Goal: Task Accomplishment & Management: Manage account settings

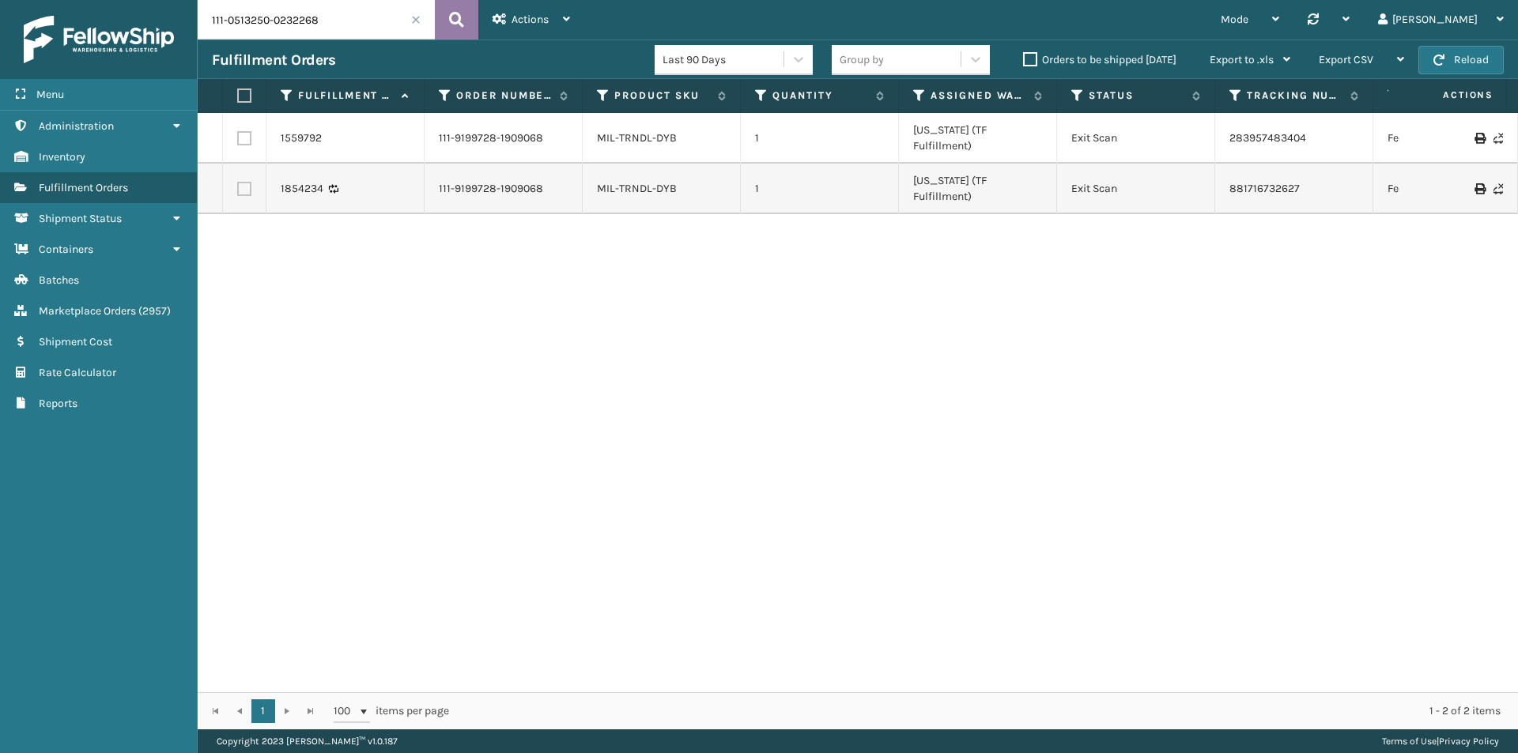
click at [452, 15] on icon at bounding box center [456, 20] width 15 height 24
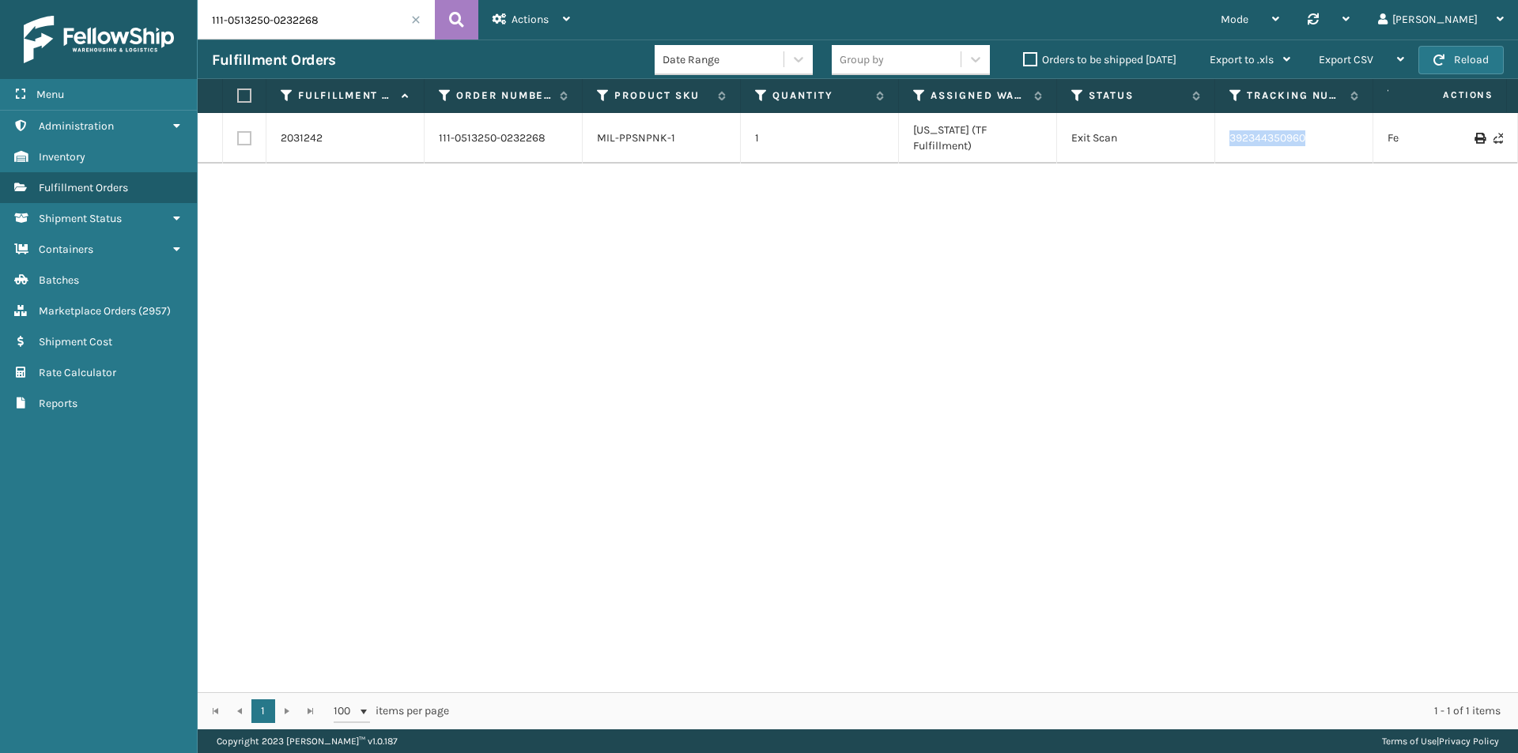
drag, startPoint x: 1278, startPoint y: 130, endPoint x: 1197, endPoint y: 131, distance: 81.4
click at [1197, 131] on tr "2031242 111-0513250-0232268 MIL-PPSNPNK-1 1 Indiana (TF Fulfillment) Exit Scan …" at bounding box center [1082, 138] width 1768 height 51
copy tr "392344350960"
click at [279, 8] on input "111-0513250-0232268" at bounding box center [316, 20] width 237 height 40
paste input "4-2551259-4677066"
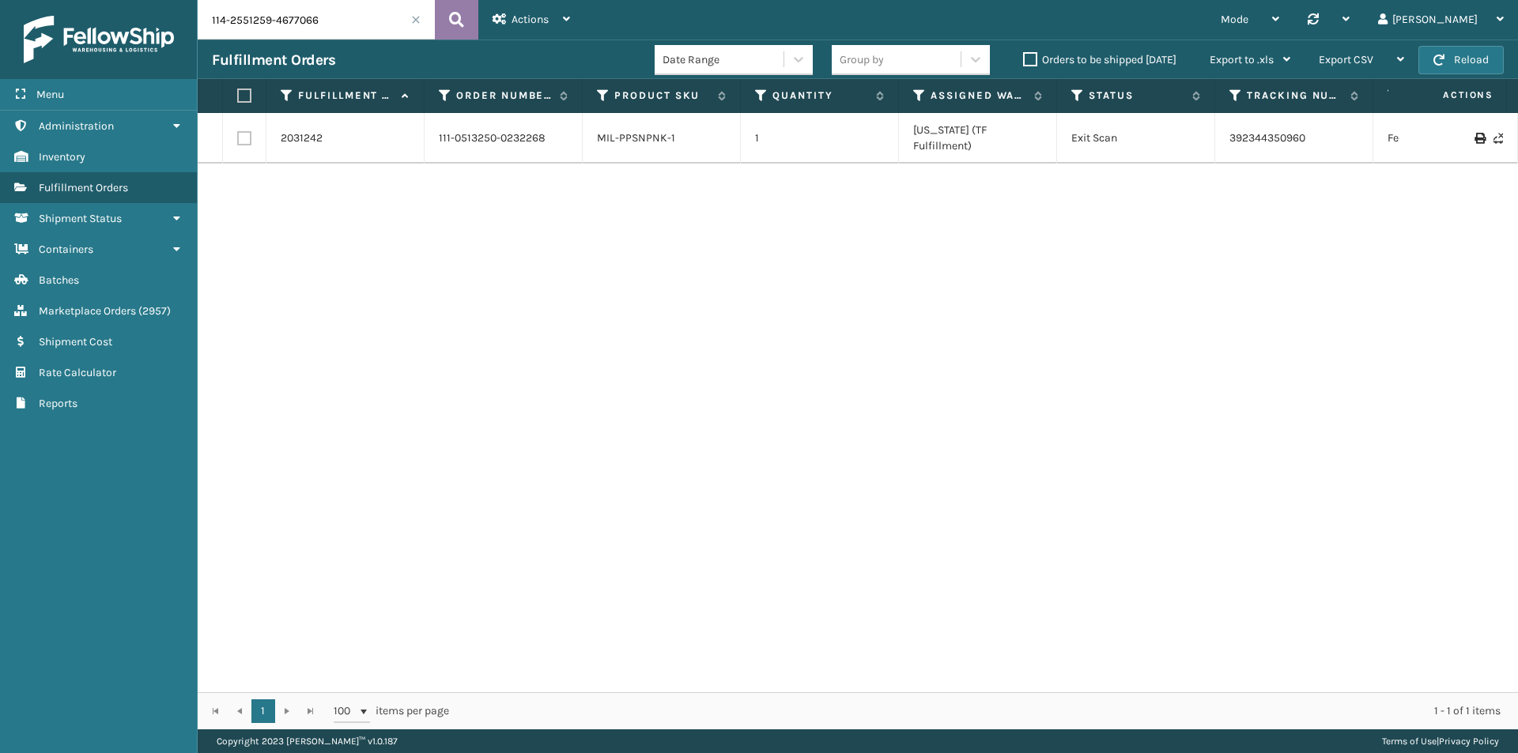
click at [442, 22] on button at bounding box center [456, 20] width 43 height 40
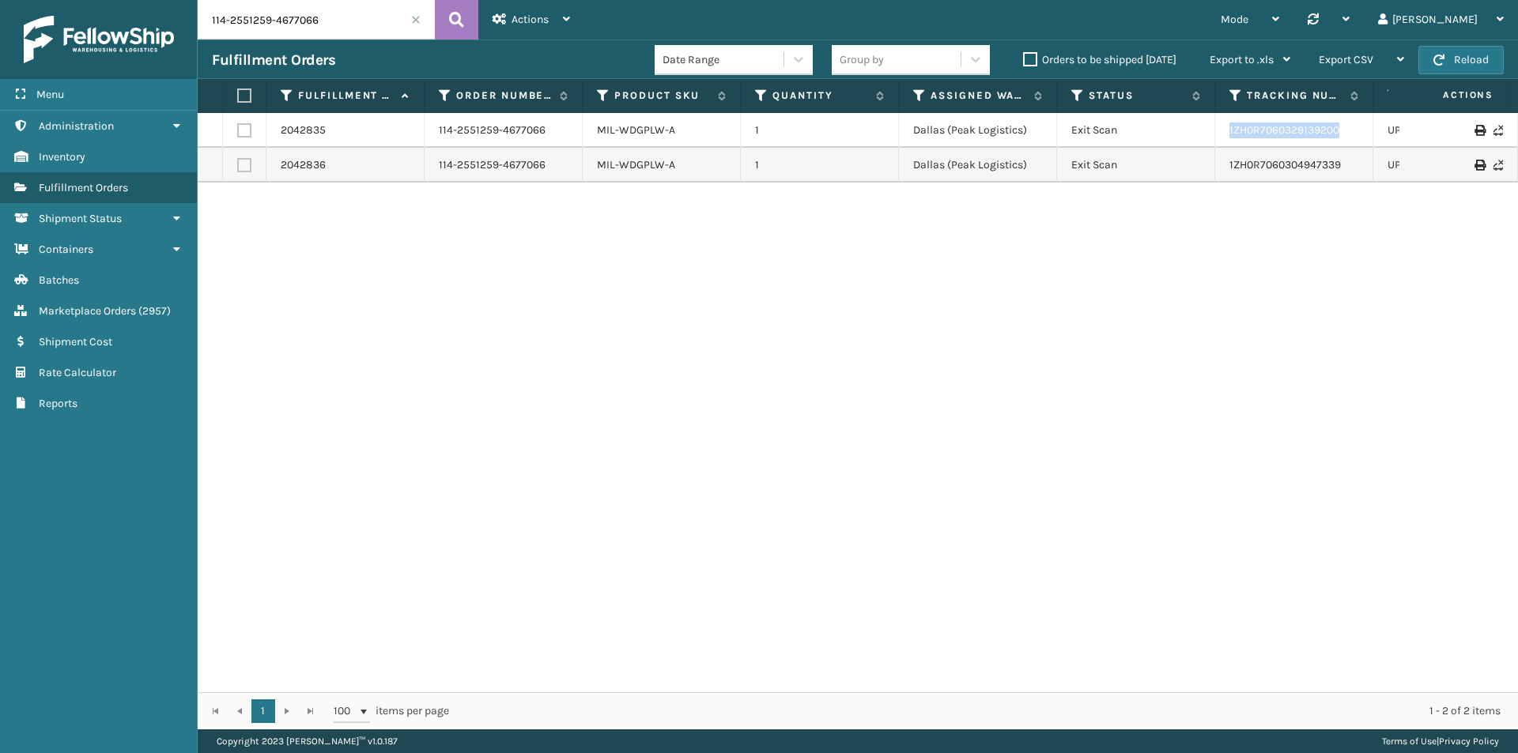
drag, startPoint x: 1377, startPoint y: 145, endPoint x: 1210, endPoint y: 144, distance: 166.8
click at [1210, 144] on tr "2042835 114-2551259-4677066 MIL-WDGPLW-A 1 Dallas (Peak Logistics) Exit Scan 1Z…" at bounding box center [1082, 130] width 1768 height 35
copy tr "1ZH0R7060329139200"
drag, startPoint x: 1365, startPoint y: 172, endPoint x: 1142, endPoint y: 179, distance: 223.0
click at [1142, 179] on tr "2042836 114-2551259-4677066 MIL-WDGPLW-A 1 Dallas (Peak Logistics) Exit Scan 1Z…" at bounding box center [1082, 165] width 1768 height 35
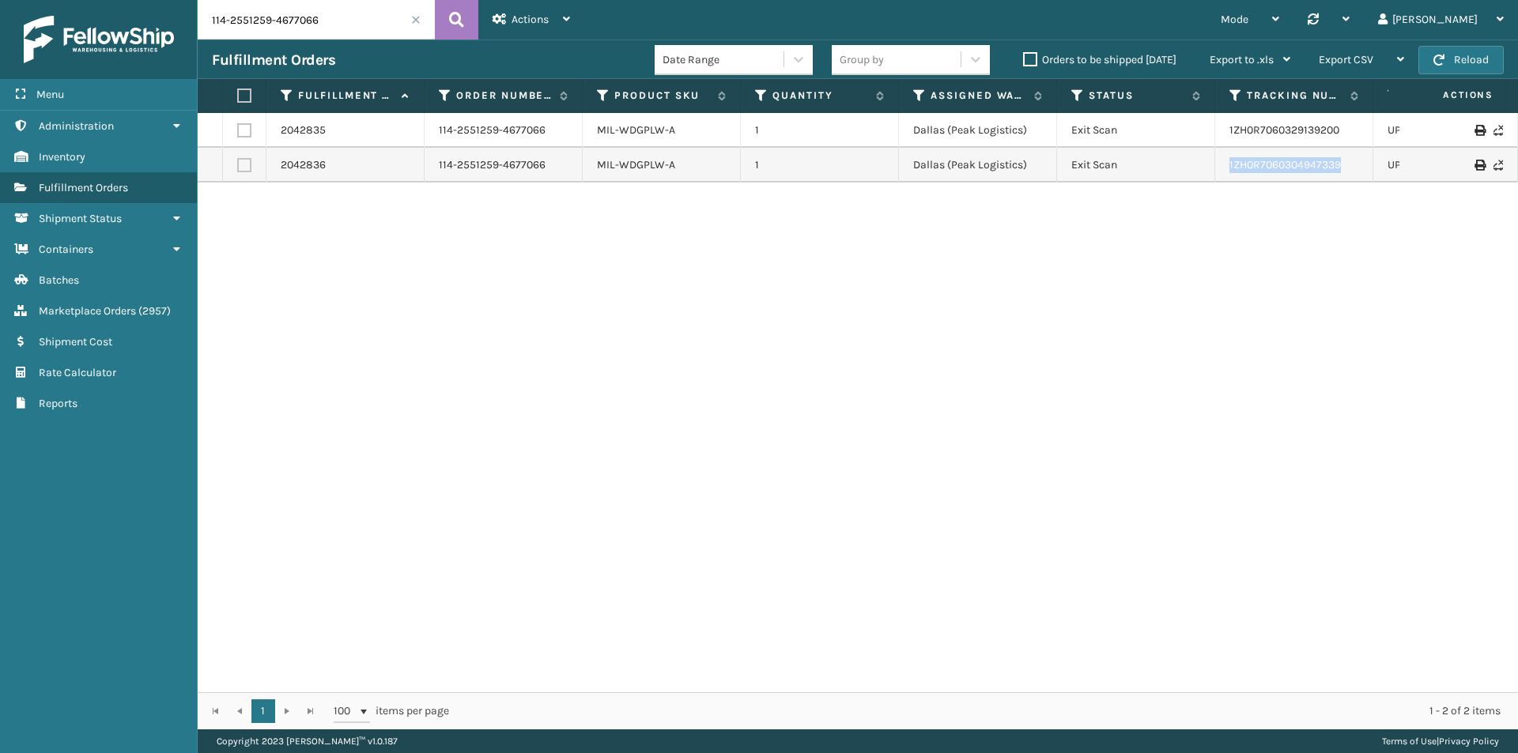
copy tr "1ZH0R7060304947339"
click at [313, 35] on input "114-2551259-4677066" at bounding box center [316, 20] width 237 height 40
paste input "2-6431440-9340213"
click at [452, 21] on icon at bounding box center [456, 20] width 15 height 24
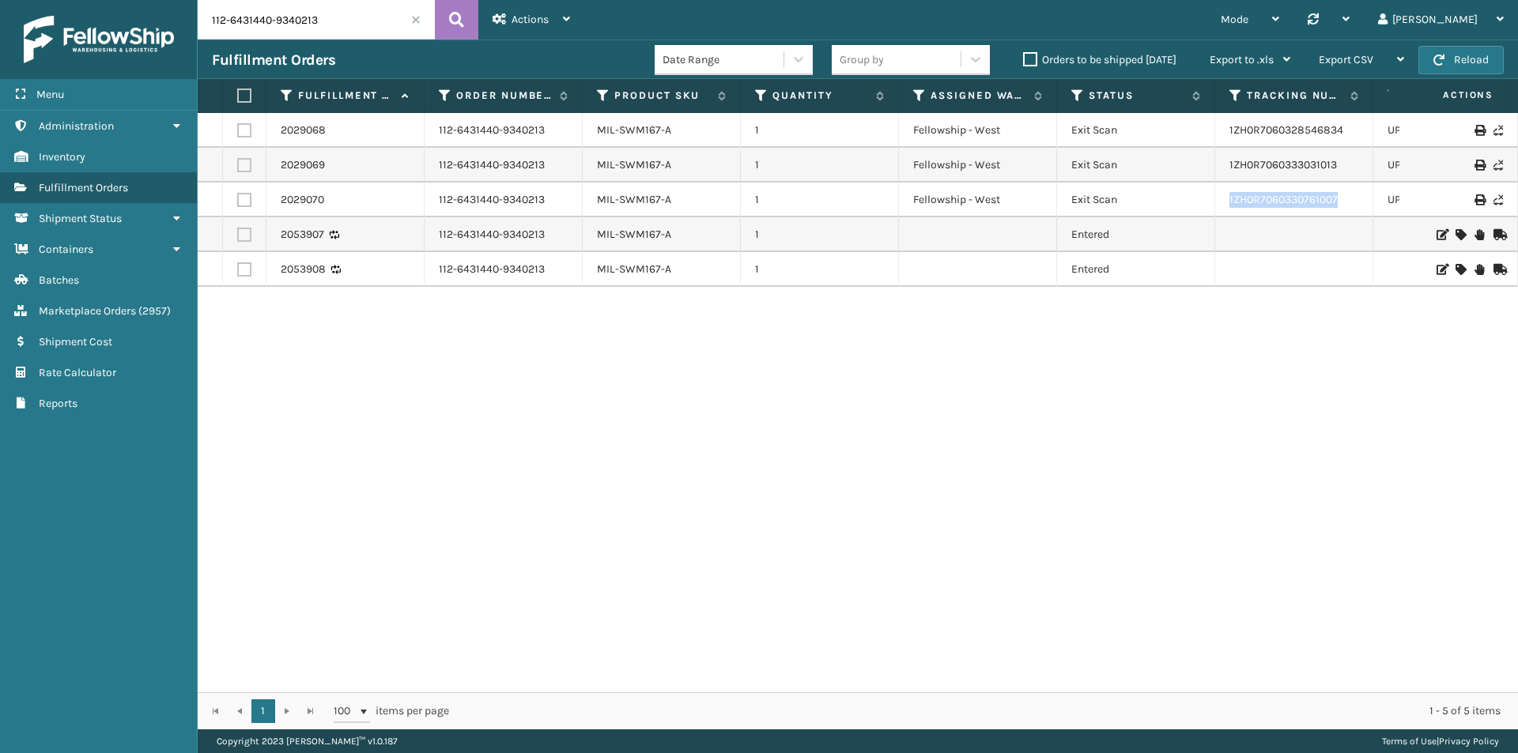
drag, startPoint x: 1349, startPoint y: 198, endPoint x: 1187, endPoint y: 199, distance: 162.1
click at [1187, 199] on tr "2029070 112-6431440-9340213 MIL-SWM167-A 1 Fellowship - West Exit Scan 1ZH0R706…" at bounding box center [1082, 200] width 1768 height 35
copy tr "1ZH0R7060330761007"
drag, startPoint x: 1363, startPoint y: 172, endPoint x: 1210, endPoint y: 172, distance: 152.6
click at [1210, 172] on tr "2029069 112-6431440-9340213 MIL-SWM167-A 1 Fellowship - West Exit Scan 1ZH0R706…" at bounding box center [1082, 165] width 1768 height 35
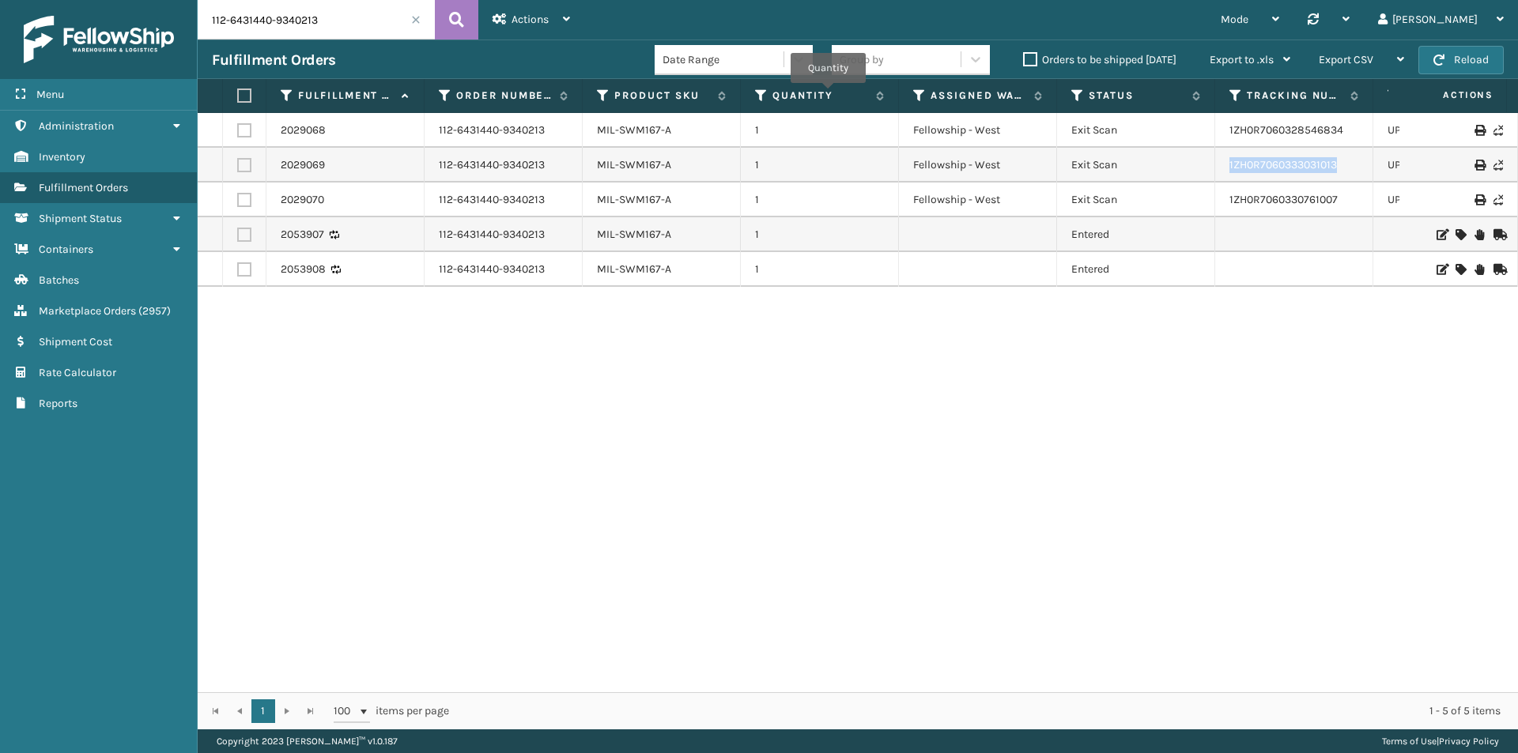
copy tr "1ZH0R7060333031013"
drag, startPoint x: 1345, startPoint y: 132, endPoint x: 1220, endPoint y: 143, distance: 124.6
click at [1220, 143] on td "1ZH0R7060328546834" at bounding box center [1294, 130] width 158 height 35
copy link "1ZH0R7060328546834"
click at [1474, 270] on icon at bounding box center [1478, 269] width 9 height 11
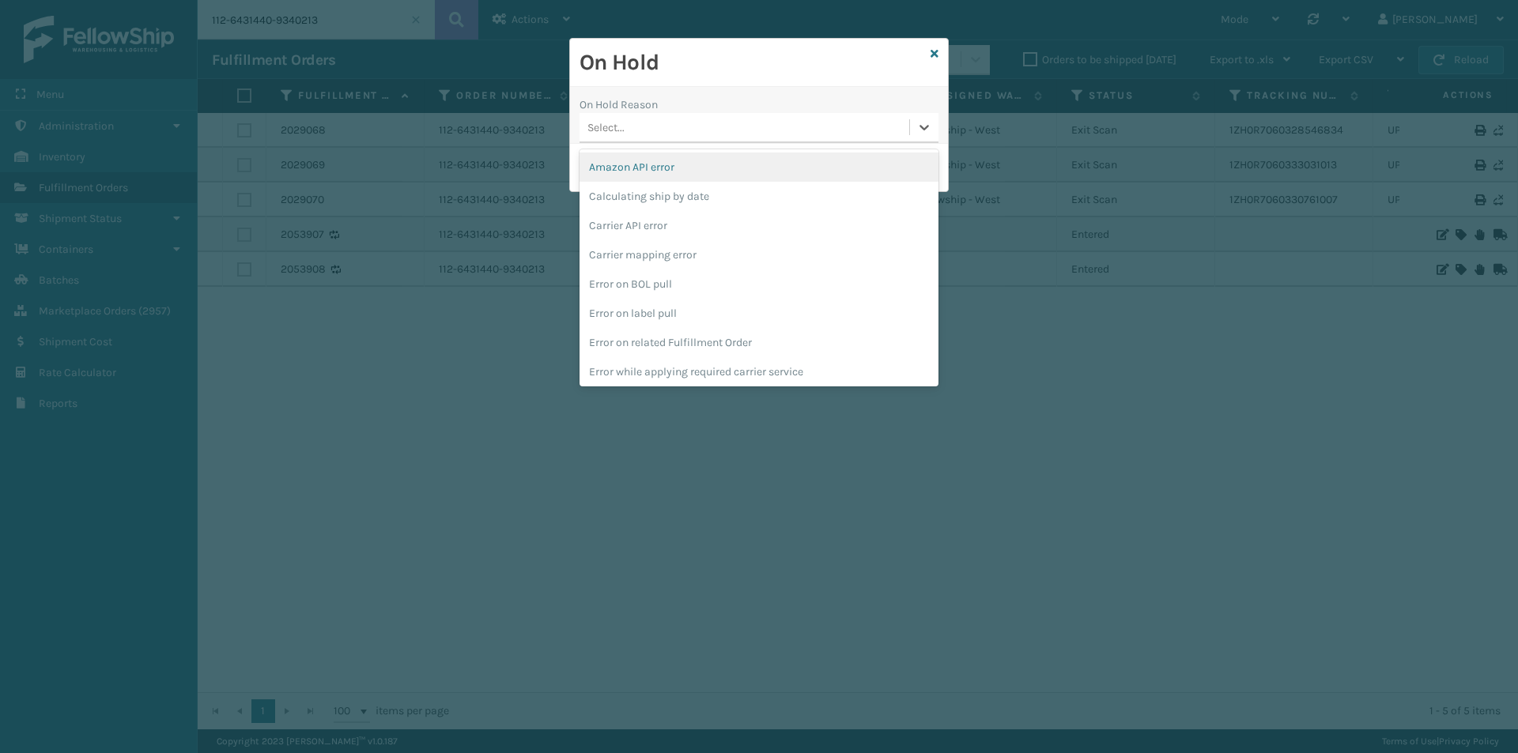
click at [682, 138] on div "Select..." at bounding box center [744, 128] width 330 height 26
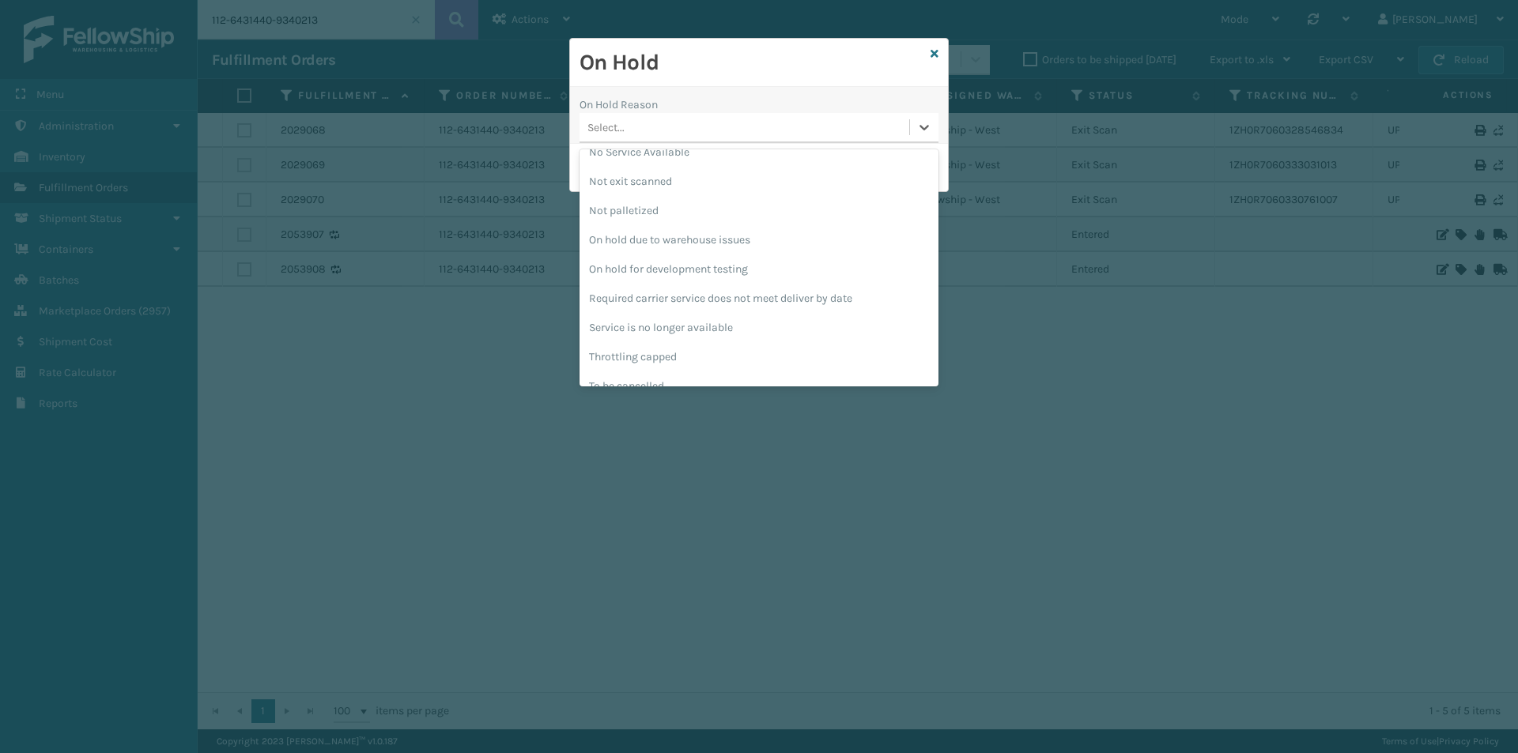
scroll to position [413, 0]
click at [692, 369] on div "To be cancelled" at bounding box center [758, 368] width 359 height 29
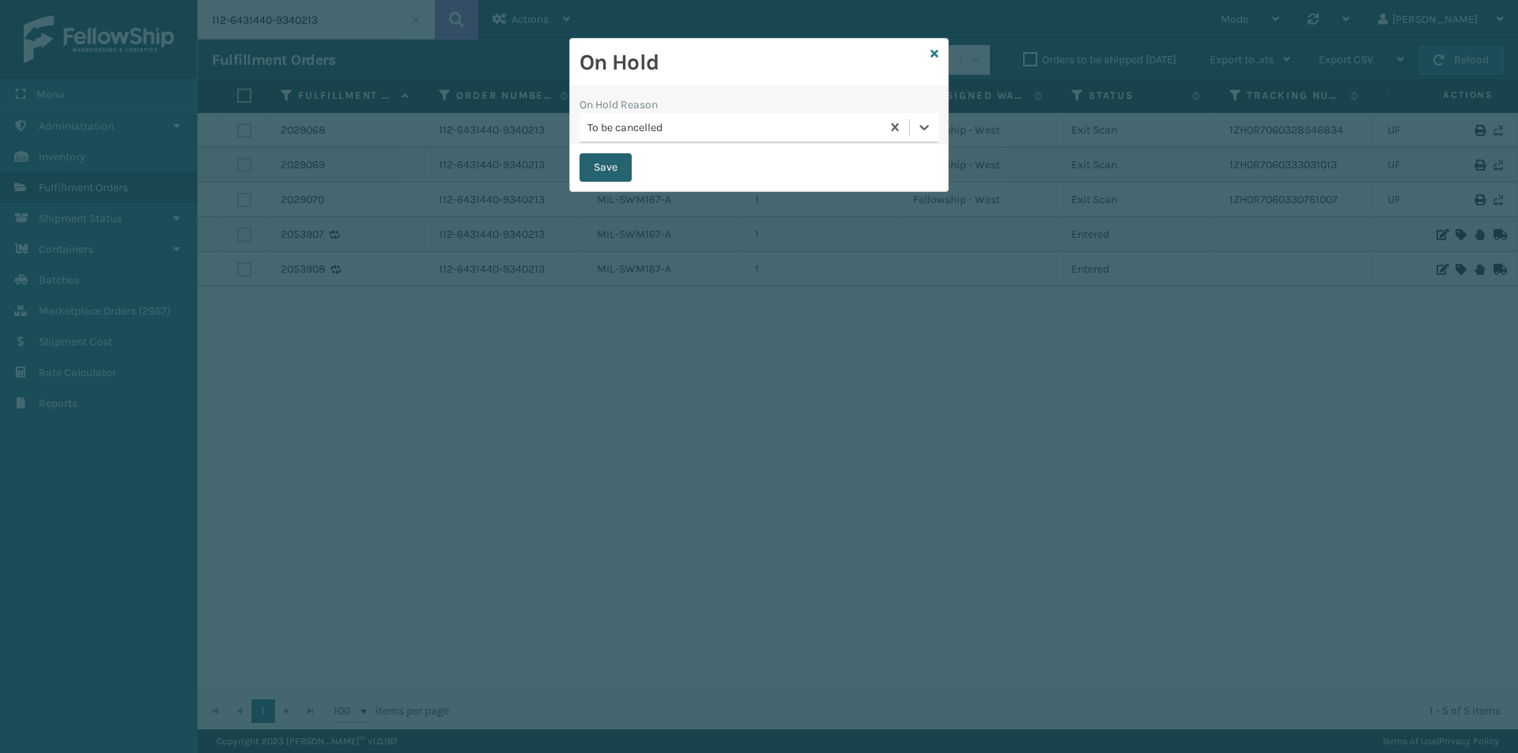
click at [631, 169] on button "Save" at bounding box center [605, 167] width 52 height 28
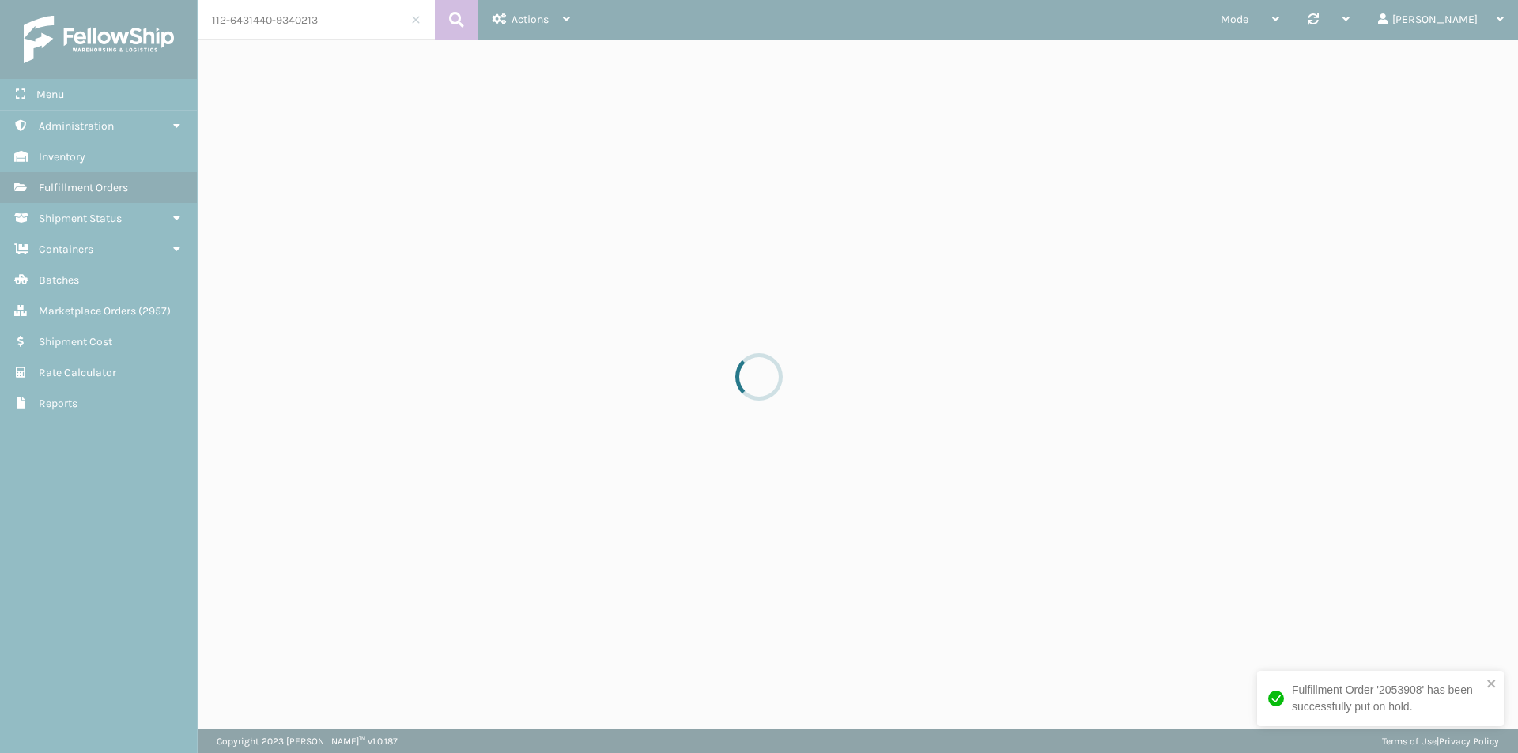
click at [618, 169] on div at bounding box center [759, 376] width 1518 height 753
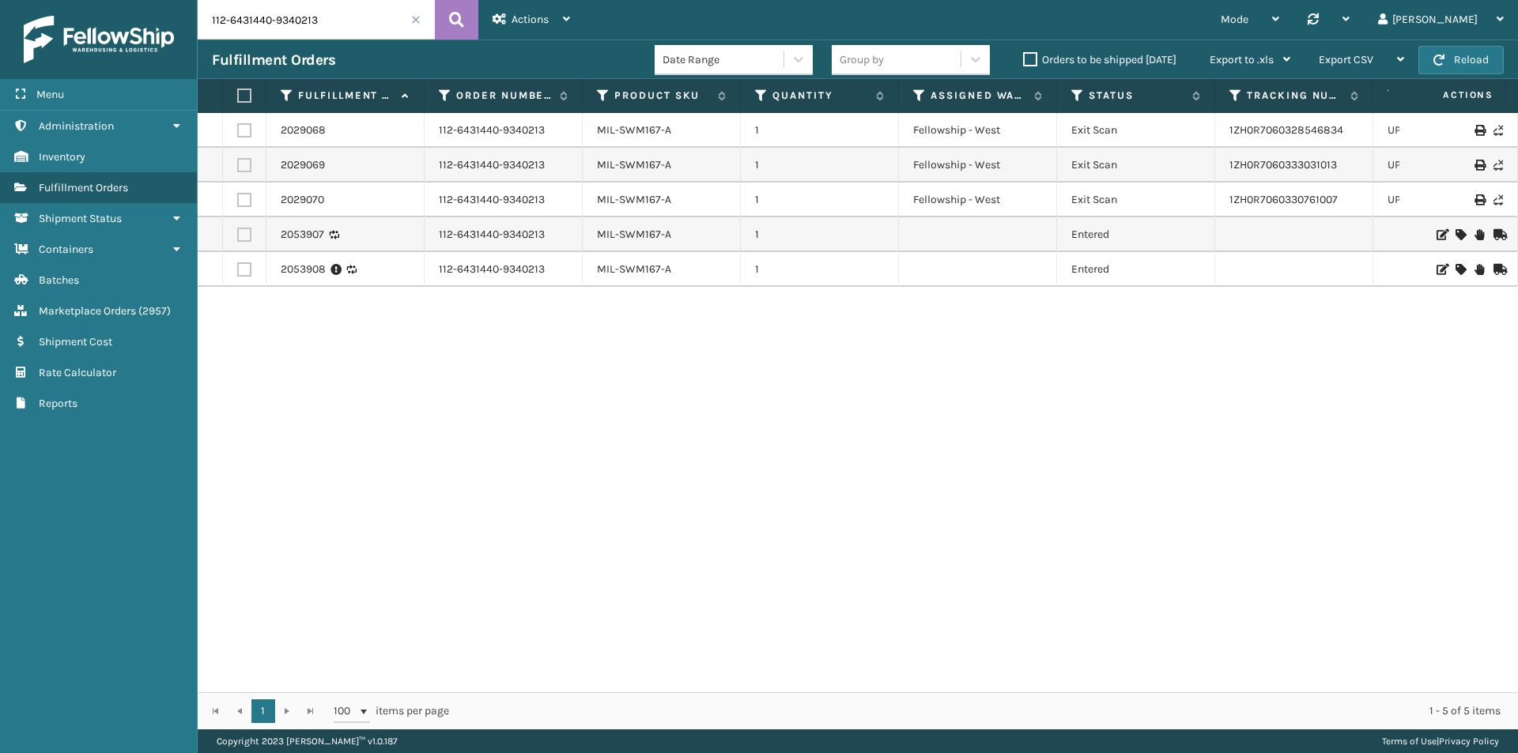
click at [315, 11] on input "112-6431440-9340213" at bounding box center [316, 20] width 237 height 40
paste input "4-0270741-4201804"
click at [441, 28] on button at bounding box center [456, 20] width 43 height 40
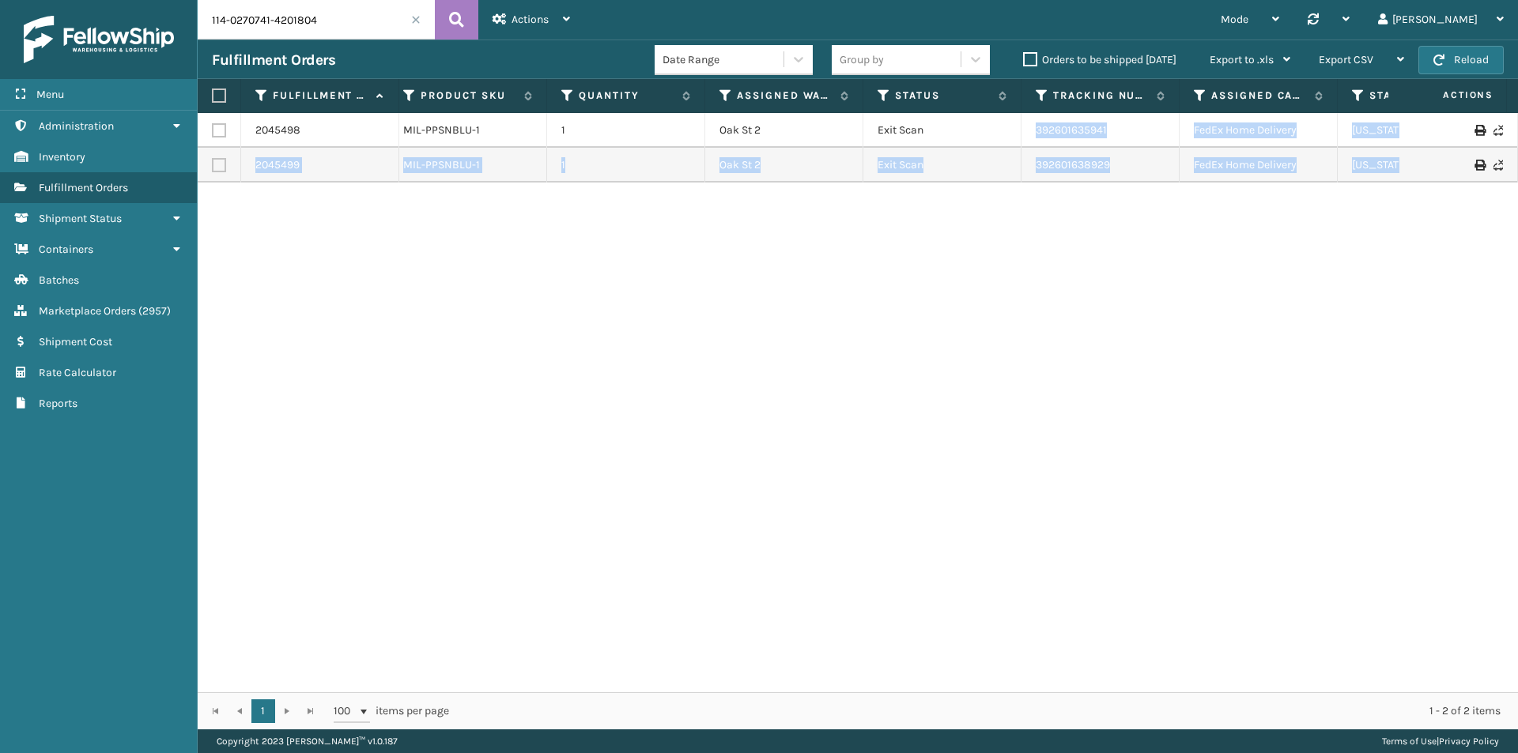
scroll to position [0, 387]
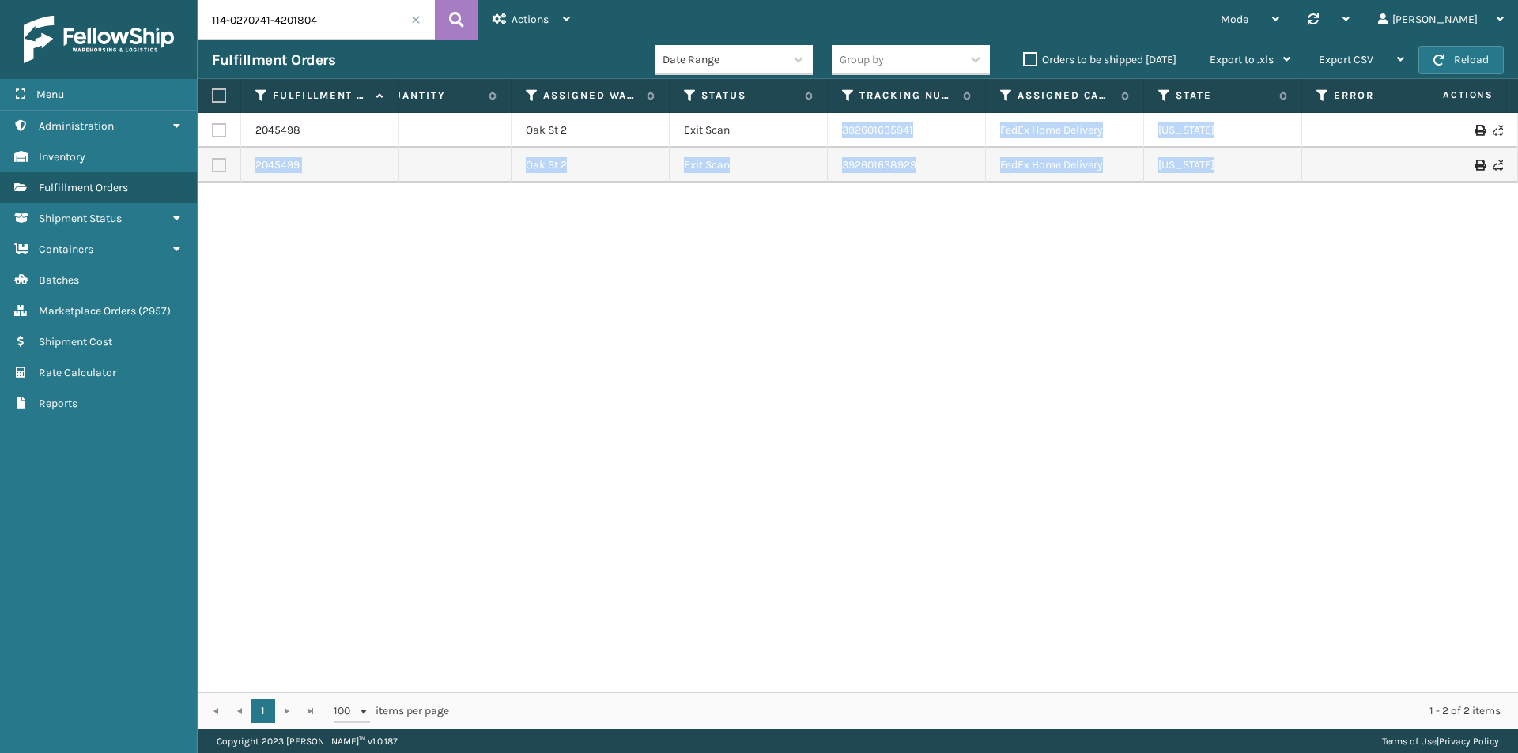
drag, startPoint x: 1171, startPoint y: 135, endPoint x: 1517, endPoint y: 150, distance: 346.6
click at [1517, 150] on div "2045498 114-0270741-4201804 MIL-PPSNBLU-1 1 Oak St 2 Exit Scan 392601635941 Fed…" at bounding box center [858, 402] width 1320 height 579
click at [1132, 325] on div "2045498 114-0270741-4201804 MIL-PPSNBLU-1 1 Oak St 2 Exit Scan 392601635941 Fed…" at bounding box center [858, 402] width 1320 height 579
drag, startPoint x: 952, startPoint y: 133, endPoint x: 824, endPoint y: 142, distance: 128.4
click at [824, 142] on tr "2045498 114-0270741-4201804 MIL-PPSNBLU-1 1 Oak St 2 Exit Scan 392601635941 Fed…" at bounding box center [694, 130] width 1768 height 35
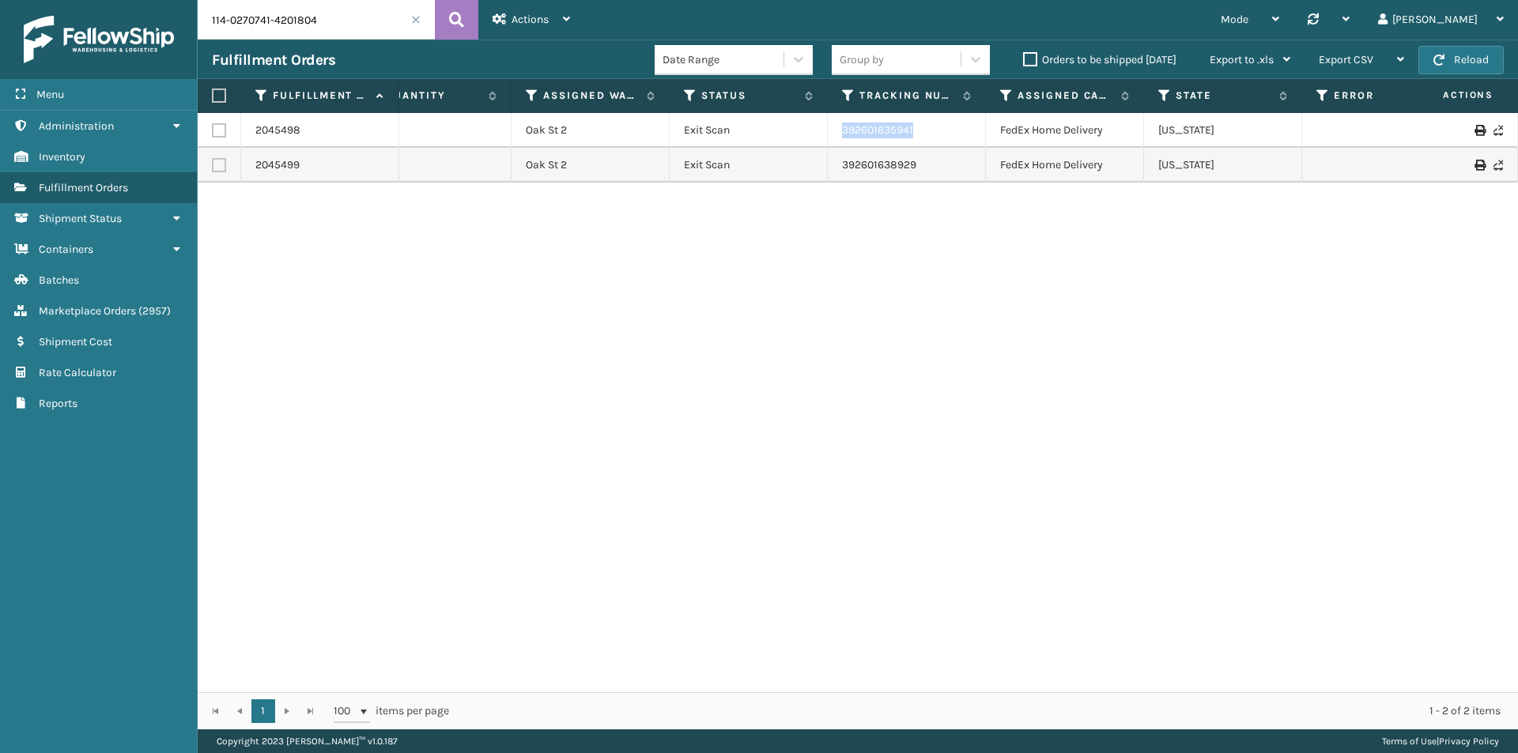
copy tr "392601635941"
drag, startPoint x: 926, startPoint y: 172, endPoint x: 817, endPoint y: 172, distance: 108.3
click at [817, 172] on tr "2045499 114-0270741-4201804 MIL-PPSNBLU-1 1 Oak St 2 Exit Scan 392601638929 Fed…" at bounding box center [694, 165] width 1768 height 35
copy tr "392601638929"
click at [338, 28] on input "114-0270741-4201804" at bounding box center [316, 20] width 237 height 40
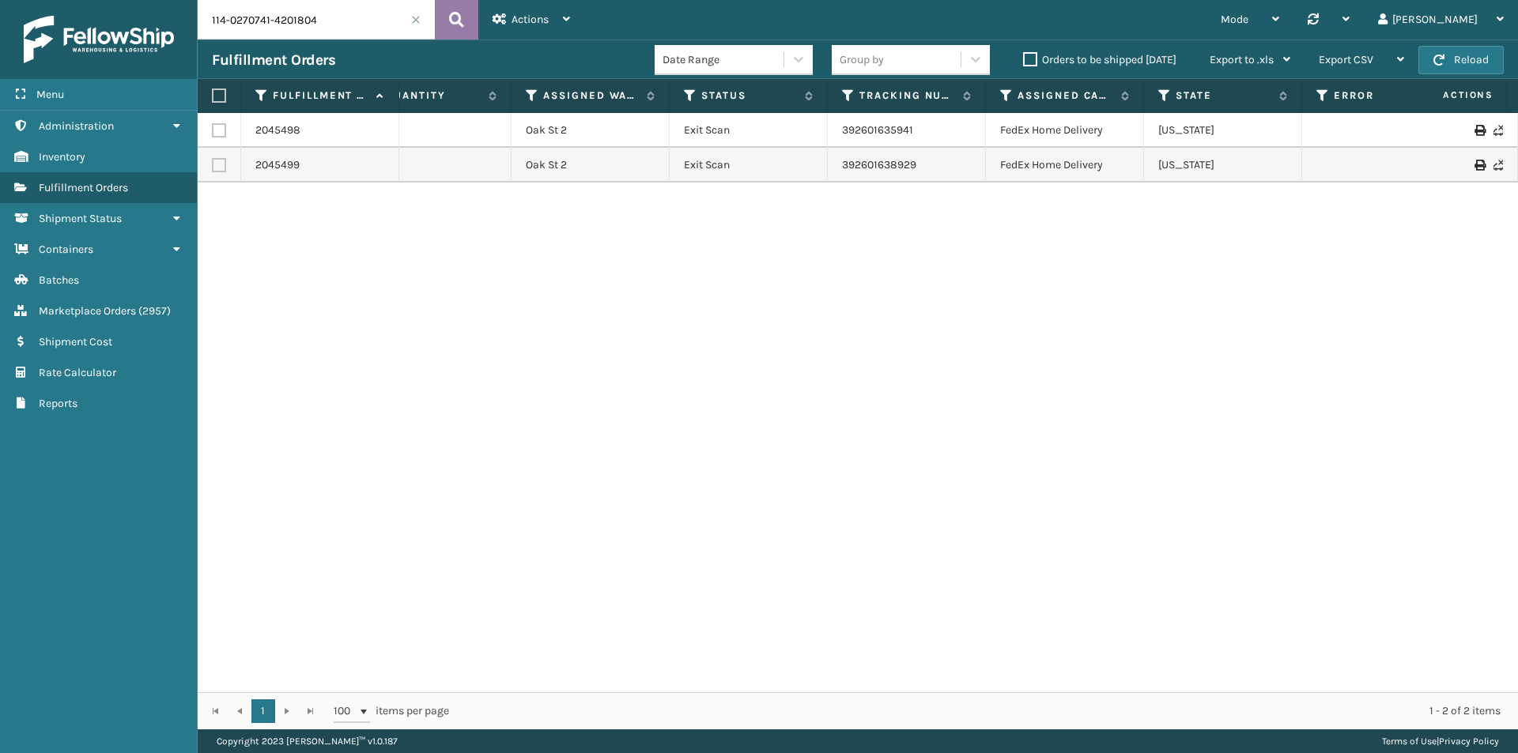
paste input "883330954287"
click at [449, 18] on icon at bounding box center [456, 20] width 15 height 24
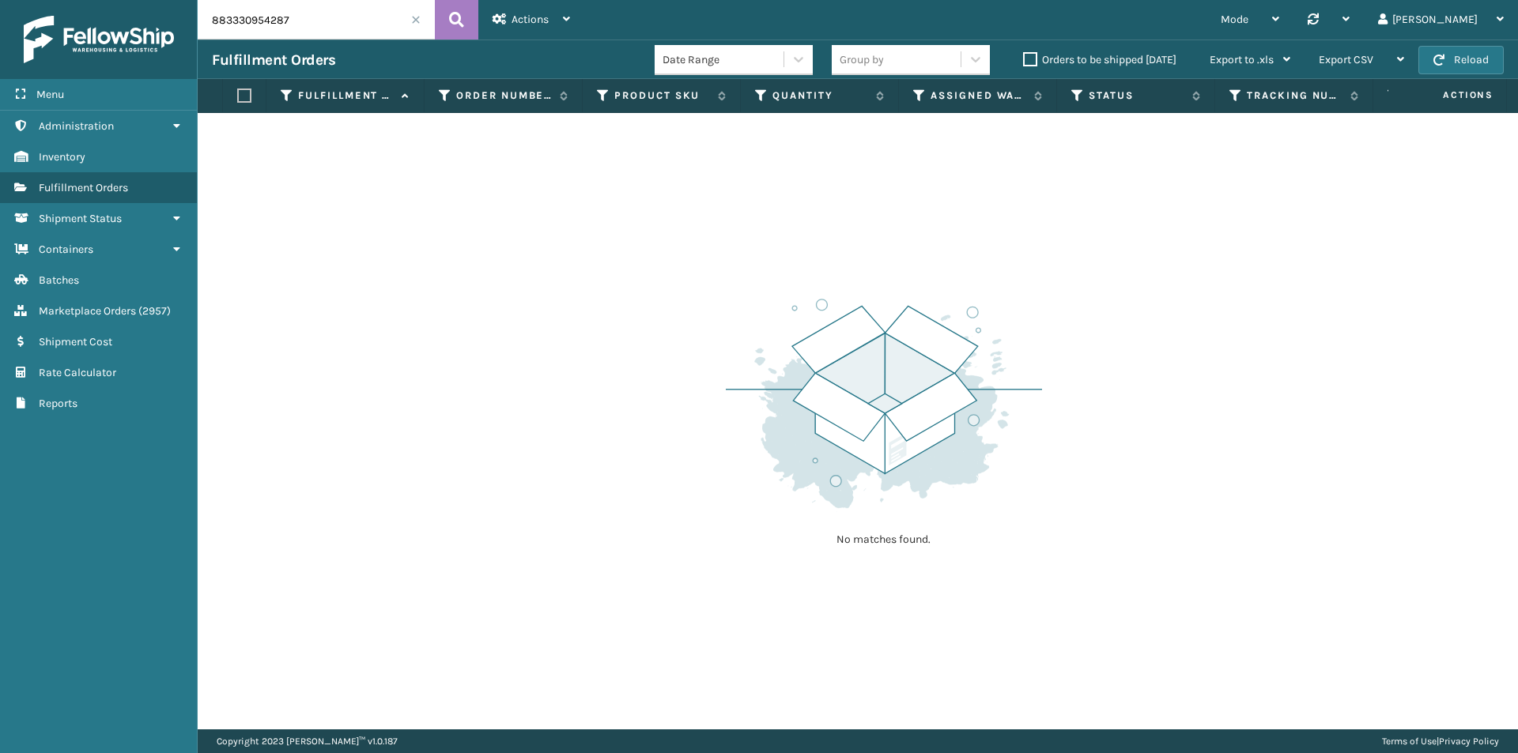
drag, startPoint x: 325, startPoint y: 24, endPoint x: 143, endPoint y: 24, distance: 181.8
click at [143, 0] on div "Menu Administration Inventory Fulfillment Orders Shipment Status Containers Bat…" at bounding box center [759, 0] width 1518 height 0
click at [336, 32] on input "883330954287" at bounding box center [316, 20] width 237 height 40
paste input "180052462"
click at [446, 19] on button at bounding box center [456, 20] width 43 height 40
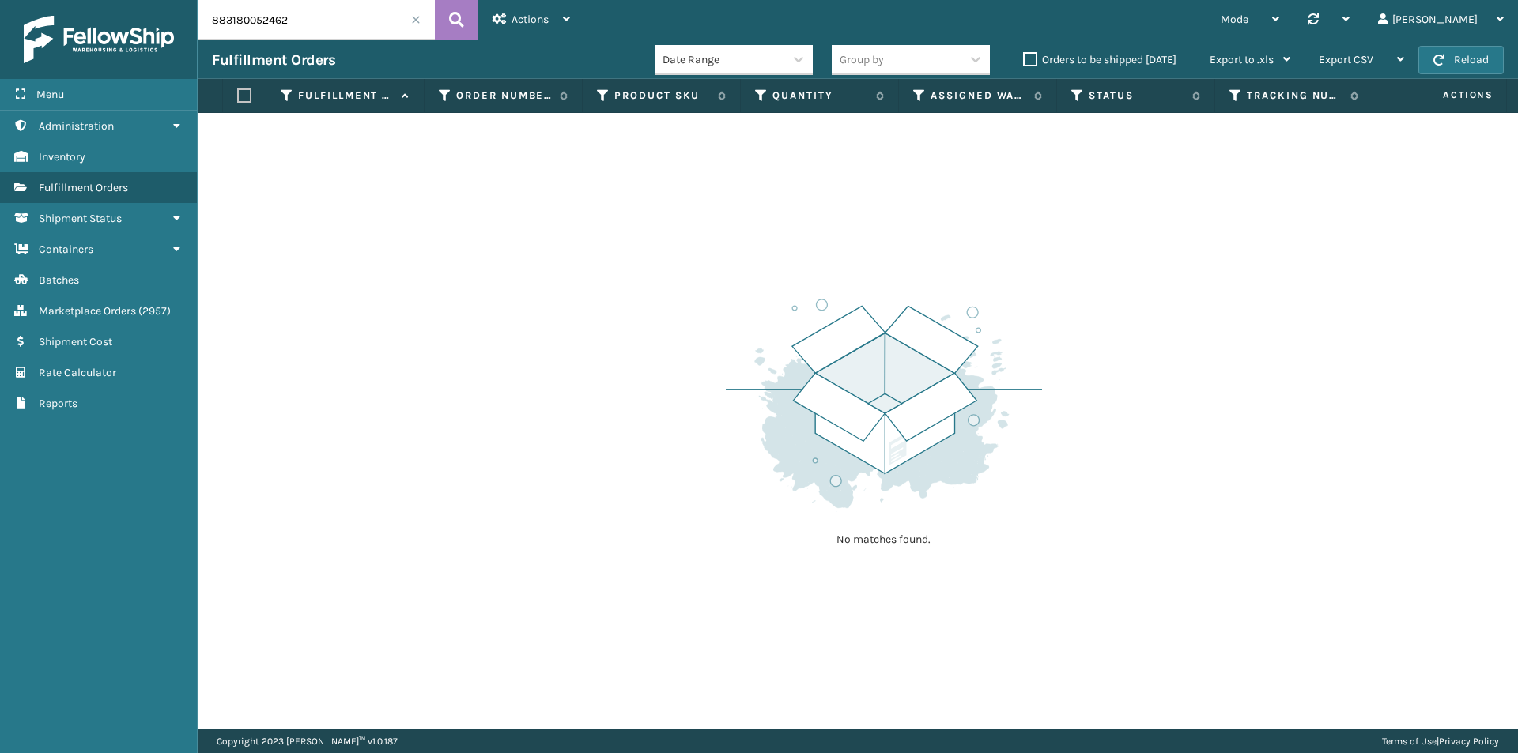
click at [333, 25] on input "883180052462" at bounding box center [316, 20] width 237 height 40
paste input "113-8597292-3152226"
click at [458, 26] on icon at bounding box center [456, 20] width 15 height 24
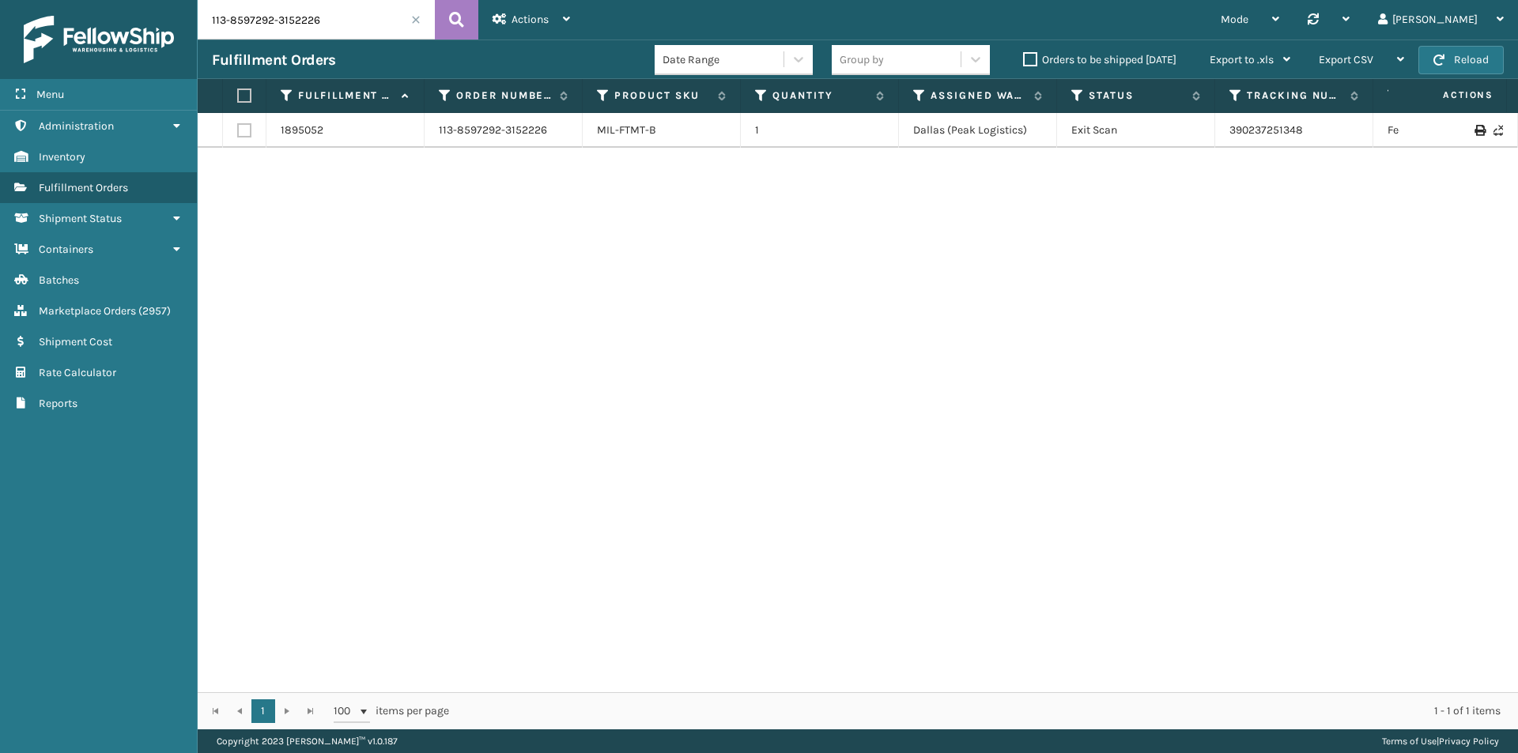
click at [1474, 129] on icon at bounding box center [1478, 130] width 9 height 11
click at [384, 22] on input "113-8597292-3152226" at bounding box center [316, 20] width 237 height 40
paste input "7709181-7055413"
click at [472, 12] on button at bounding box center [456, 20] width 43 height 40
click at [1474, 126] on icon at bounding box center [1478, 130] width 9 height 11
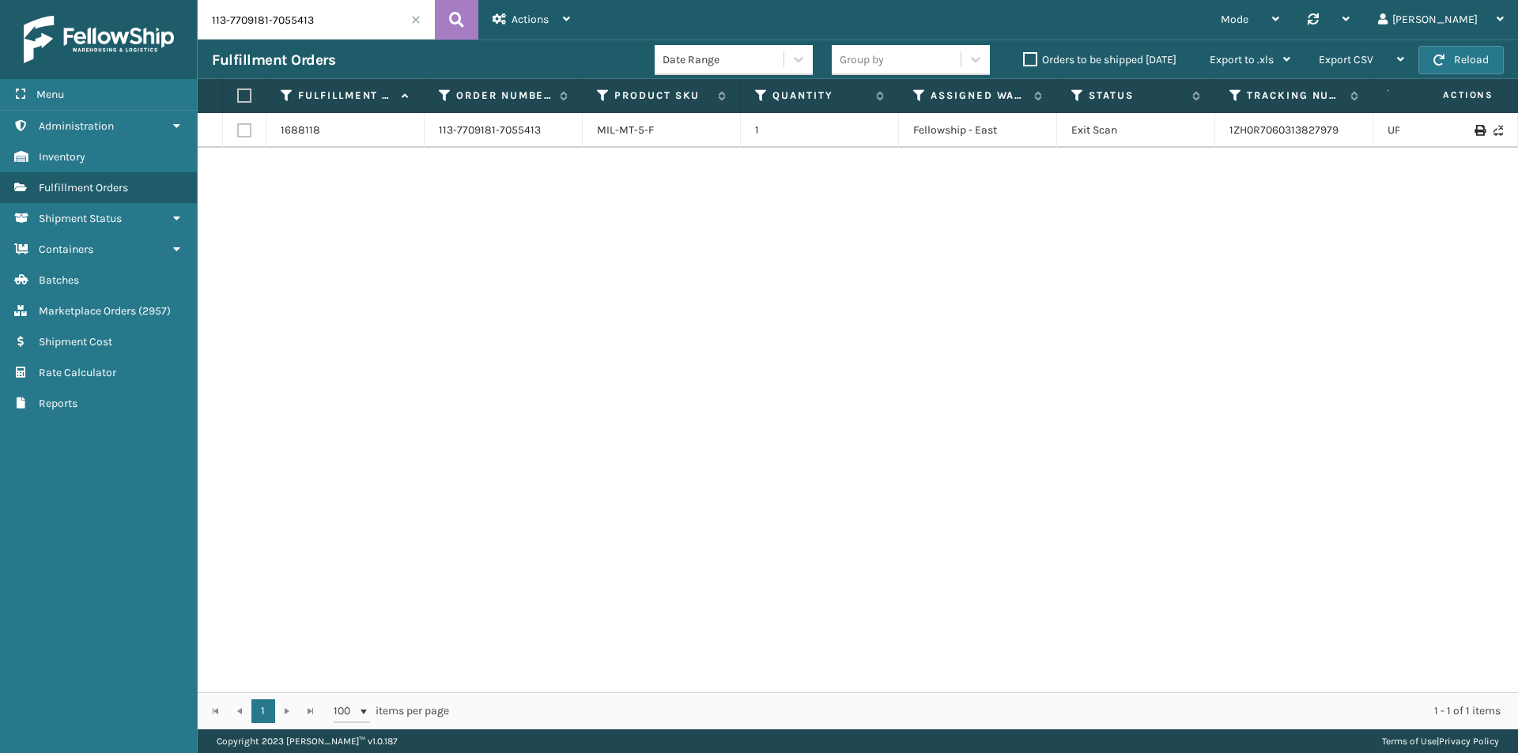
click at [349, 26] on input "113-7709181-7055413" at bounding box center [316, 20] width 237 height 40
paste input "2-6556423-4857825"
click at [469, 6] on button at bounding box center [456, 20] width 43 height 40
click at [1474, 130] on icon at bounding box center [1478, 130] width 9 height 11
click at [1494, 667] on icon "close" at bounding box center [1491, 667] width 11 height 13
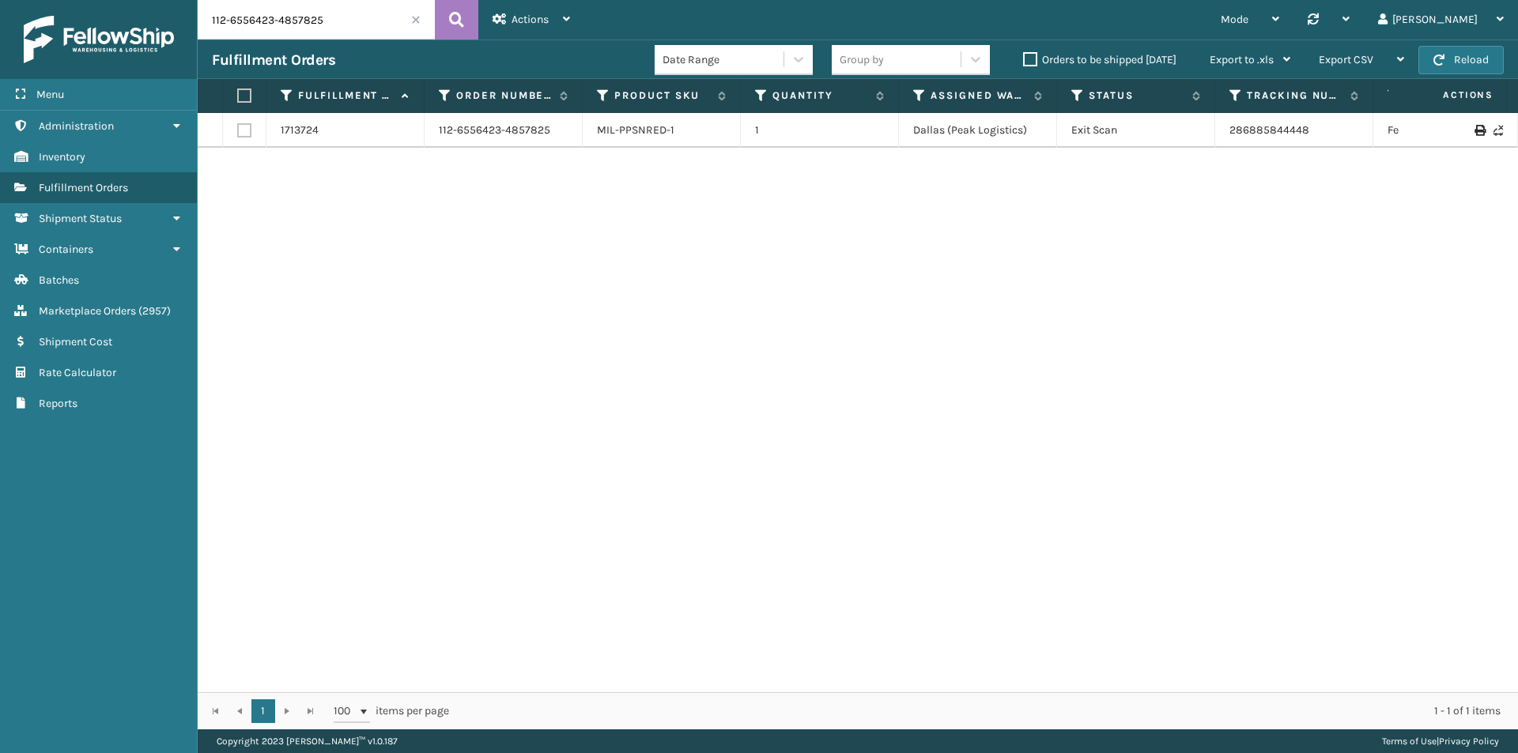
click at [349, 23] on input "112-6556423-4857825" at bounding box center [316, 20] width 237 height 40
paste input "4-3108902-1294611"
click at [461, 14] on icon at bounding box center [456, 20] width 15 height 24
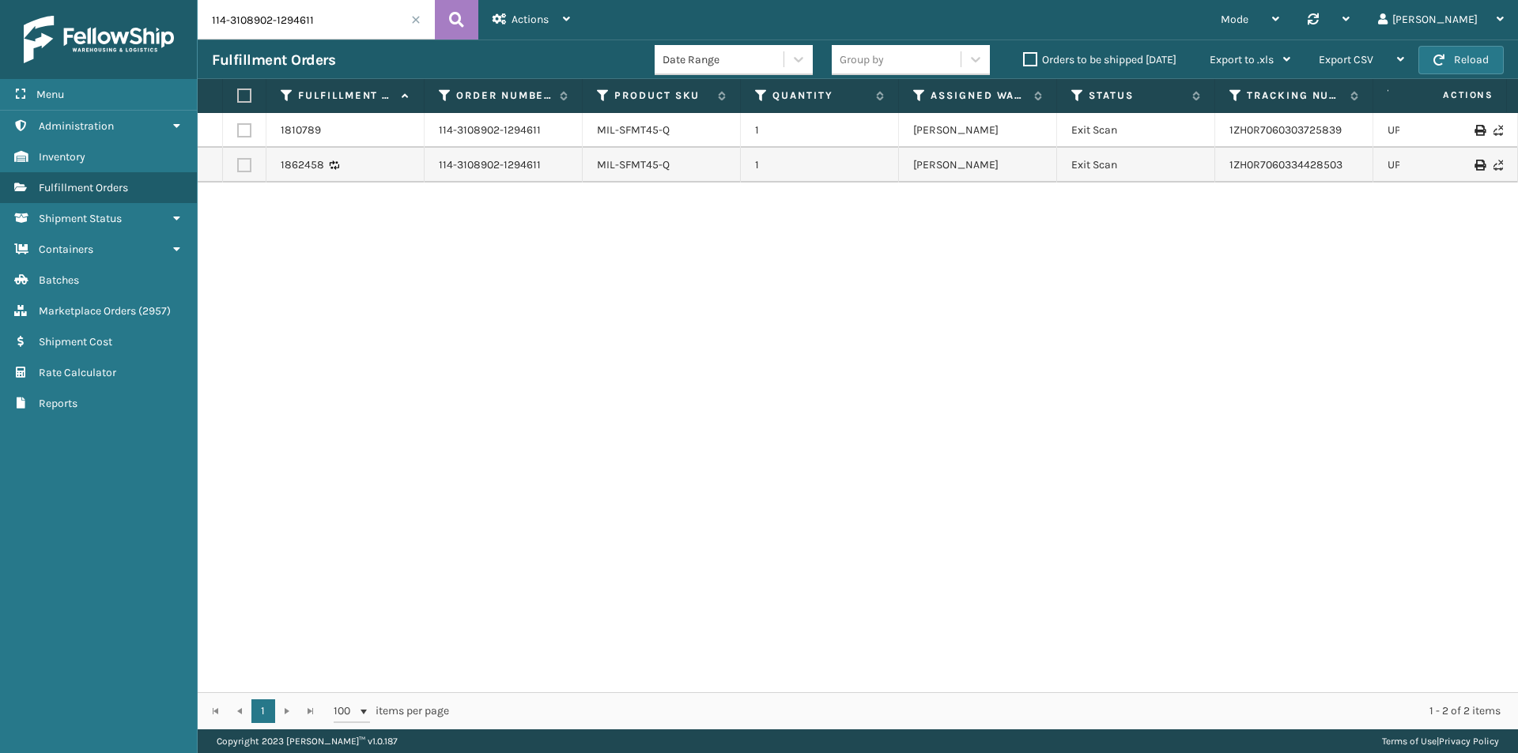
click at [1474, 131] on icon at bounding box center [1478, 130] width 9 height 11
click at [1474, 162] on icon at bounding box center [1478, 165] width 9 height 11
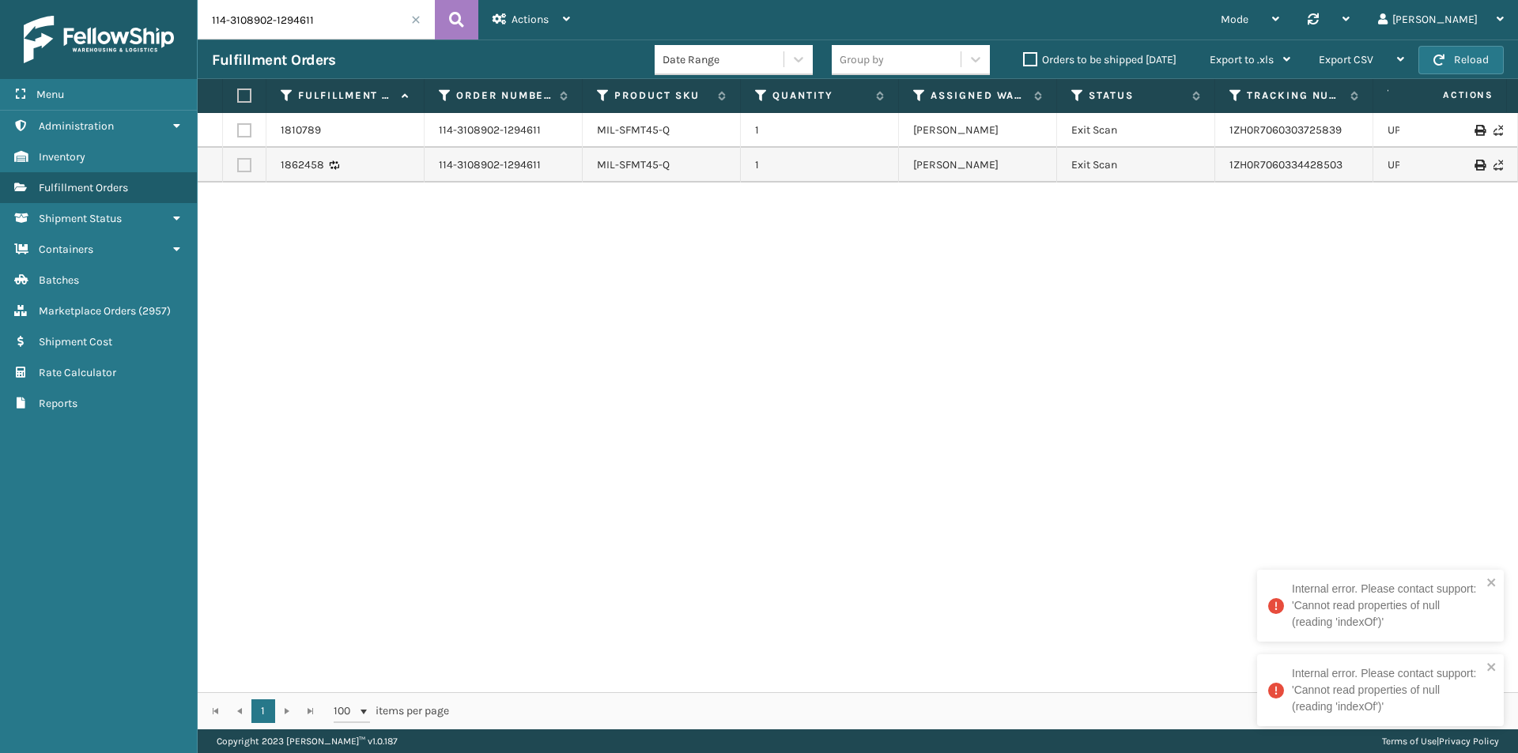
click at [382, 24] on input "114-3108902-1294611" at bounding box center [316, 20] width 237 height 40
click at [455, 17] on icon at bounding box center [456, 20] width 15 height 24
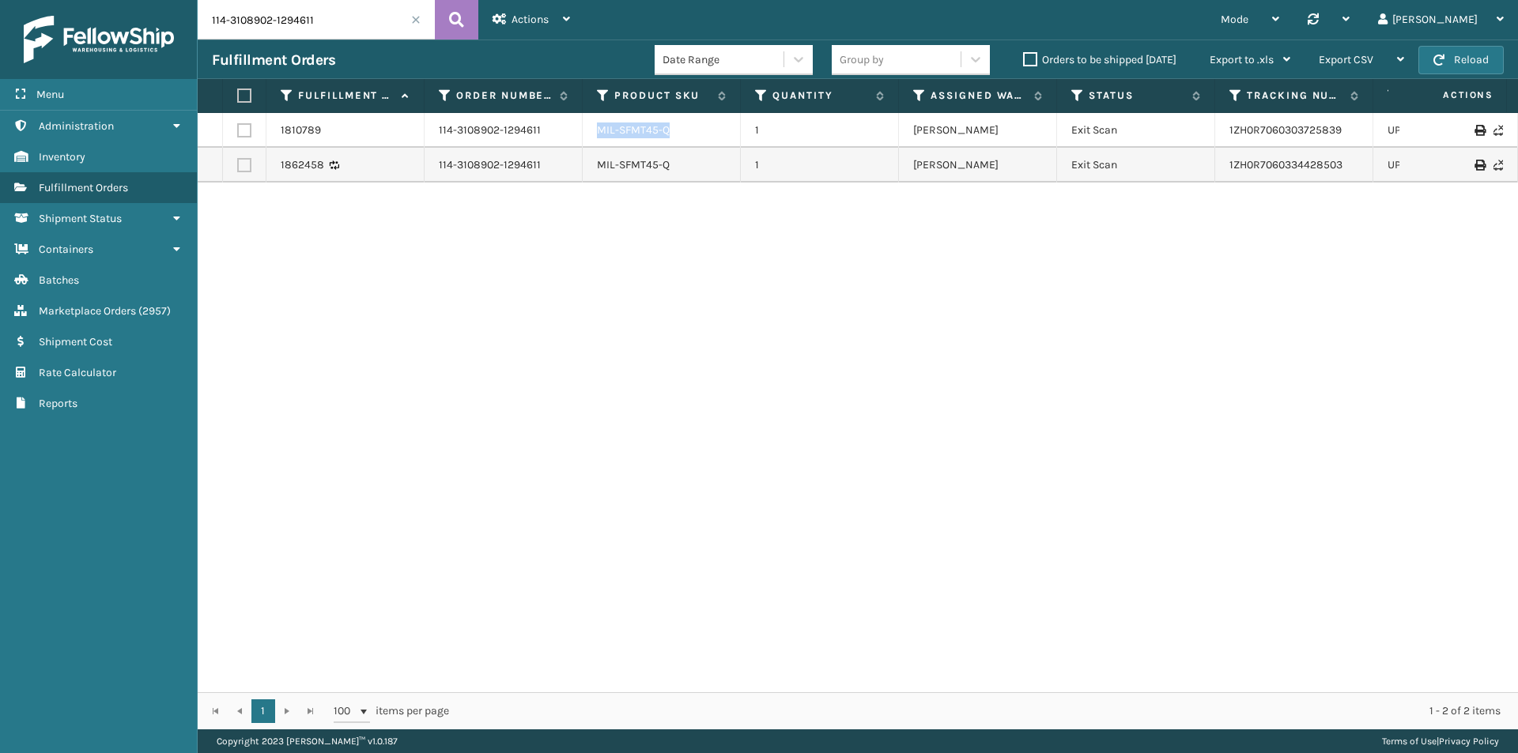
drag, startPoint x: 610, startPoint y: 131, endPoint x: 583, endPoint y: 133, distance: 27.7
click at [583, 133] on td "MIL-SFMT45-Q" at bounding box center [662, 130] width 158 height 35
click at [1475, 128] on div at bounding box center [1457, 130] width 89 height 11
click at [1474, 129] on icon at bounding box center [1478, 130] width 9 height 11
click at [1492, 666] on icon "close" at bounding box center [1491, 667] width 8 height 8
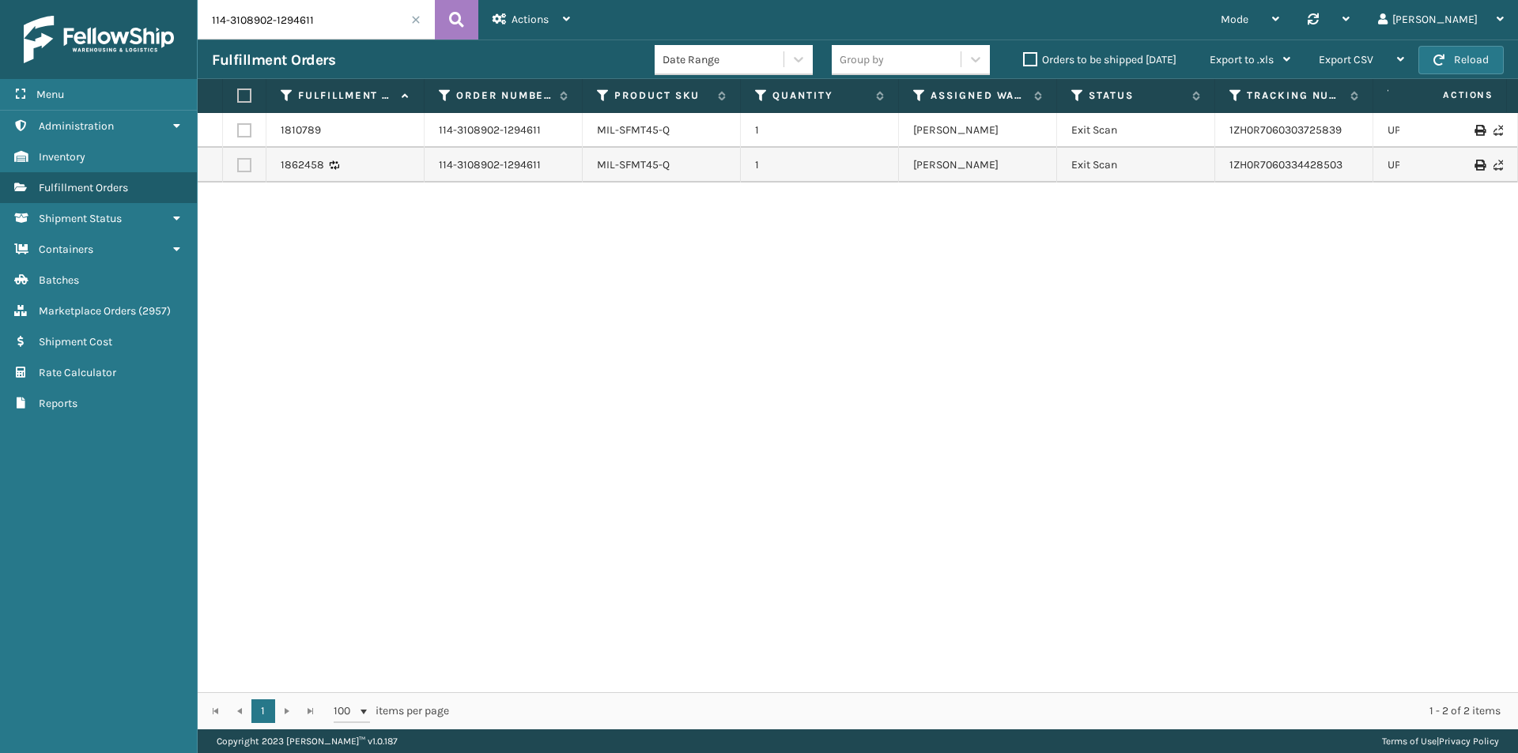
click at [352, 28] on input "114-3108902-1294611" at bounding box center [316, 20] width 237 height 40
paste input "3-3597891-4152267"
click at [455, 23] on icon at bounding box center [456, 20] width 15 height 24
drag, startPoint x: 1341, startPoint y: 134, endPoint x: 1209, endPoint y: 141, distance: 132.9
click at [1209, 141] on tr "2043472 113-3597891-4152267 MIL-CFB-DL 1 TFM Exit Scan 392556961127 FedEx Home …" at bounding box center [1082, 130] width 1768 height 35
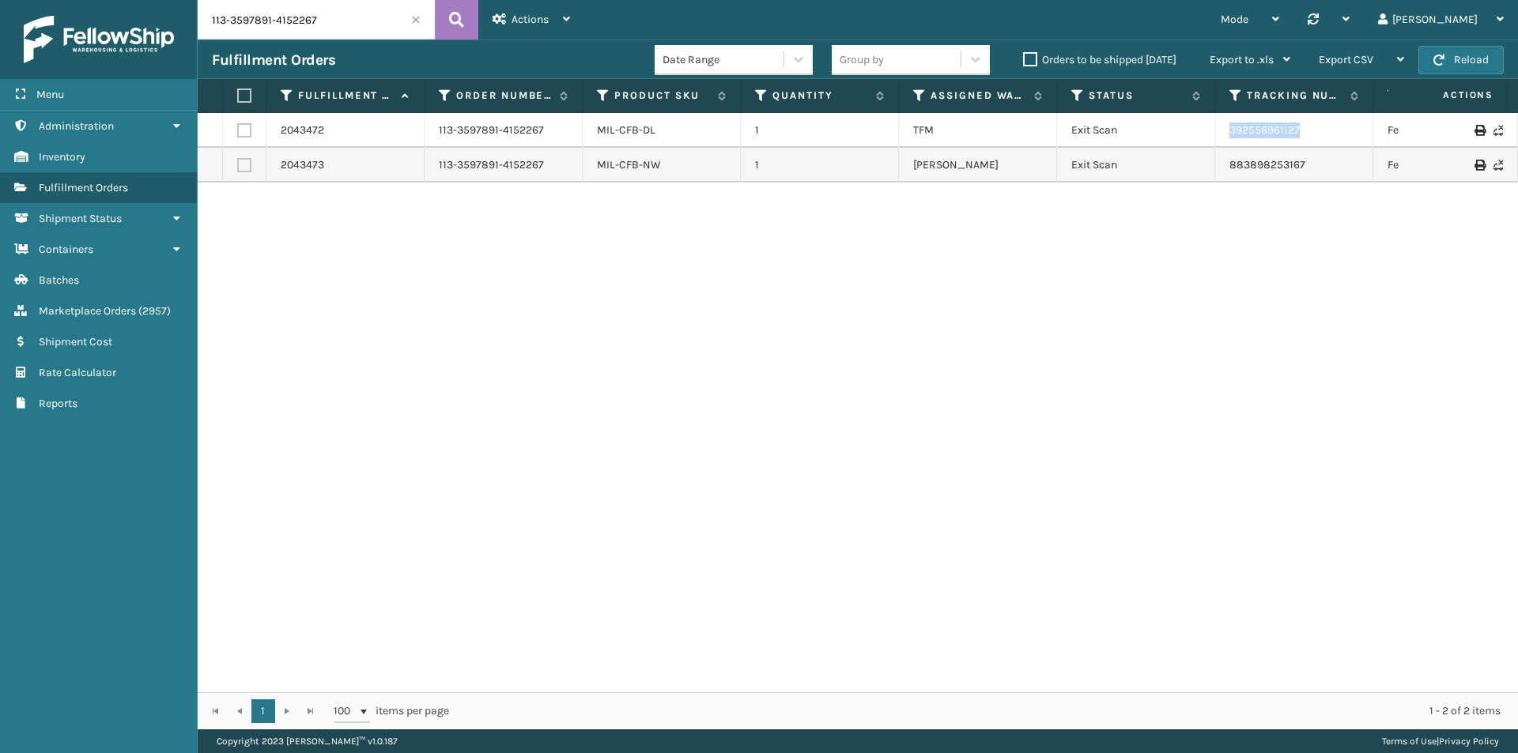
copy tr "392556961127"
drag, startPoint x: 1303, startPoint y: 168, endPoint x: 1190, endPoint y: 168, distance: 113.0
click at [1190, 168] on tr "2043473 113-3597891-4152267 MIL-CFB-NW 1 Milliard LV Exit Scan 883898253167 Fed…" at bounding box center [1082, 165] width 1768 height 35
copy tr "883898253167"
drag, startPoint x: 695, startPoint y: 164, endPoint x: 594, endPoint y: 173, distance: 101.6
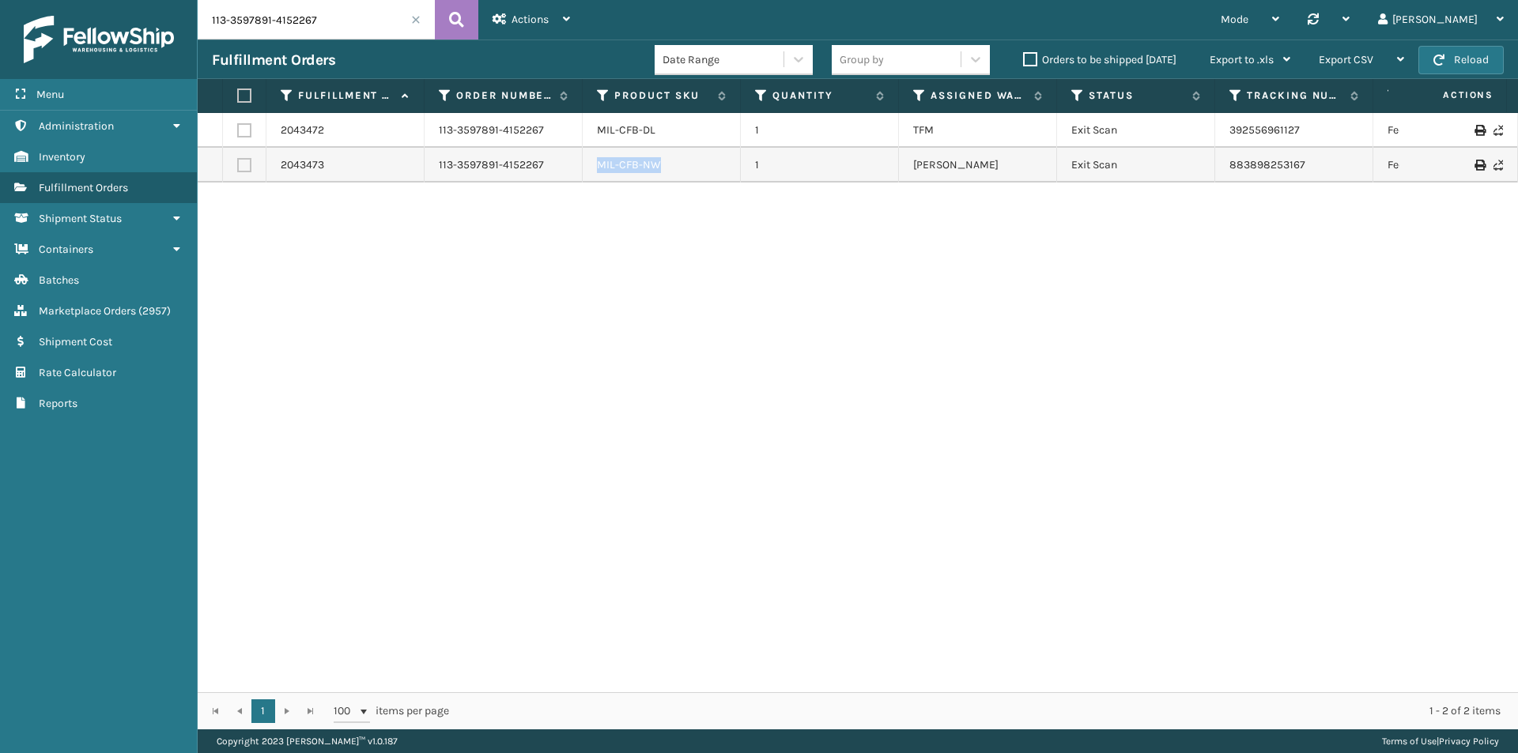
click at [594, 173] on td "MIL-CFB-NW" at bounding box center [662, 165] width 158 height 35
click at [325, 6] on input "113-3597891-4152267" at bounding box center [316, 20] width 237 height 40
paste input "2-8031530-5991408"
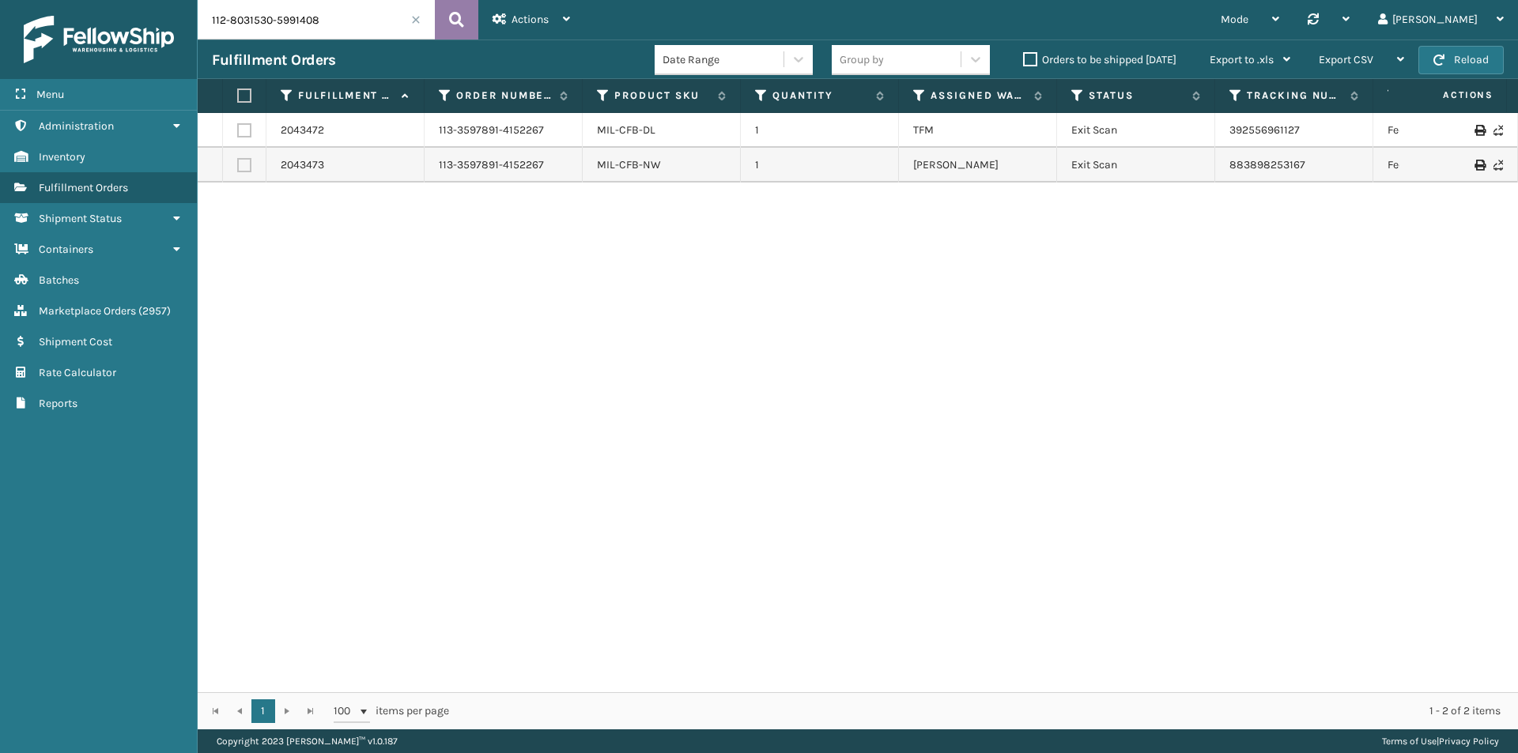
click at [443, 15] on button at bounding box center [456, 20] width 43 height 40
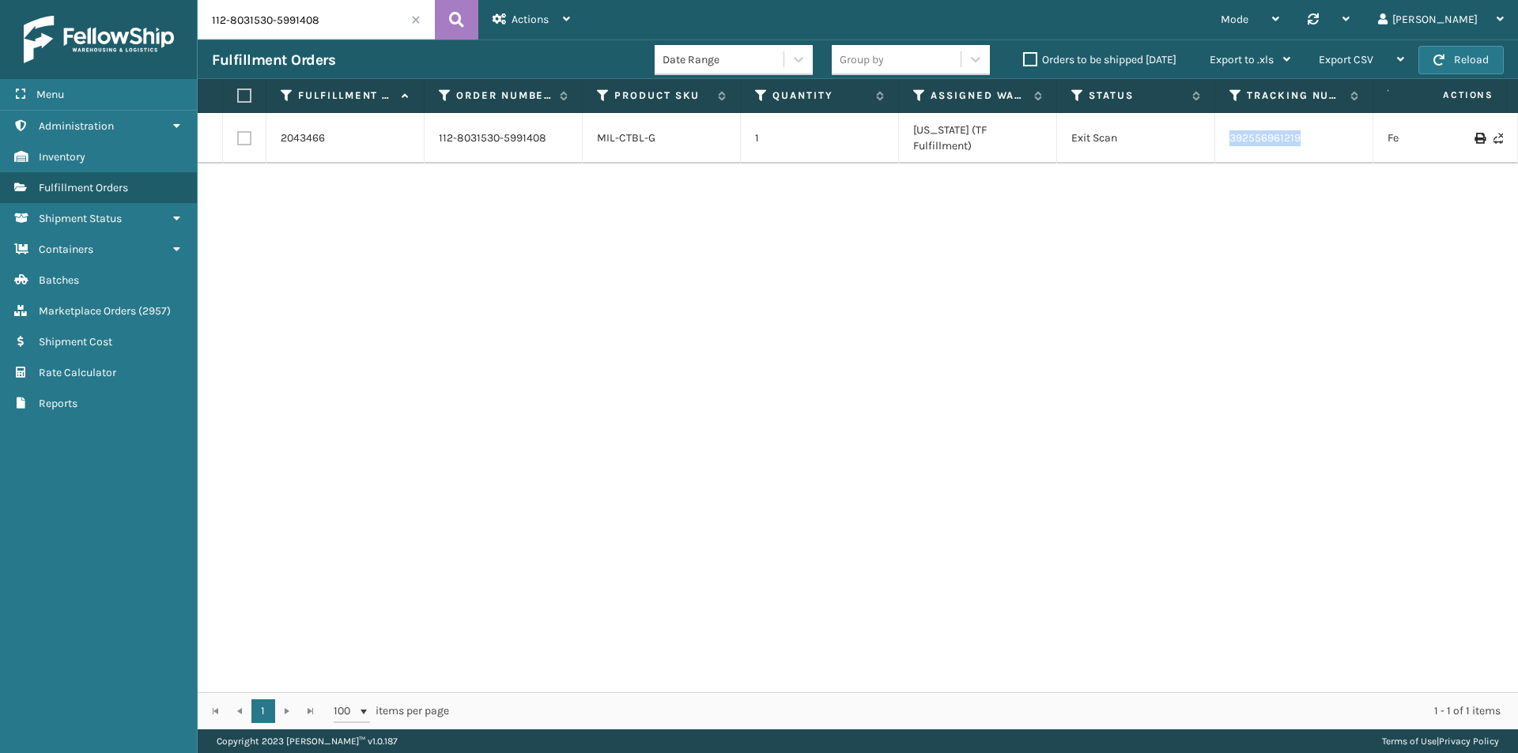
drag, startPoint x: 1323, startPoint y: 133, endPoint x: 1215, endPoint y: 134, distance: 108.3
click at [1215, 134] on td "392556961219" at bounding box center [1294, 138] width 158 height 51
click at [345, 17] on input "112-8031530-5991408" at bounding box center [316, 20] width 237 height 40
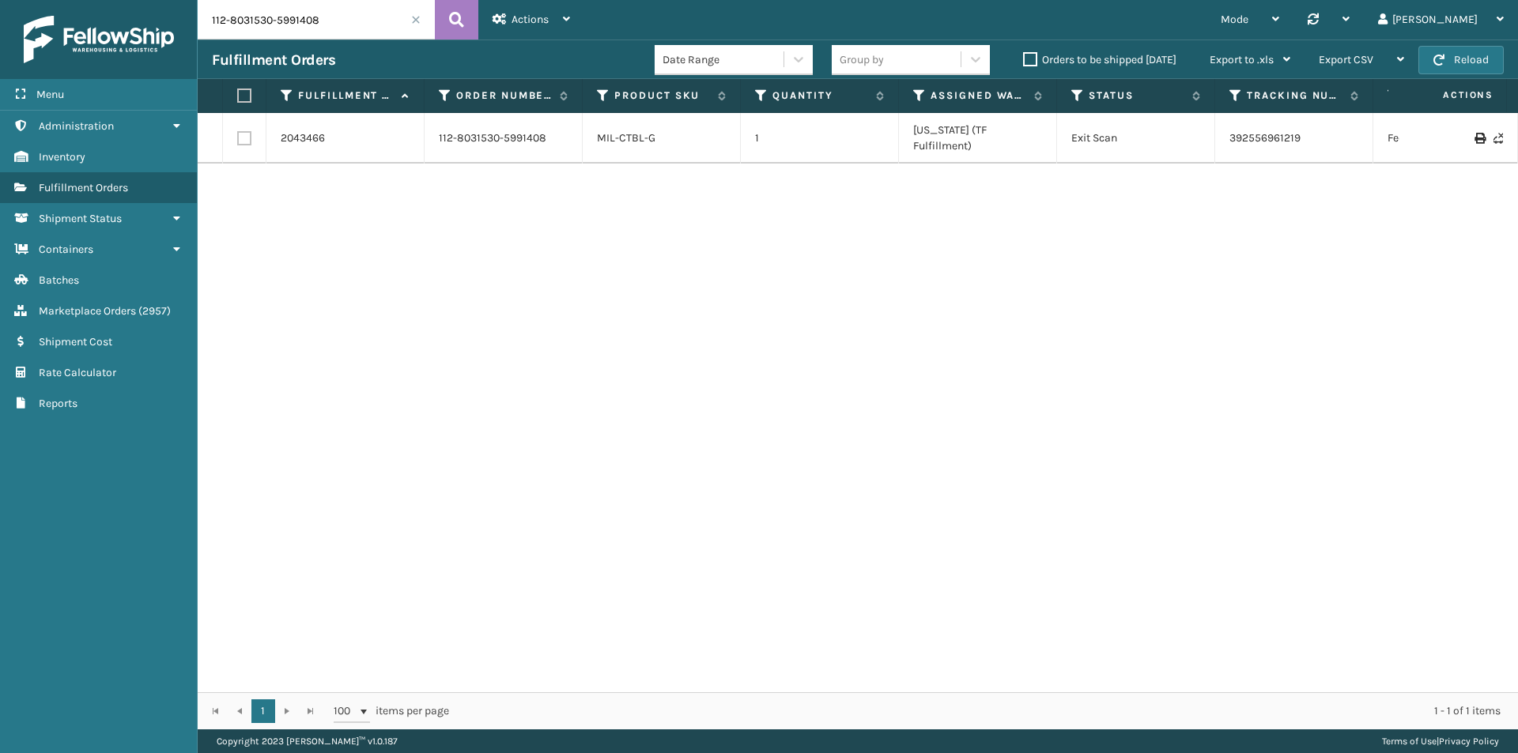
paste input "4-3028119-2287425"
click at [451, 21] on icon at bounding box center [456, 20] width 15 height 24
drag, startPoint x: 1301, startPoint y: 135, endPoint x: 1219, endPoint y: 136, distance: 82.2
click at [1219, 136] on td "883865237890" at bounding box center [1294, 130] width 158 height 35
click at [340, 23] on input "114-3028119-2287425" at bounding box center [316, 20] width 237 height 40
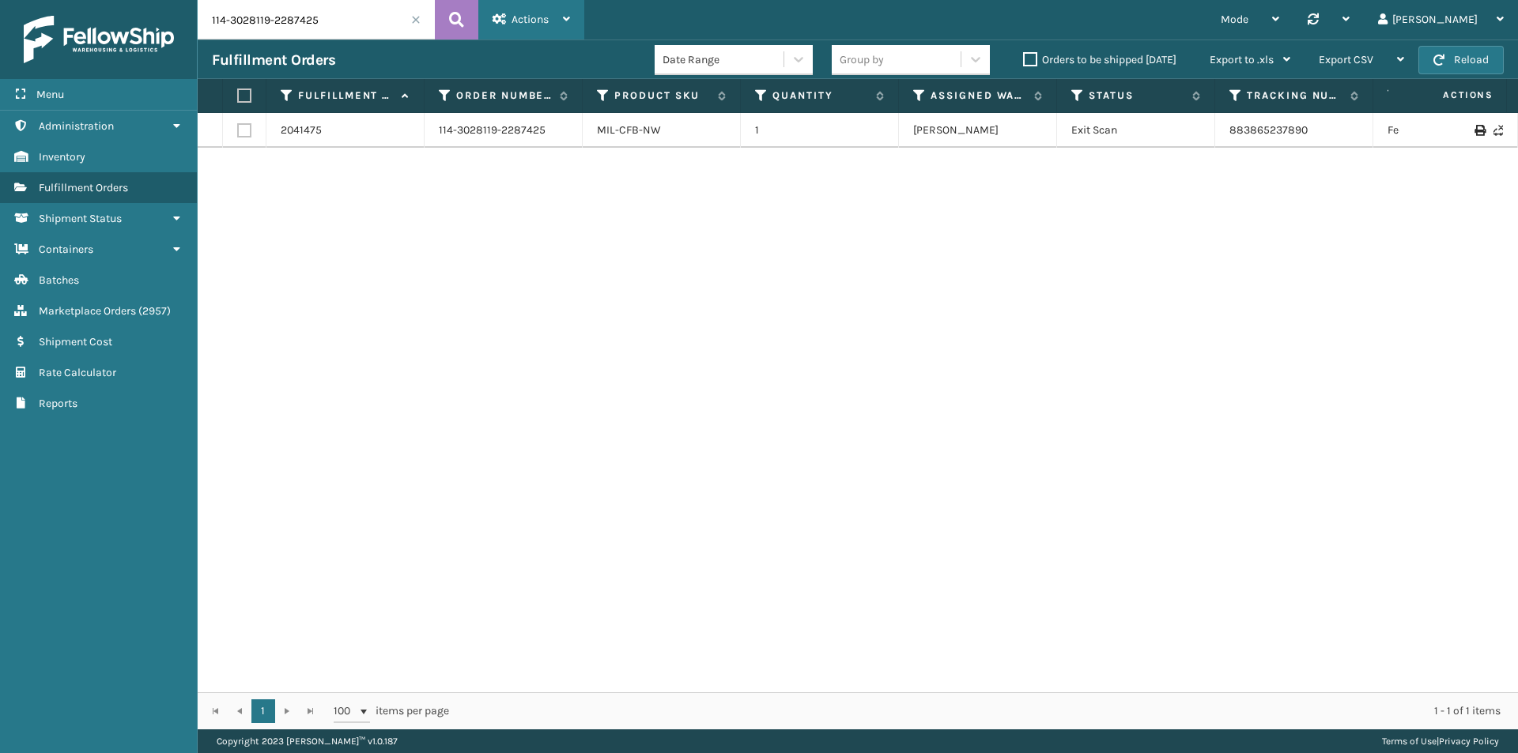
paste input "3-1879388-1761026"
click at [451, 19] on icon at bounding box center [456, 20] width 15 height 24
click at [356, 17] on input "113-1879388-1761026" at bounding box center [316, 20] width 237 height 40
click at [459, 20] on icon at bounding box center [456, 20] width 15 height 24
drag, startPoint x: 1368, startPoint y: 133, endPoint x: 1209, endPoint y: 148, distance: 160.4
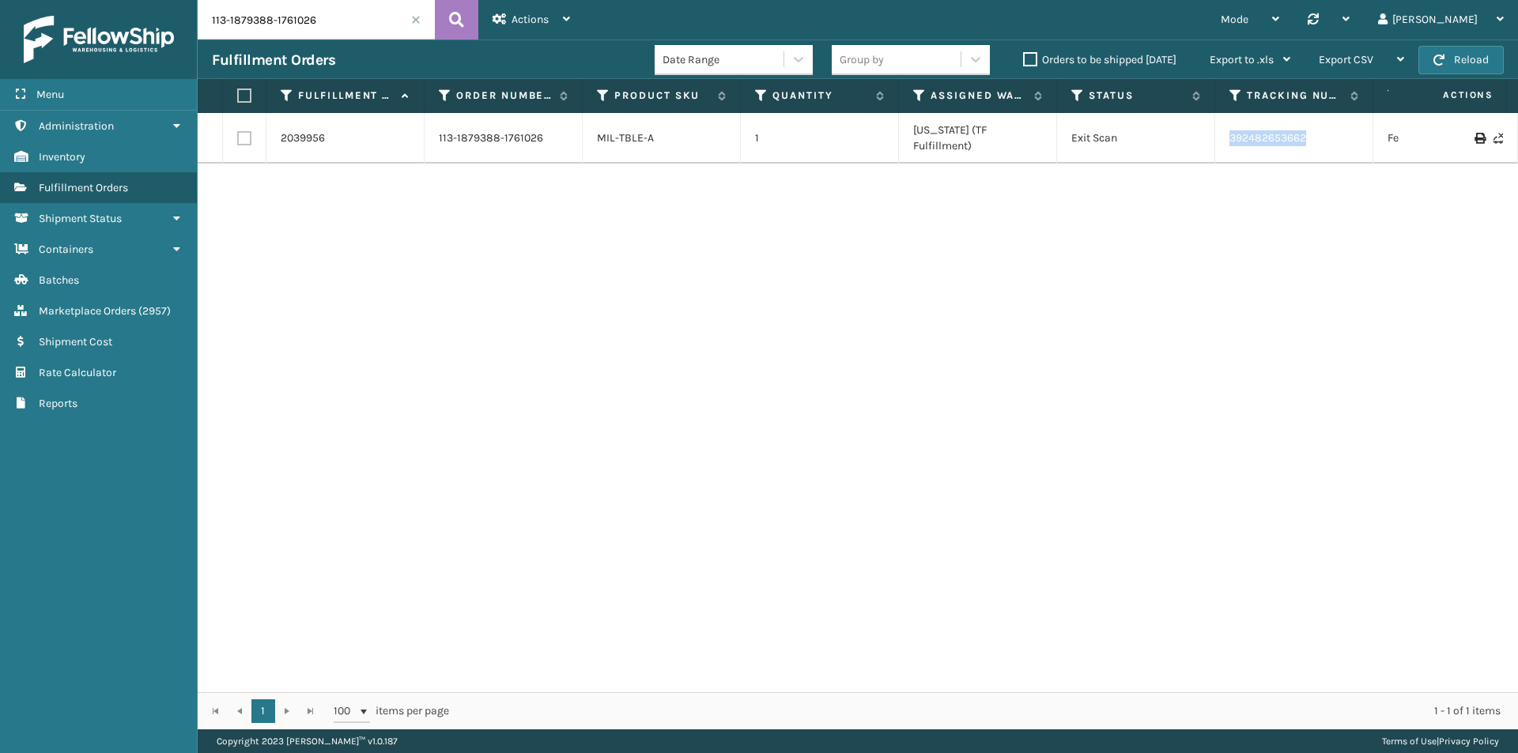
click at [1209, 148] on div "2039956 113-1879388-1761026 MIL-TBLE-A 1 Indiana (TF Fulfillment) Exit Scan 392…" at bounding box center [858, 402] width 1320 height 579
click at [272, 21] on input "113-1879388-1761026" at bounding box center [316, 20] width 237 height 40
paste input "356399-6991455"
drag, startPoint x: 1323, startPoint y: 135, endPoint x: 1119, endPoint y: 135, distance: 204.7
click at [1119, 135] on tr "2050428 113-1356399-6991455 MIL-HK612-6 1 Milliard LV Exit Scan 392692252282 Fe…" at bounding box center [1082, 130] width 1768 height 35
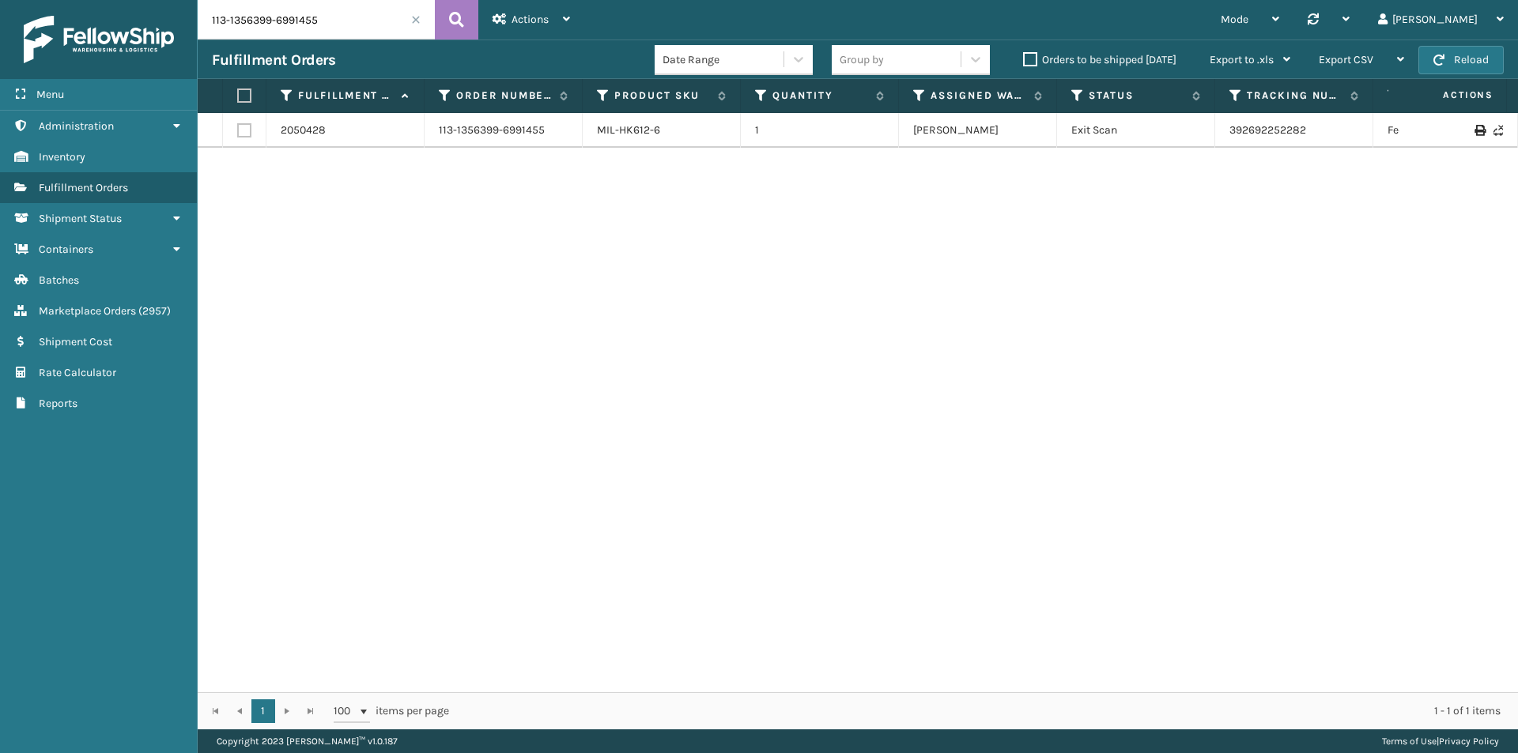
click at [339, 21] on input "113-1356399-6991455" at bounding box center [316, 20] width 237 height 40
paste input "2-1092198-3661043"
type input "112-1092198-3661043"
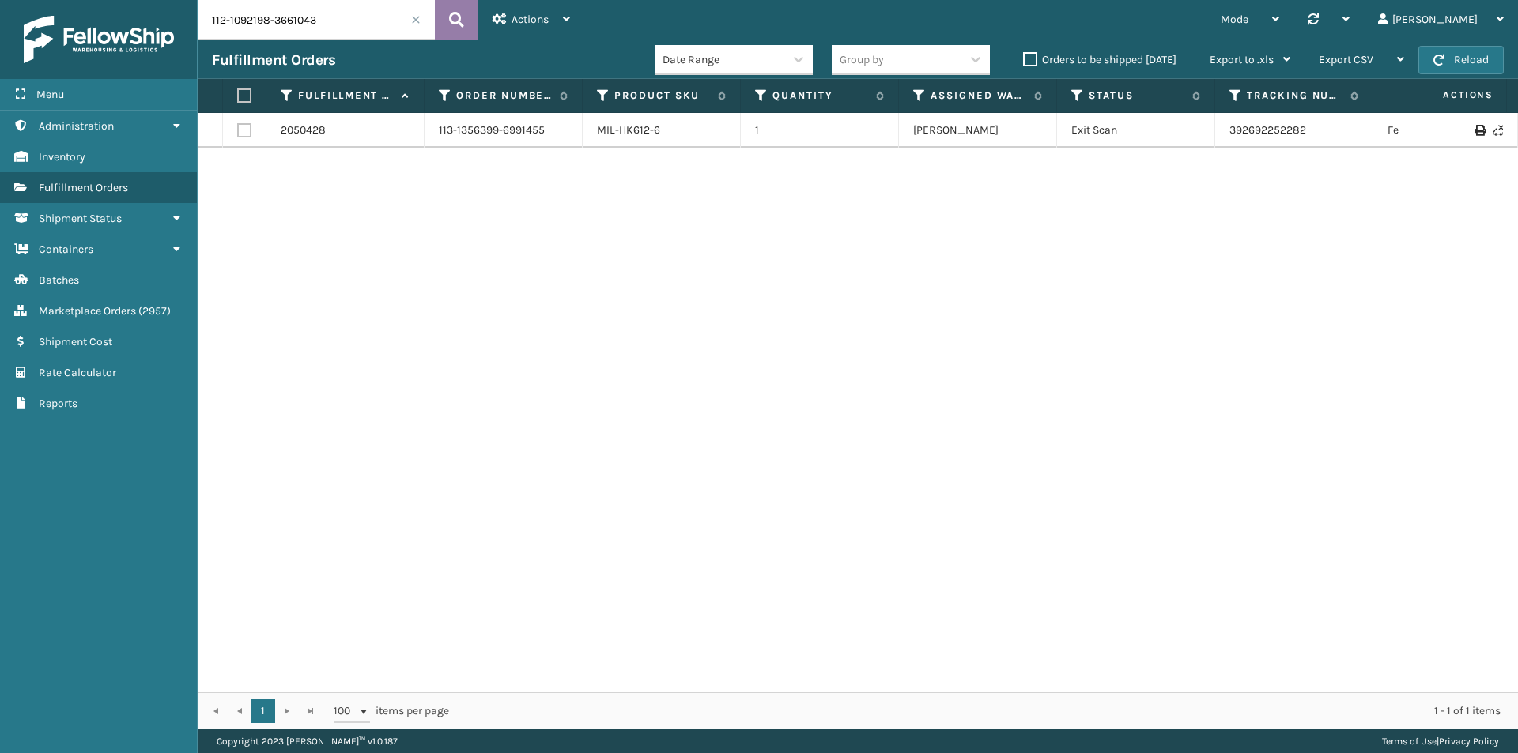
click at [458, 13] on icon at bounding box center [456, 20] width 15 height 24
drag, startPoint x: 1247, startPoint y: 134, endPoint x: 1205, endPoint y: 134, distance: 41.1
click at [1205, 134] on tr "2042769 112-1092198-3661043 MIL-CFB-DL 1 Haslet (Iron Mountain) Exit Scan 39254…" at bounding box center [1082, 130] width 1768 height 35
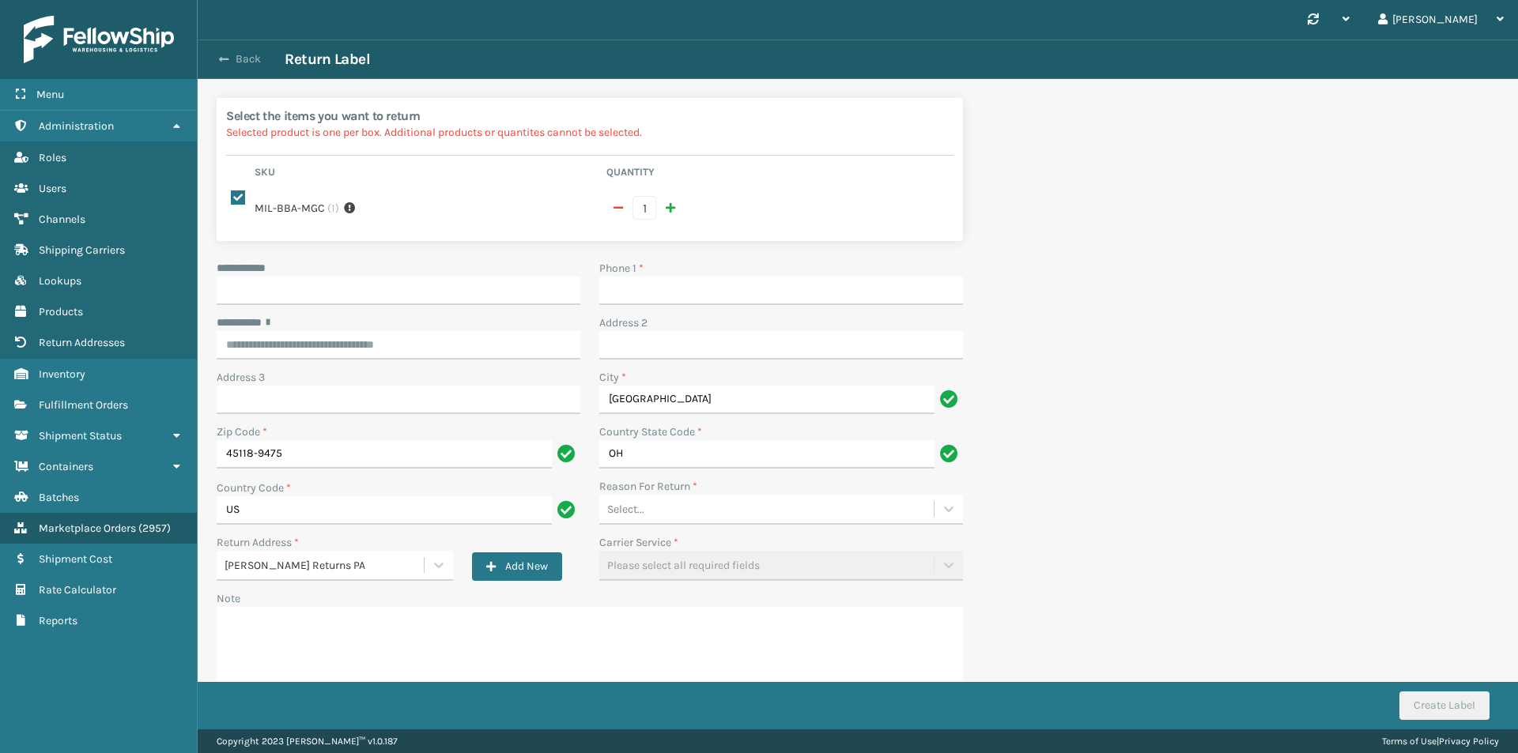
click at [243, 64] on button "Back" at bounding box center [248, 59] width 73 height 14
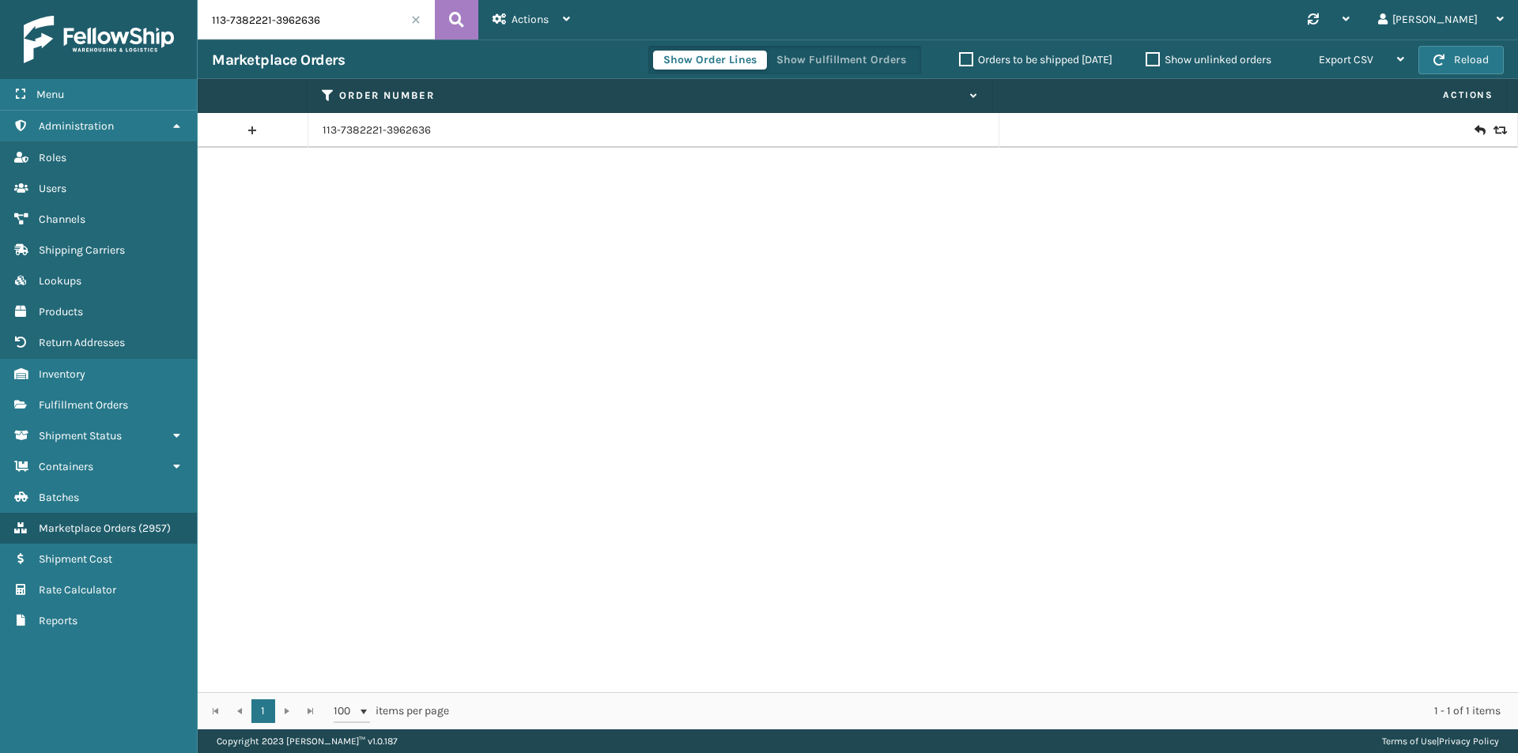
click at [325, 21] on input "113-7382221-3962636" at bounding box center [316, 20] width 237 height 40
paste input "2-6431440-9340213"
type input "112-6431440-9340213"
click at [462, 16] on icon at bounding box center [456, 20] width 15 height 24
click at [1493, 133] on icon at bounding box center [1497, 130] width 9 height 11
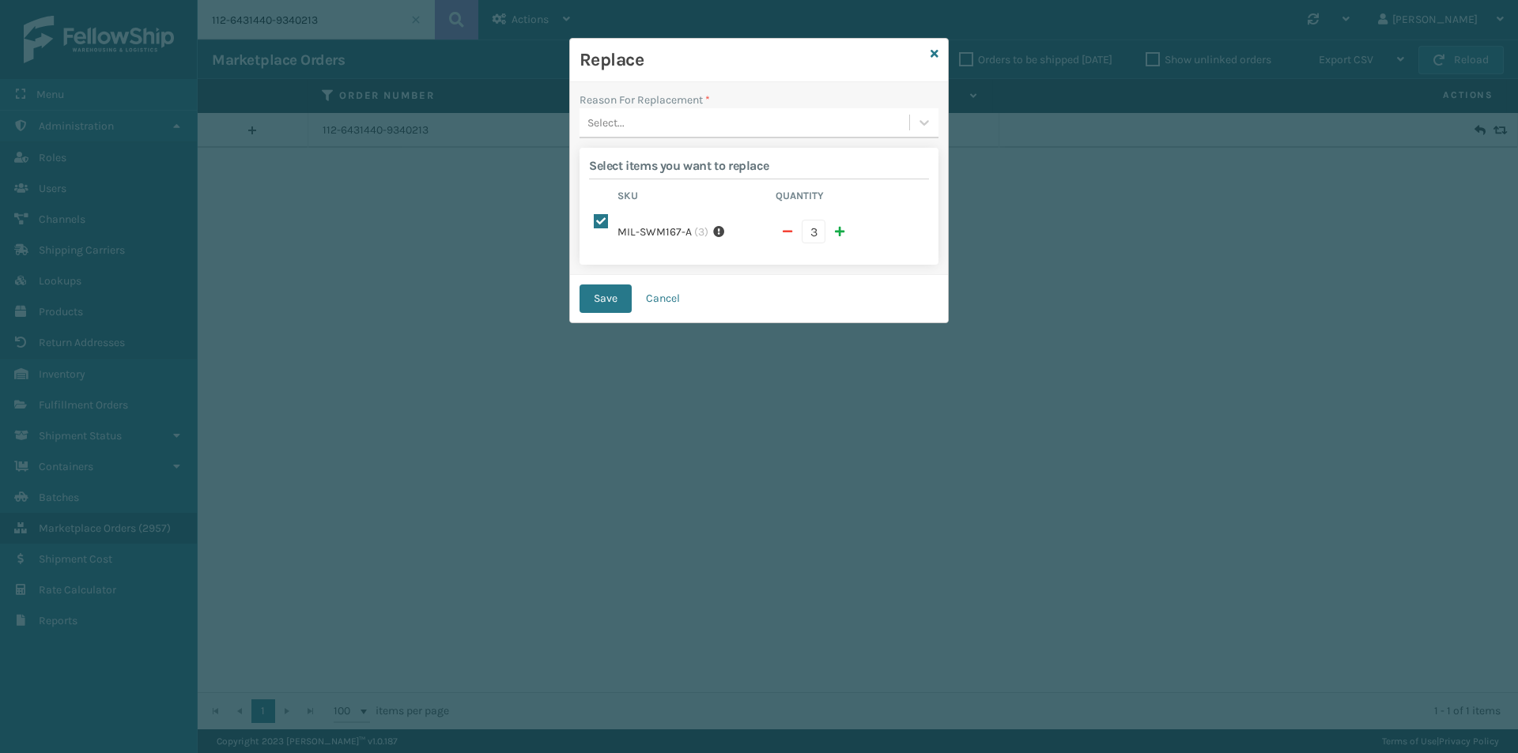
click at [787, 230] on span "button" at bounding box center [787, 231] width 9 height 11
checkbox input "false"
type input "2"
click at [670, 133] on div "Select..." at bounding box center [744, 123] width 330 height 26
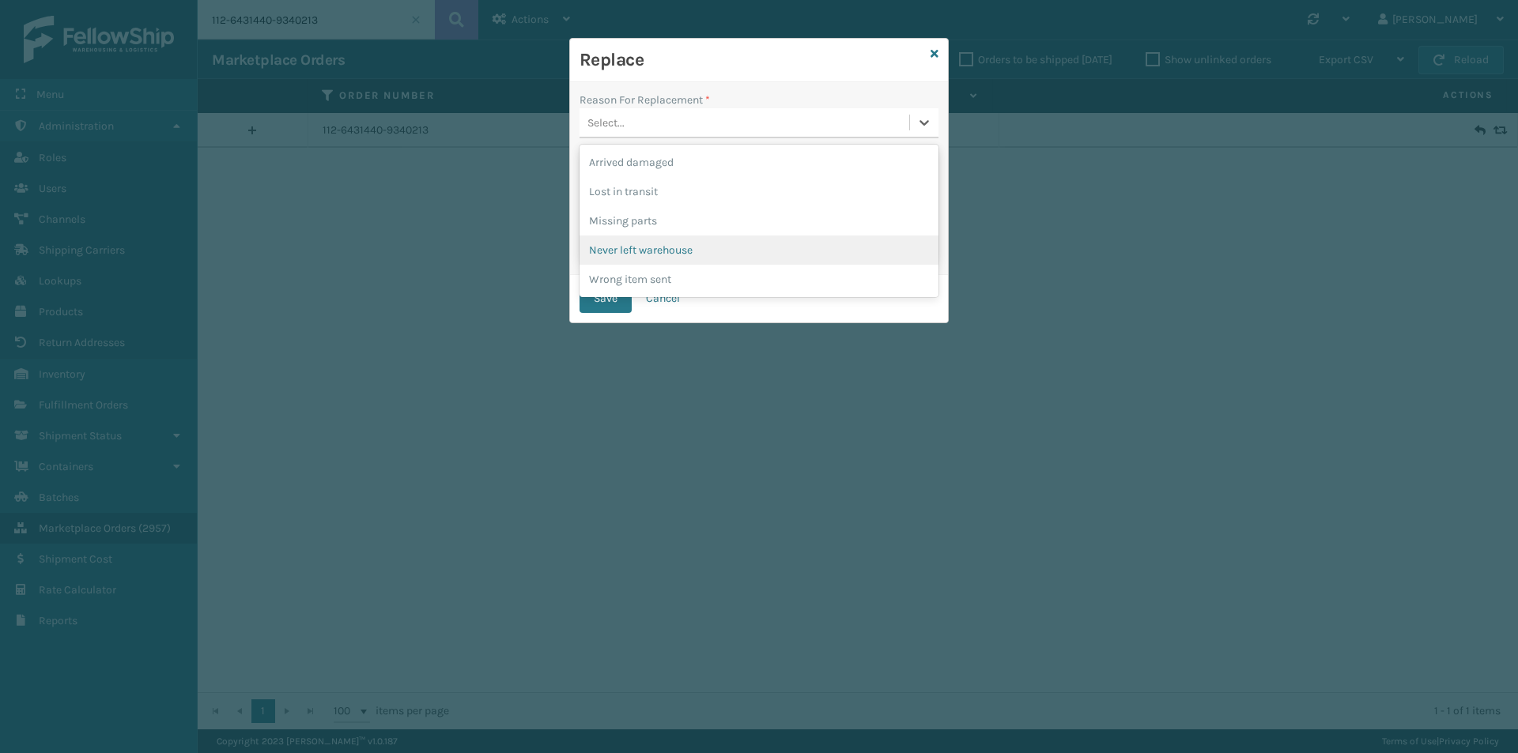
click at [666, 256] on div "Never left warehouse" at bounding box center [758, 250] width 359 height 29
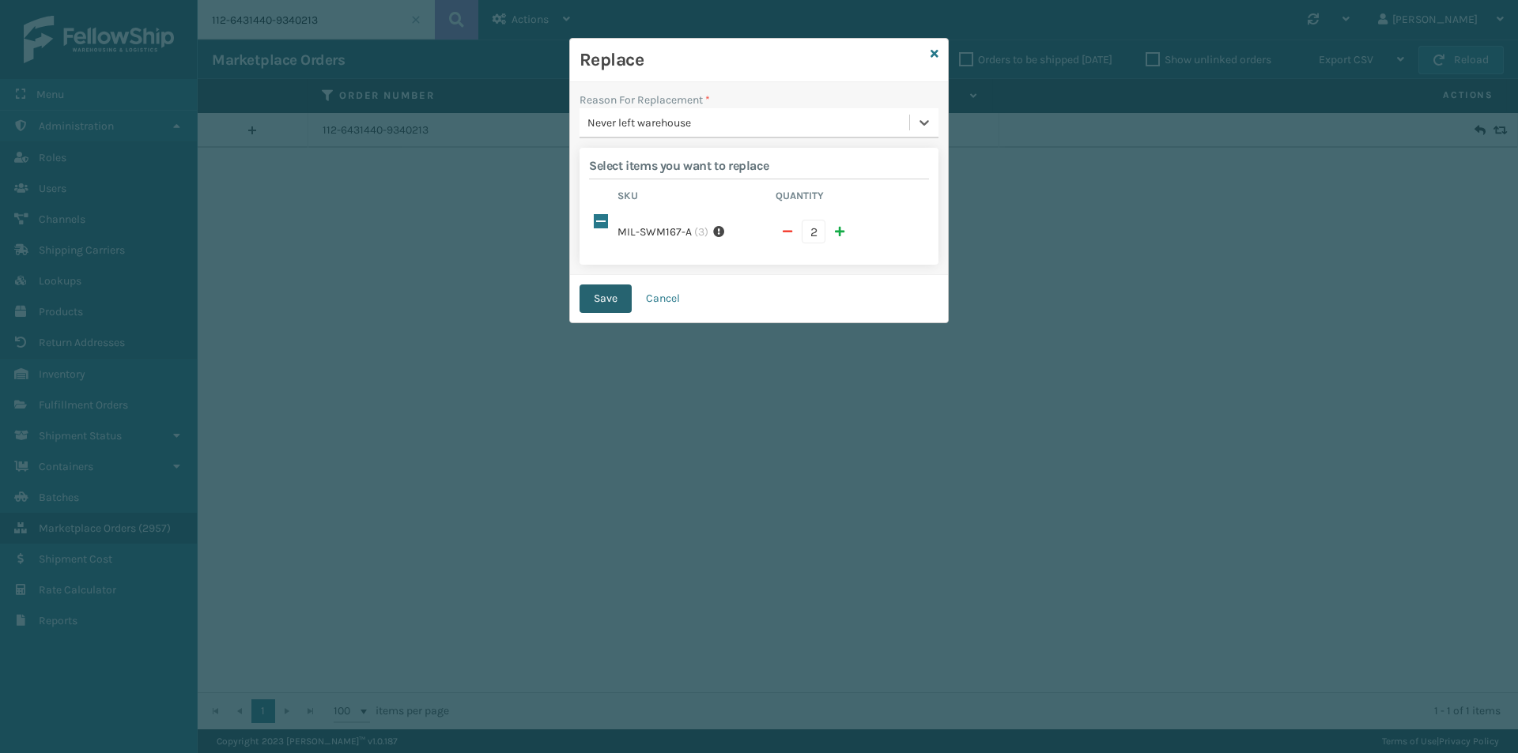
click at [614, 300] on button "Save" at bounding box center [605, 299] width 52 height 28
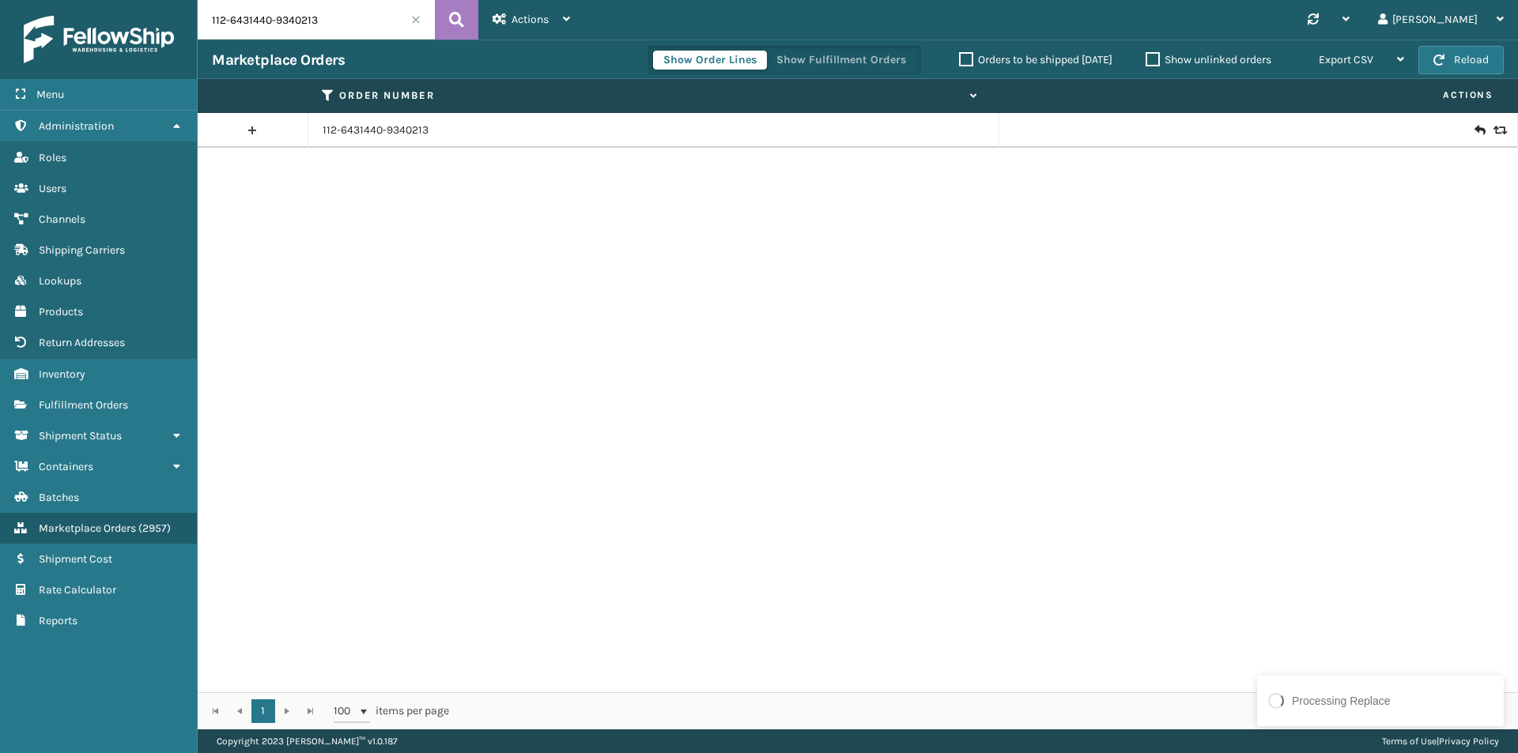
click at [359, 20] on div "112-6431440-9340213 Actions New Import Orders Settings Remove All Filters Link …" at bounding box center [858, 365] width 1320 height 730
click at [360, 24] on input "112-6431440-9340213" at bounding box center [316, 20] width 237 height 40
click at [462, 17] on icon at bounding box center [456, 20] width 15 height 24
click at [396, 131] on link "112-6431440-9340213" at bounding box center [376, 131] width 106 height 16
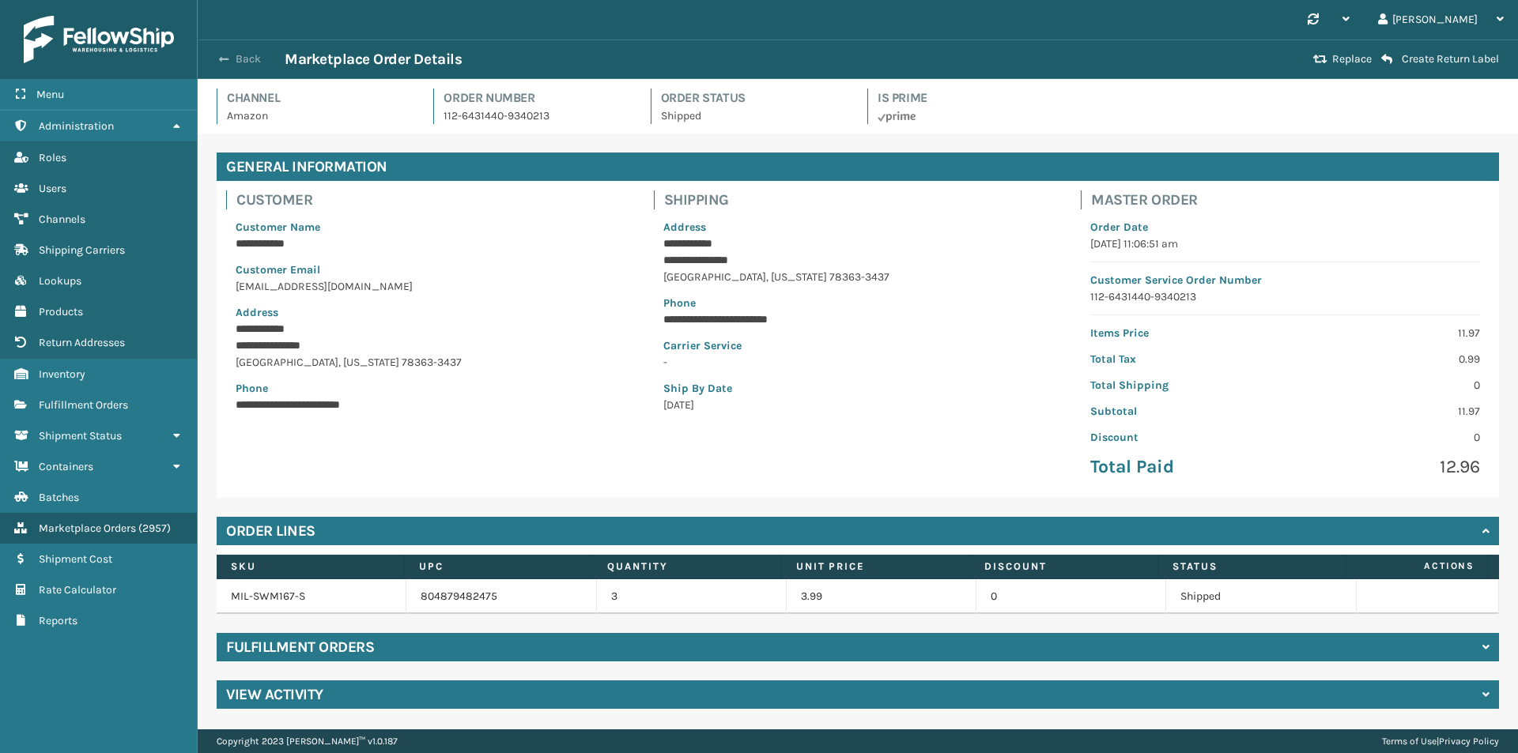
click at [258, 61] on button "Back" at bounding box center [248, 59] width 73 height 14
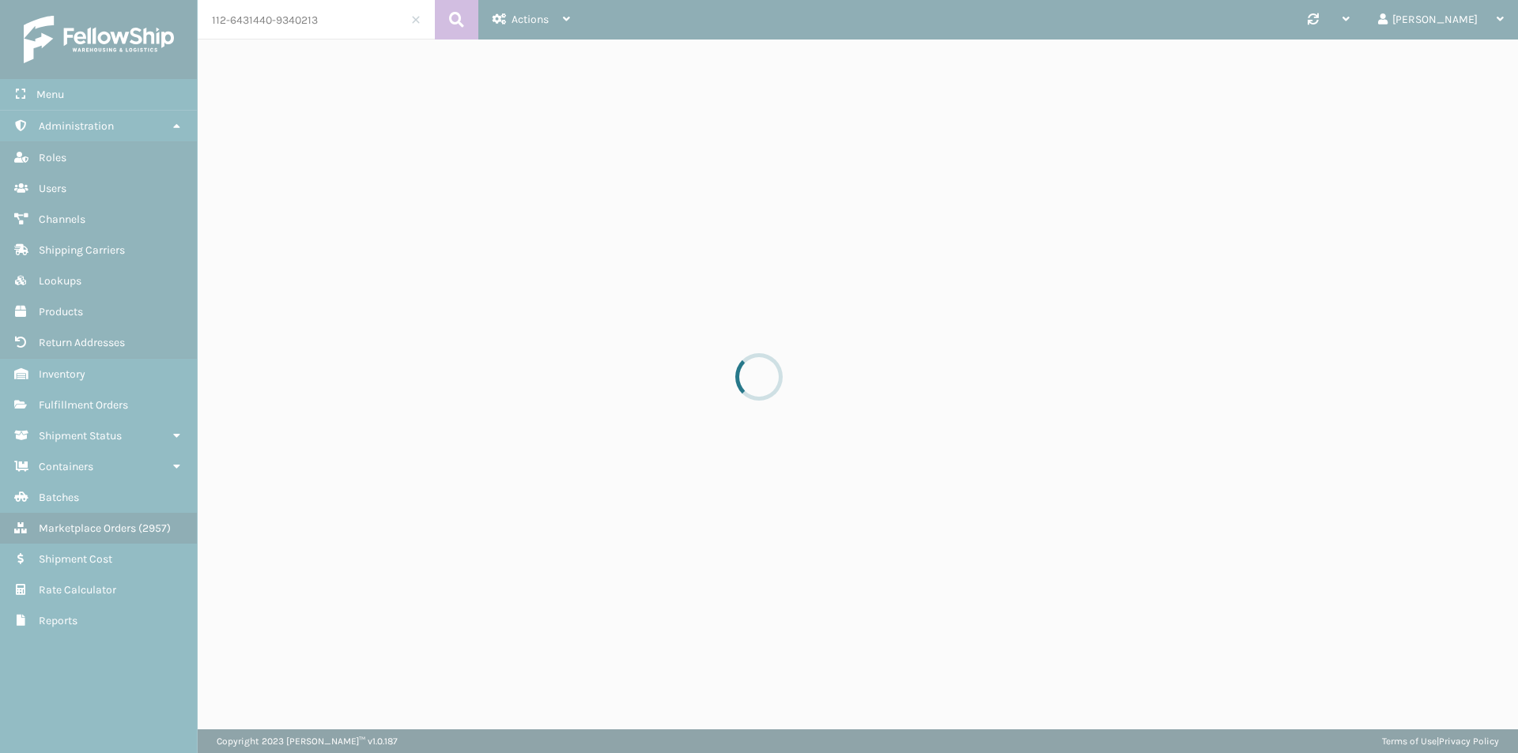
click at [334, 15] on input "112-6431440-9340213" at bounding box center [316, 20] width 237 height 40
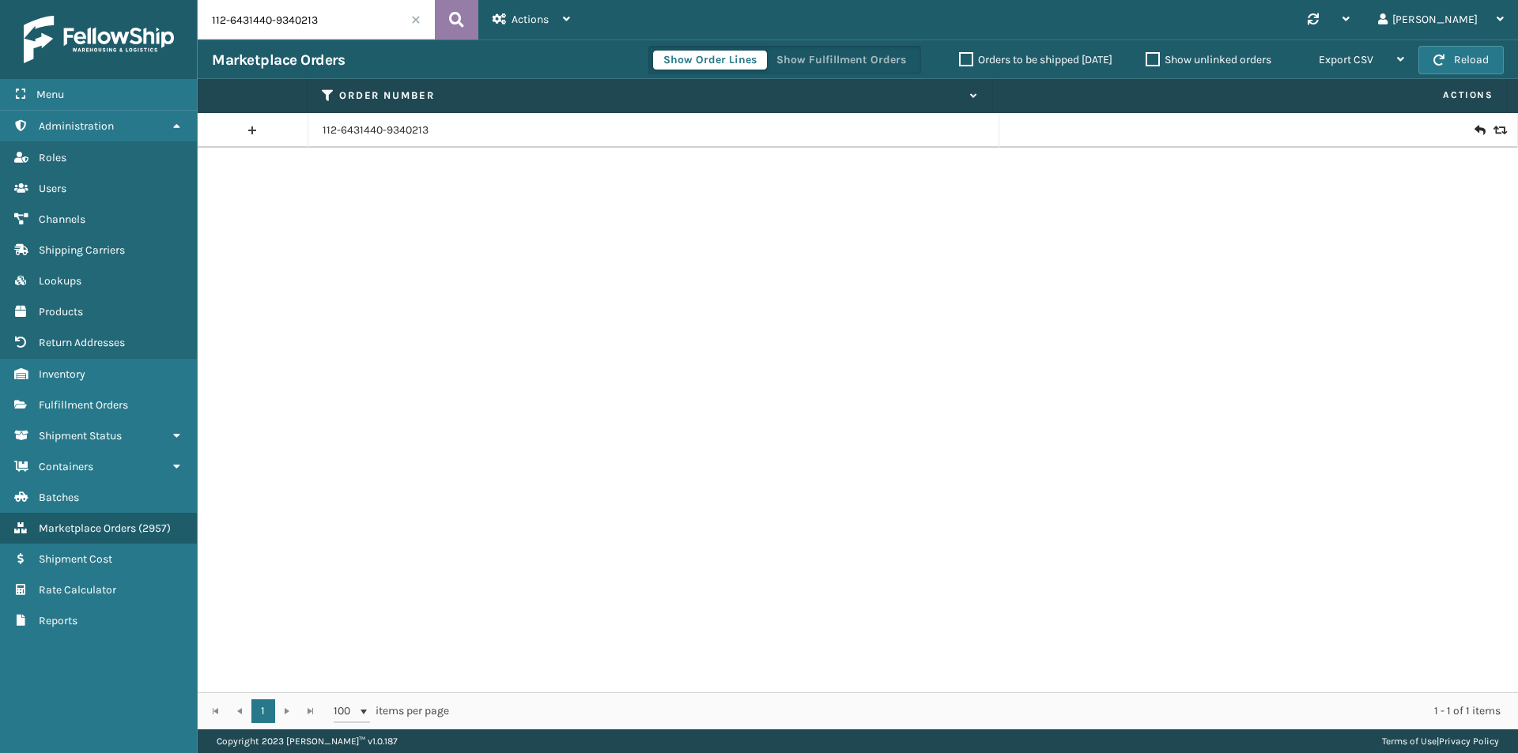
paste input "4-2907803-9574620"
type input "114-2907803-9574620"
click at [453, 16] on icon at bounding box center [456, 20] width 15 height 24
click at [422, 127] on link "114-2907803-9574620" at bounding box center [378, 131] width 110 height 16
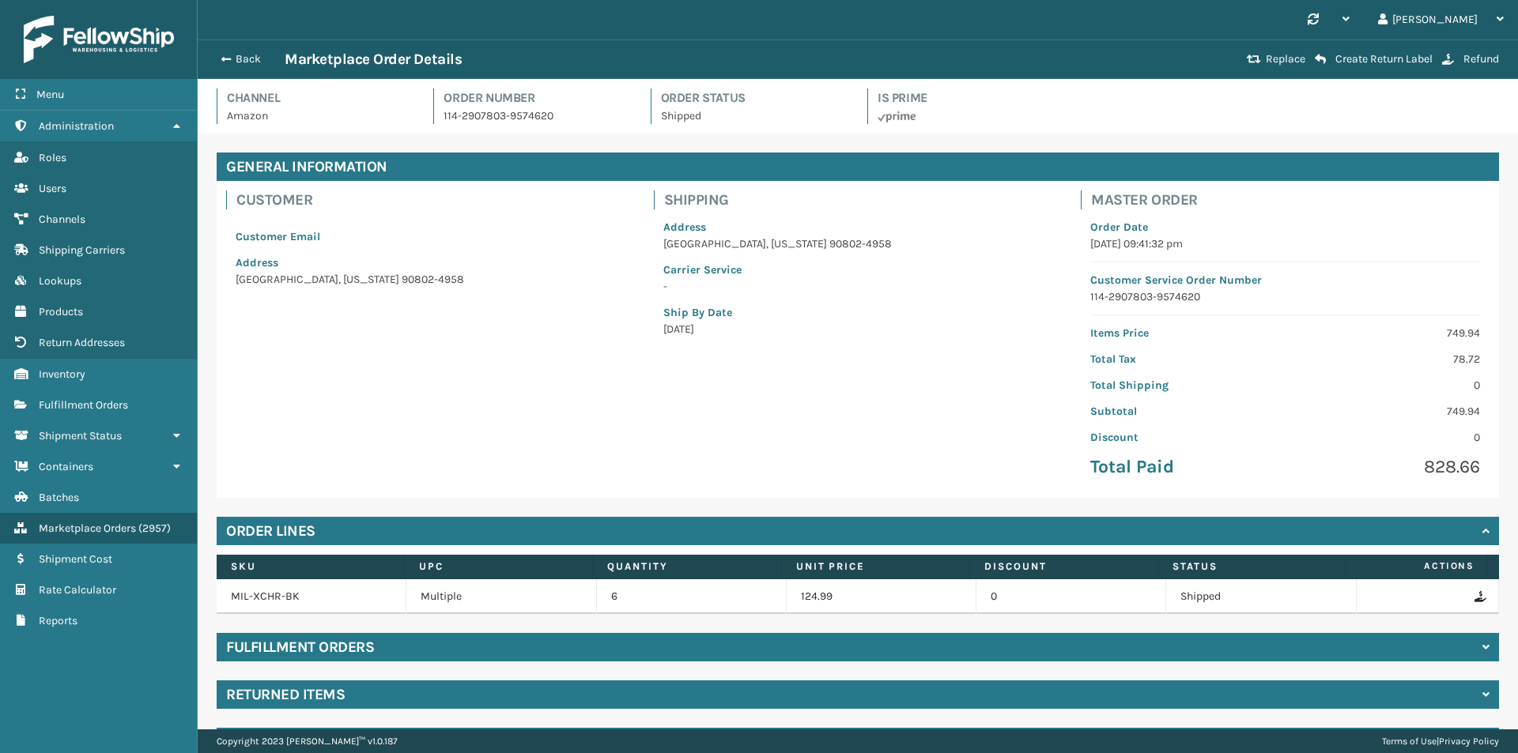
scroll to position [46, 0]
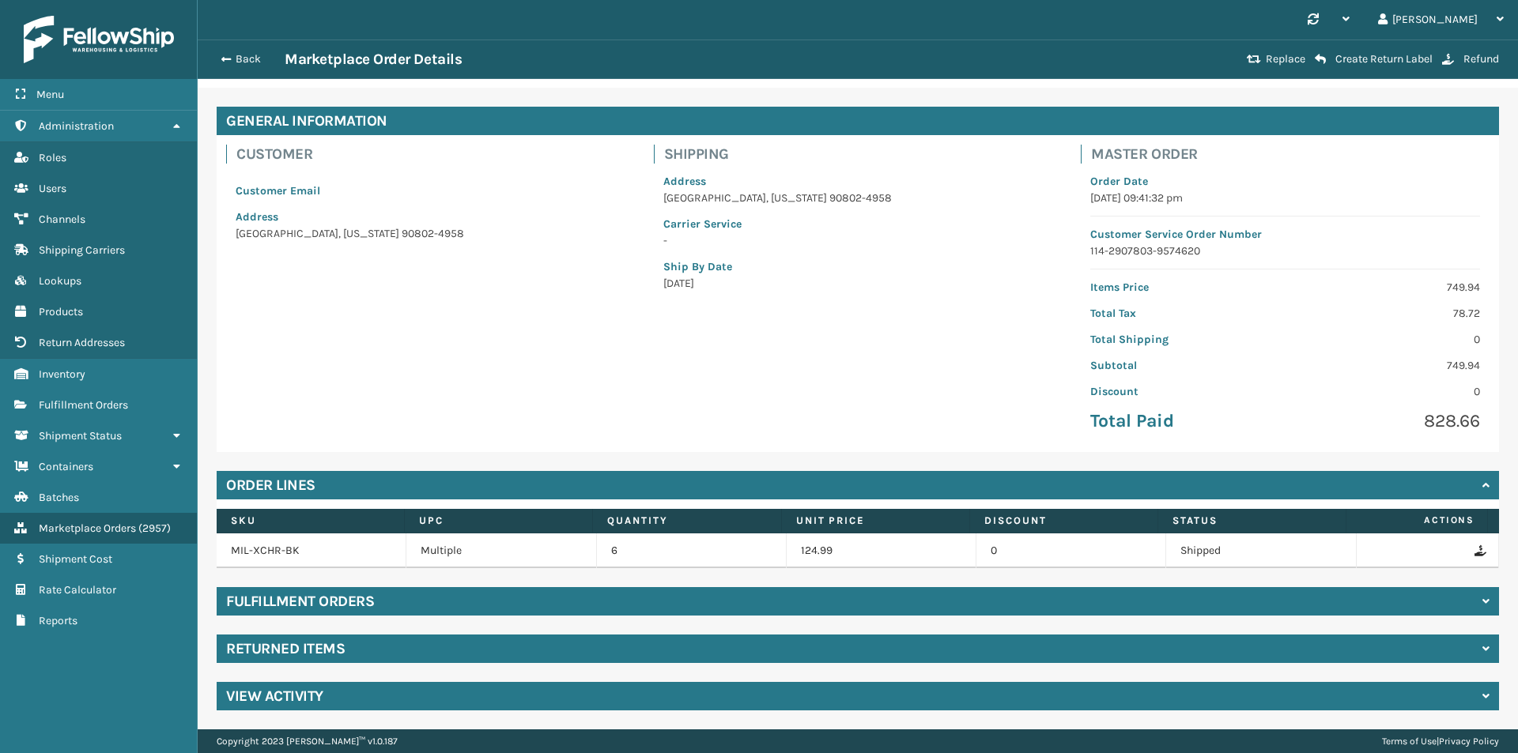
click at [413, 656] on div "Returned Items" at bounding box center [858, 649] width 1282 height 28
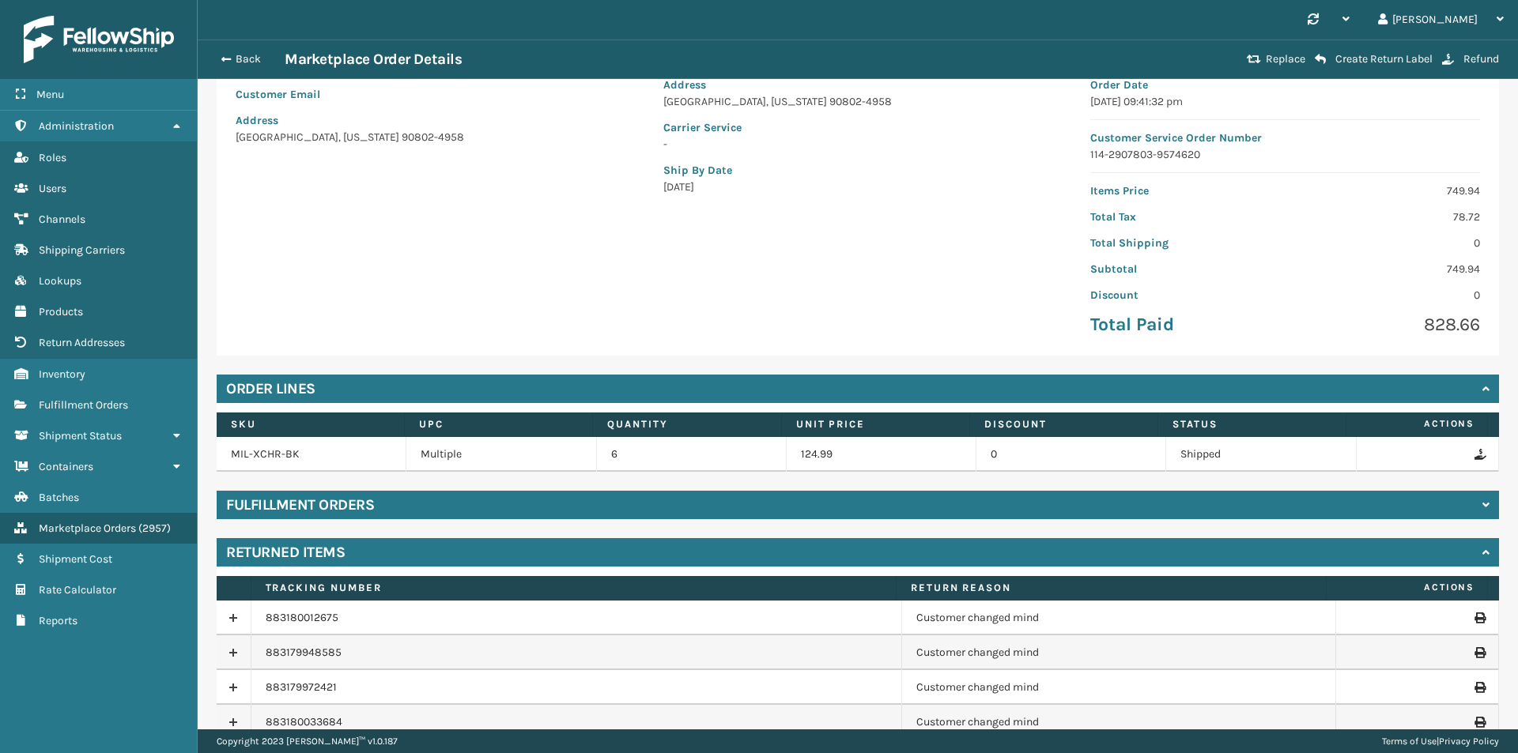
scroll to position [254, 0]
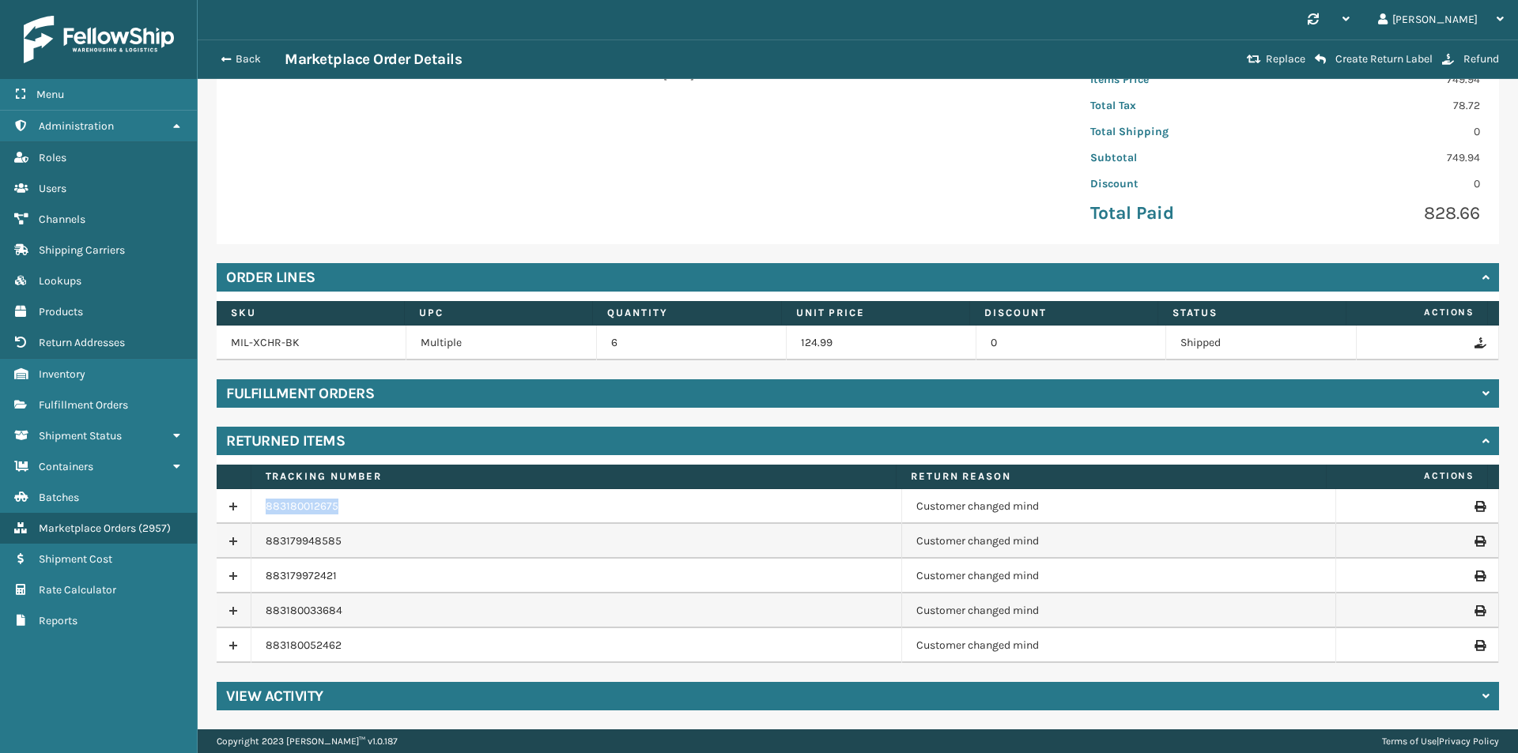
drag, startPoint x: 377, startPoint y: 512, endPoint x: 261, endPoint y: 506, distance: 116.4
click at [261, 506] on td "883180012675" at bounding box center [576, 506] width 651 height 35
copy link "883180012675"
drag, startPoint x: 283, startPoint y: 543, endPoint x: 250, endPoint y: 544, distance: 33.2
click at [250, 544] on tr "883179948585 Customer changed mind" at bounding box center [858, 541] width 1282 height 35
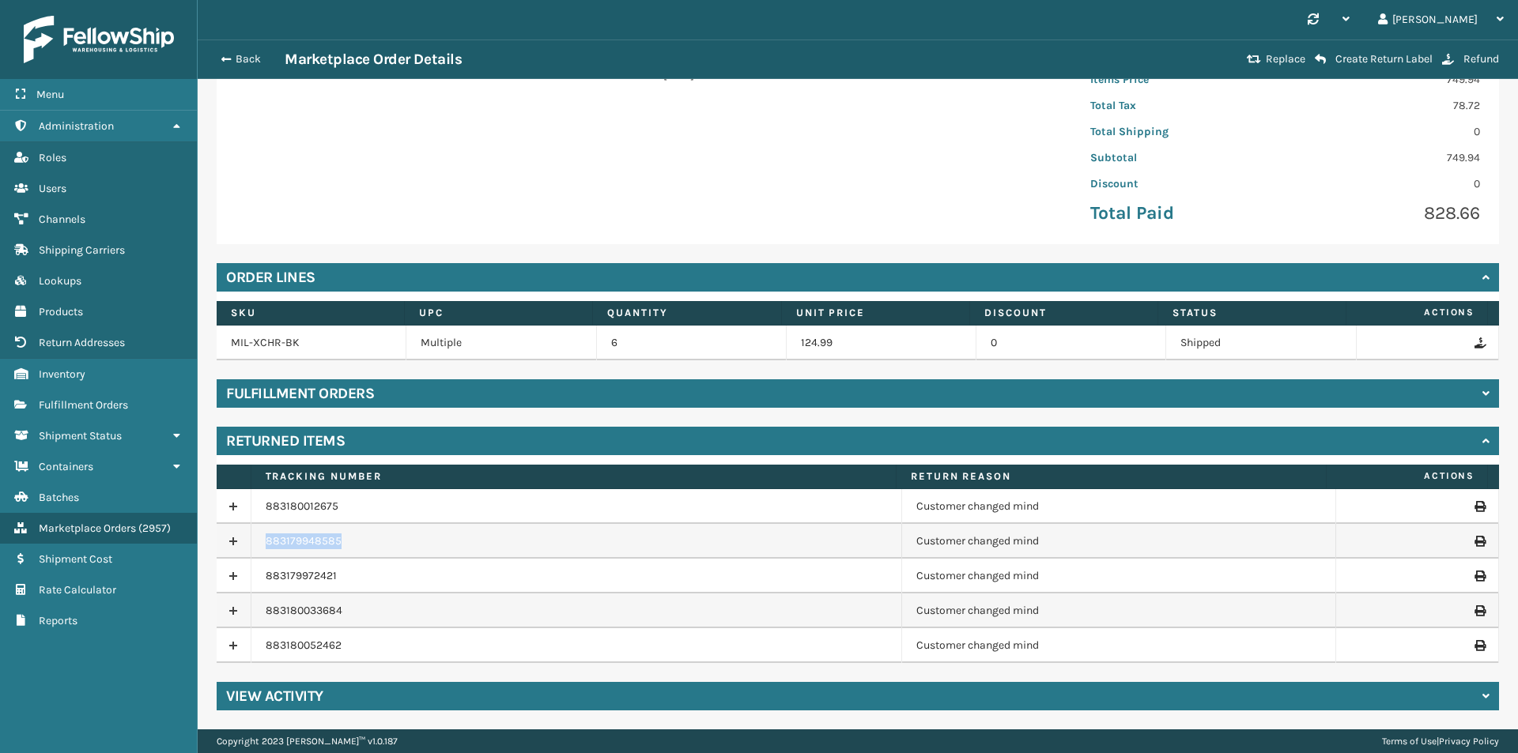
copy tr "883179948585"
click at [234, 60] on button "Back" at bounding box center [248, 59] width 73 height 14
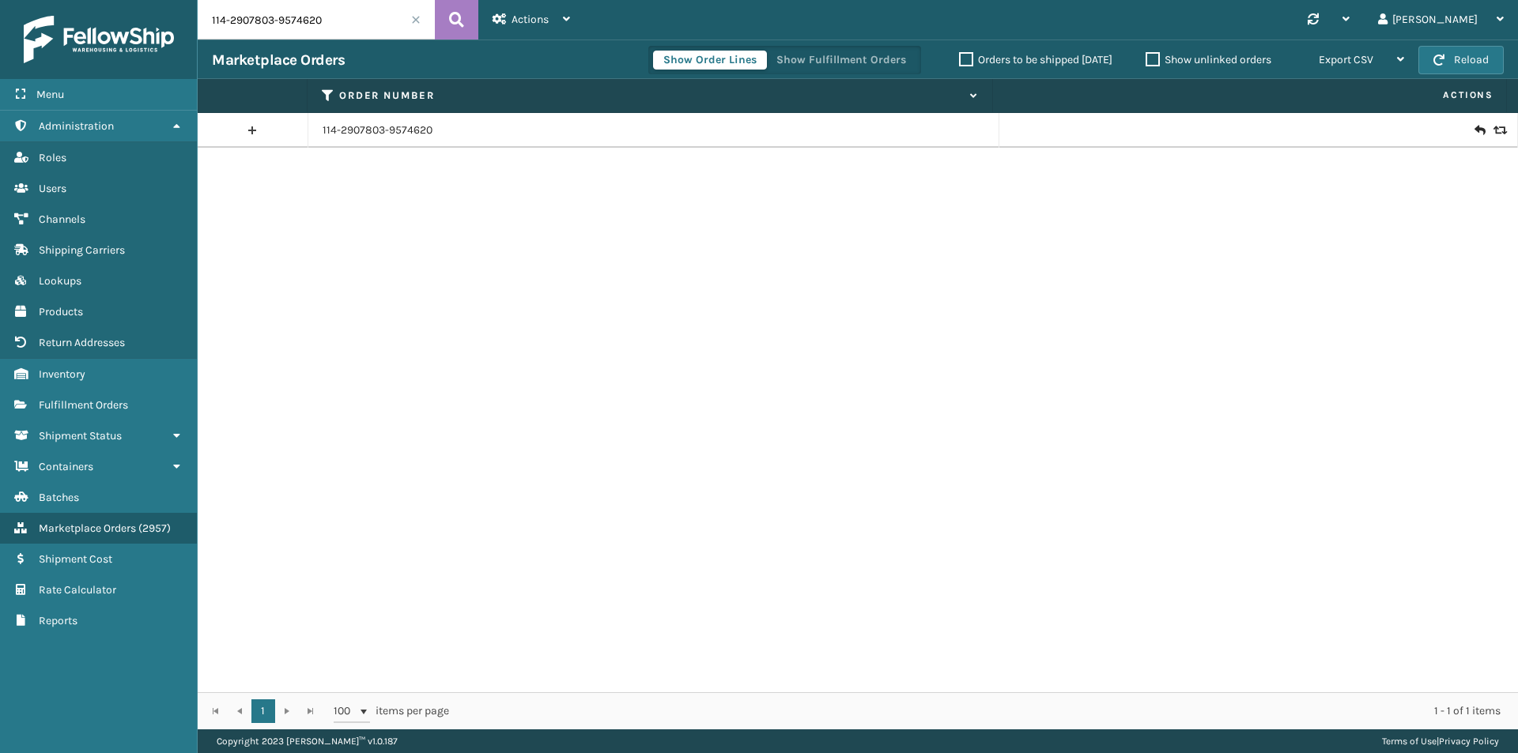
click at [345, 25] on input "114-2907803-9574620" at bounding box center [316, 20] width 237 height 40
paste input "883330954287"
type input "883330954287"
click at [450, 21] on icon at bounding box center [456, 20] width 15 height 24
click at [389, 133] on link "111-3444560-7837847" at bounding box center [377, 131] width 108 height 16
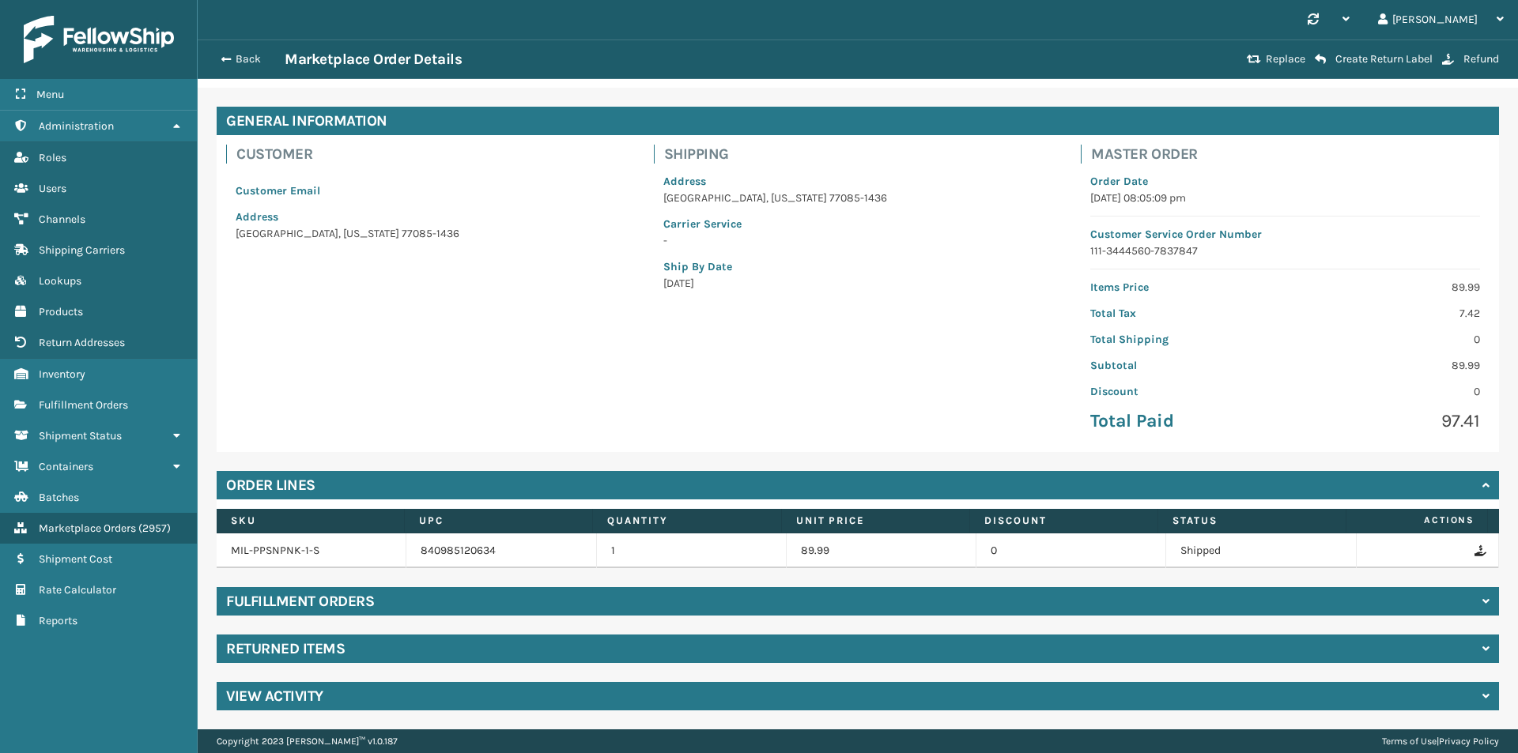
click at [364, 640] on div "Returned Items" at bounding box center [858, 649] width 1282 height 28
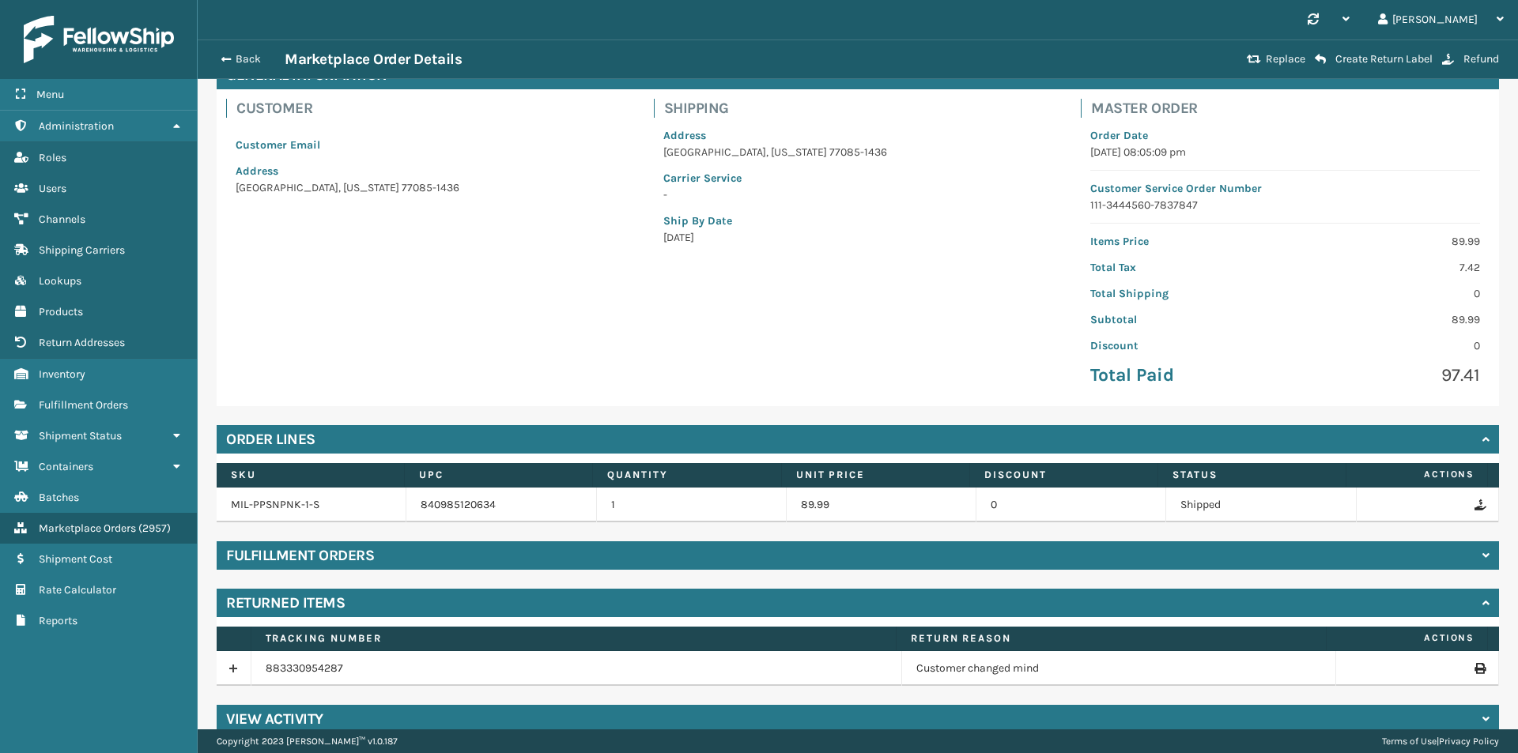
scroll to position [115, 0]
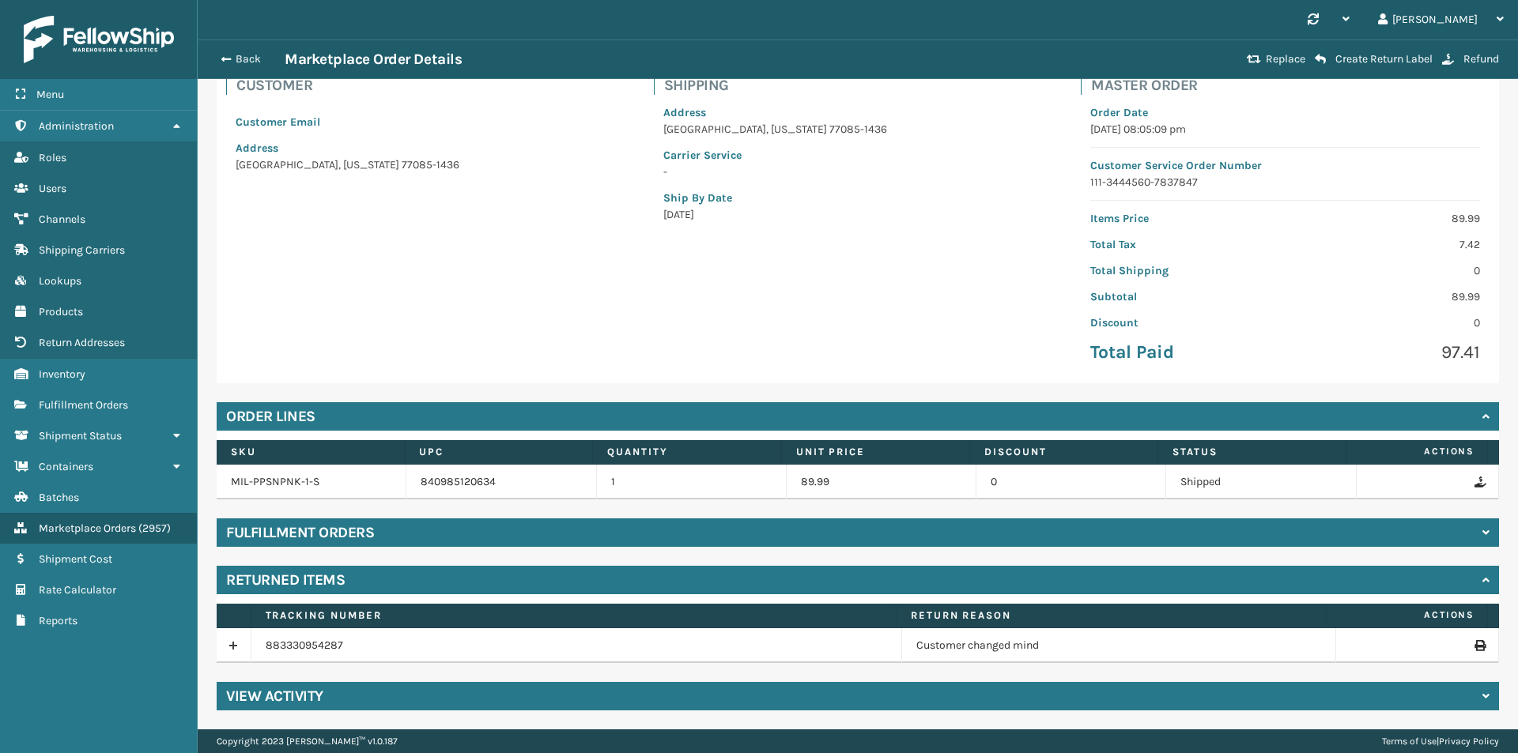
click at [255, 51] on div "Back Marketplace Order Details" at bounding box center [727, 59] width 1030 height 19
click at [254, 56] on button "Back" at bounding box center [248, 59] width 73 height 14
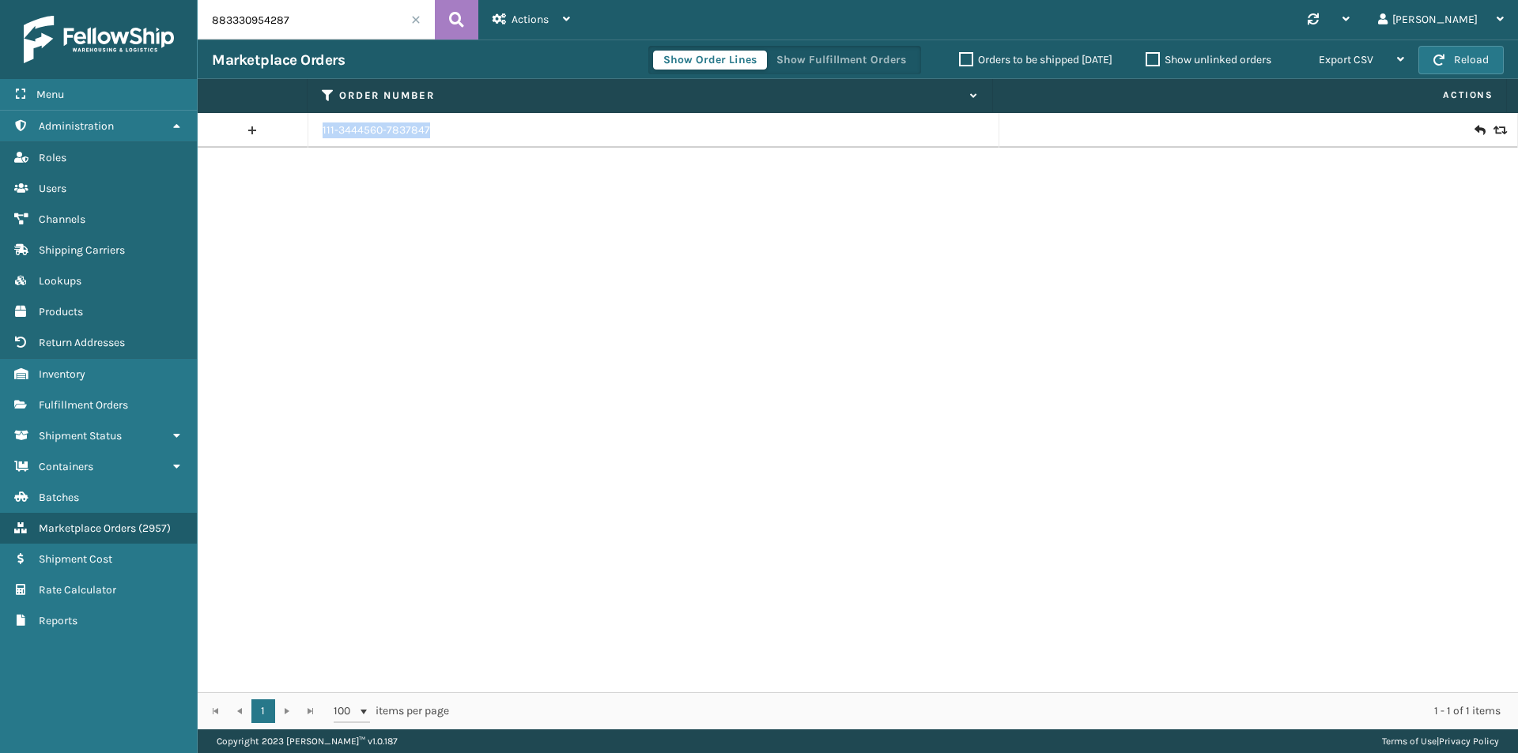
drag, startPoint x: 453, startPoint y: 140, endPoint x: 311, endPoint y: 140, distance: 141.5
click at [311, 140] on td "111-3444560-7837847" at bounding box center [653, 130] width 691 height 35
copy link "111-3444560-7837847"
drag, startPoint x: 330, startPoint y: 3, endPoint x: 387, endPoint y: 27, distance: 62.4
click at [330, 4] on input "883330954287" at bounding box center [316, 20] width 237 height 40
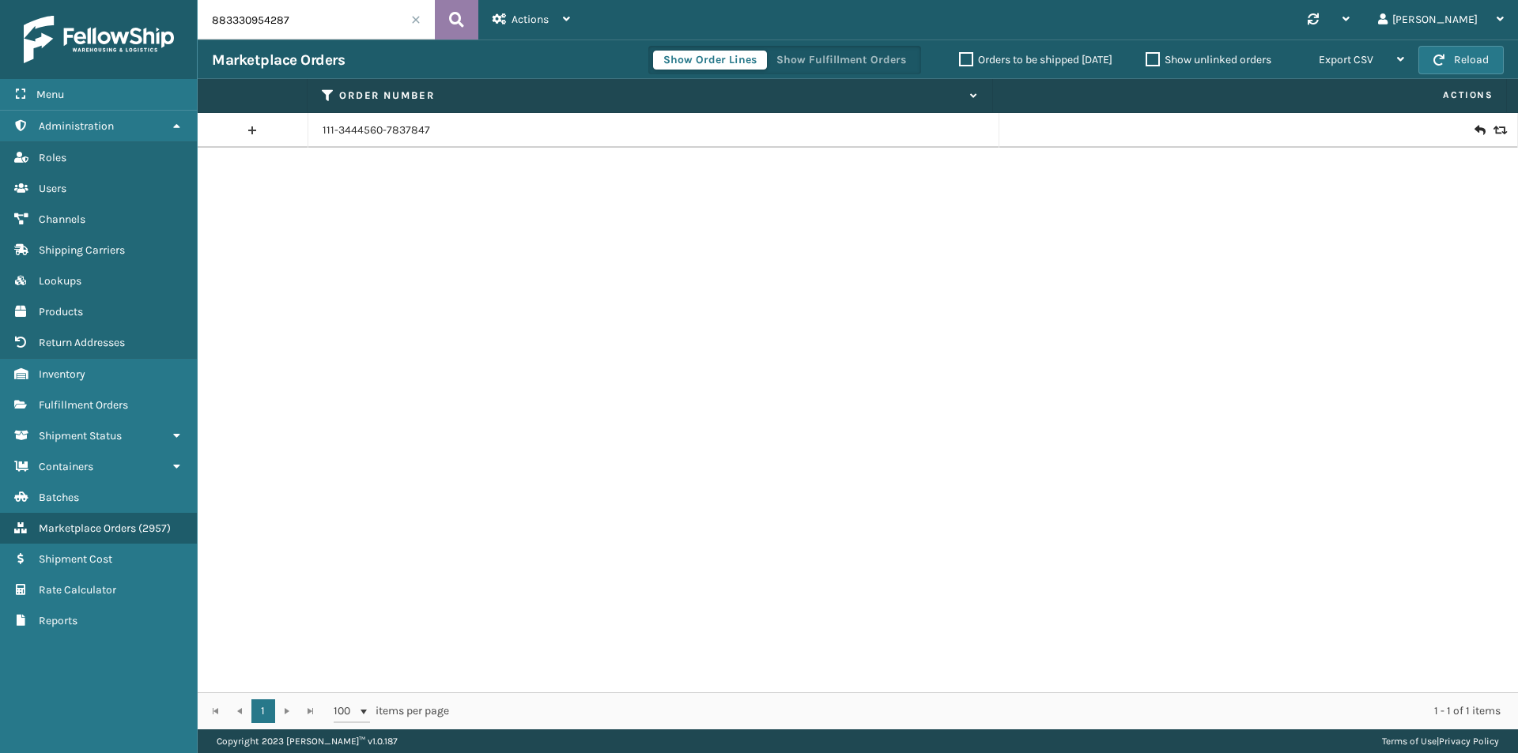
paste input "111-3444560-783784"
click at [446, 20] on button at bounding box center [456, 20] width 43 height 40
click at [342, 20] on input "883330954287" at bounding box center [316, 20] width 237 height 40
paste input "180012675"
click at [459, 30] on icon at bounding box center [456, 20] width 15 height 24
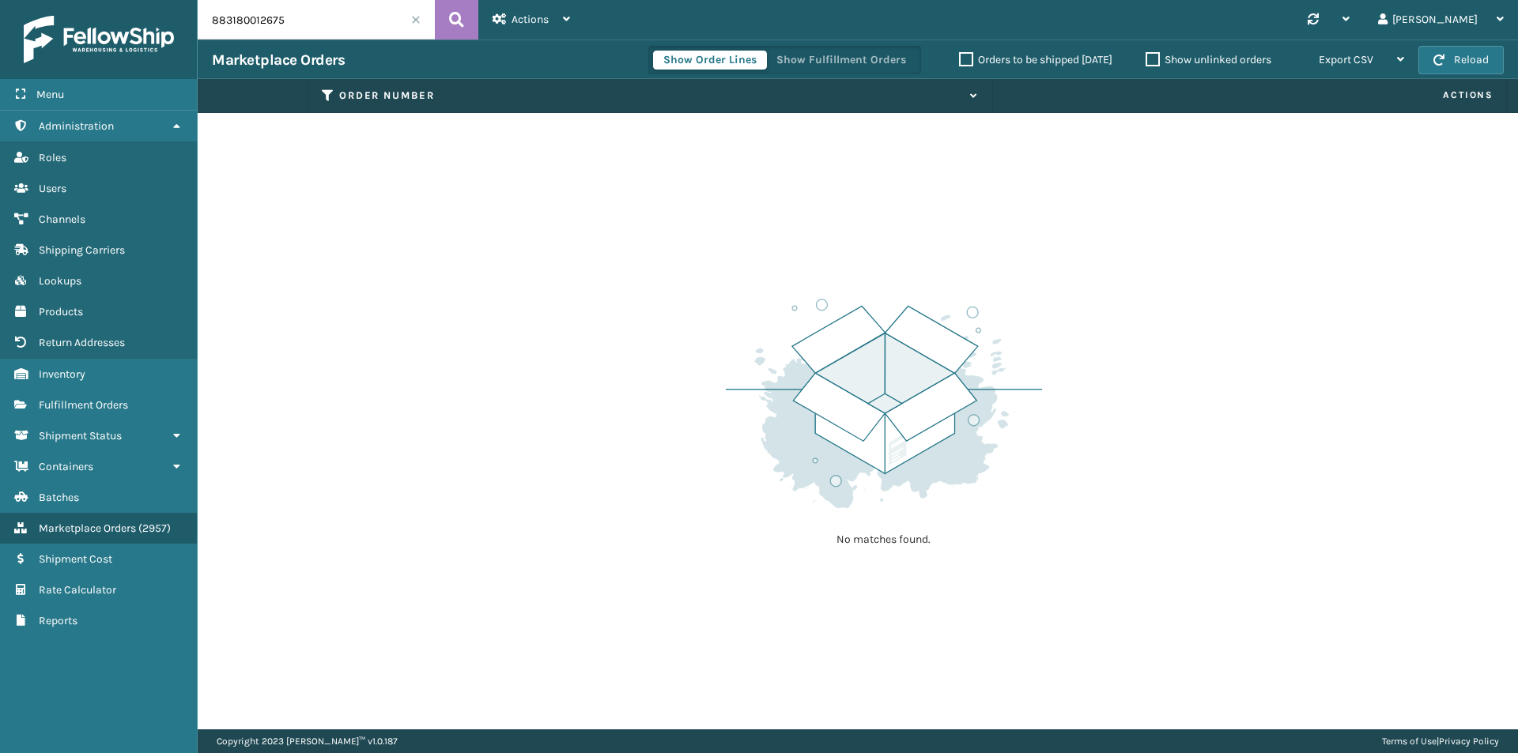
click at [210, 20] on input "883180012675" at bounding box center [316, 20] width 237 height 40
click at [325, 25] on input "883180012675" at bounding box center [316, 20] width 237 height 40
paste input "52462"
click at [457, 24] on icon at bounding box center [456, 20] width 15 height 24
click at [324, 29] on input "883180052462" at bounding box center [316, 20] width 237 height 40
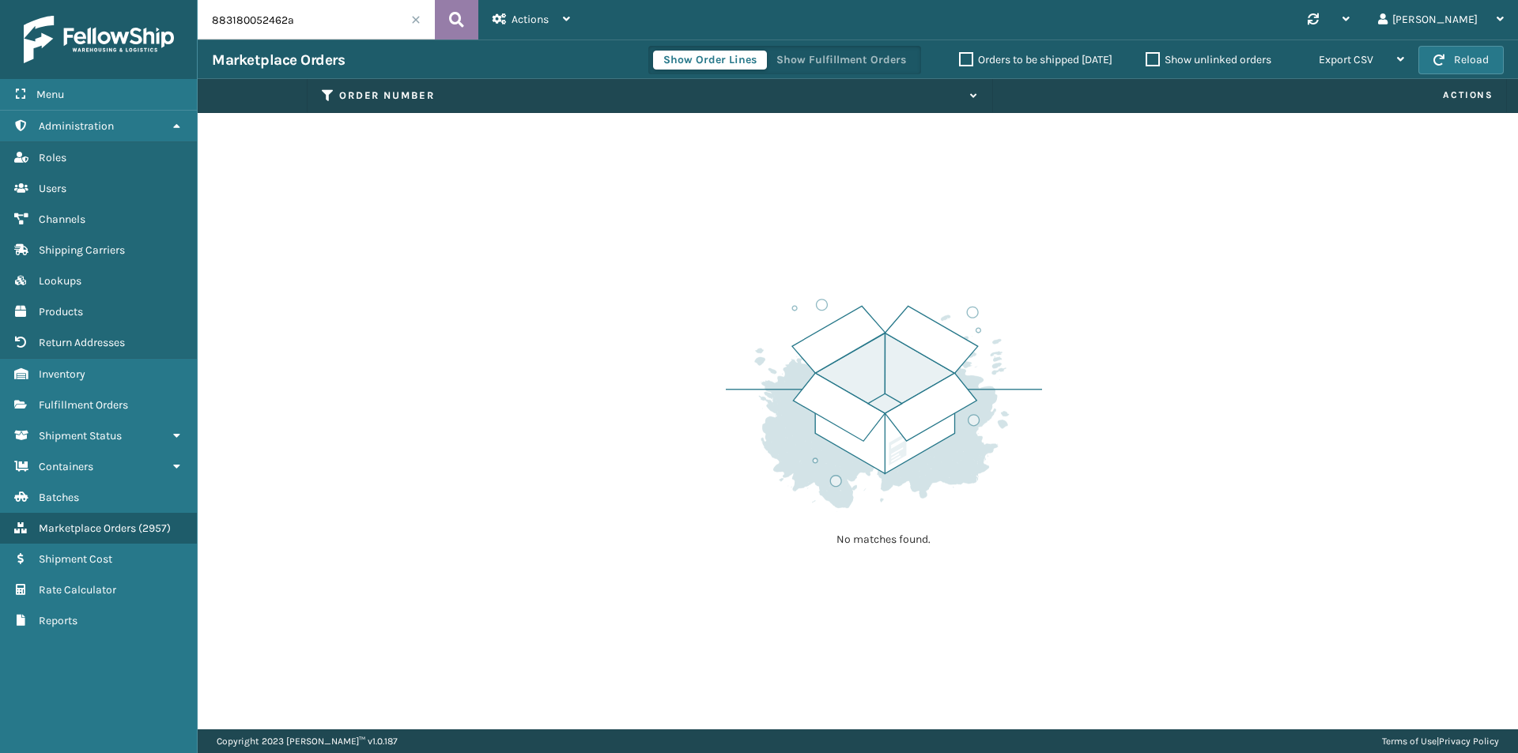
paste input "2740488232"
click at [471, 19] on button at bounding box center [456, 20] width 43 height 40
click at [386, 17] on input "882740488232" at bounding box center [316, 20] width 237 height 40
paste input "3363673974"
click at [478, 20] on header "883363673974 Actions New Import Orders Settings Remove All Filters Link Order L…" at bounding box center [858, 20] width 1320 height 40
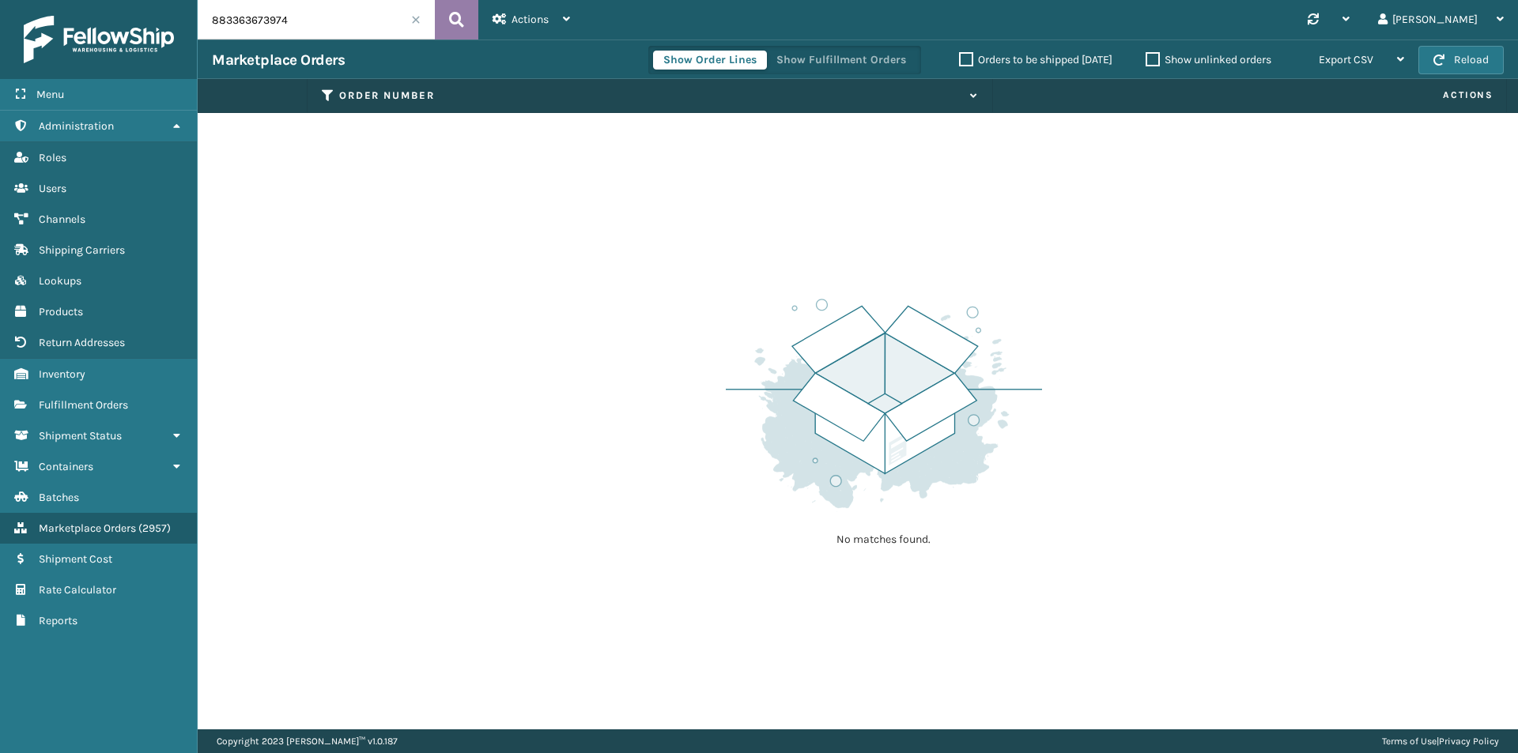
click at [467, 20] on button at bounding box center [456, 20] width 43 height 40
click at [300, 27] on input "883363673974" at bounding box center [316, 20] width 237 height 40
paste input "30954287"
click at [440, 21] on button at bounding box center [456, 20] width 43 height 40
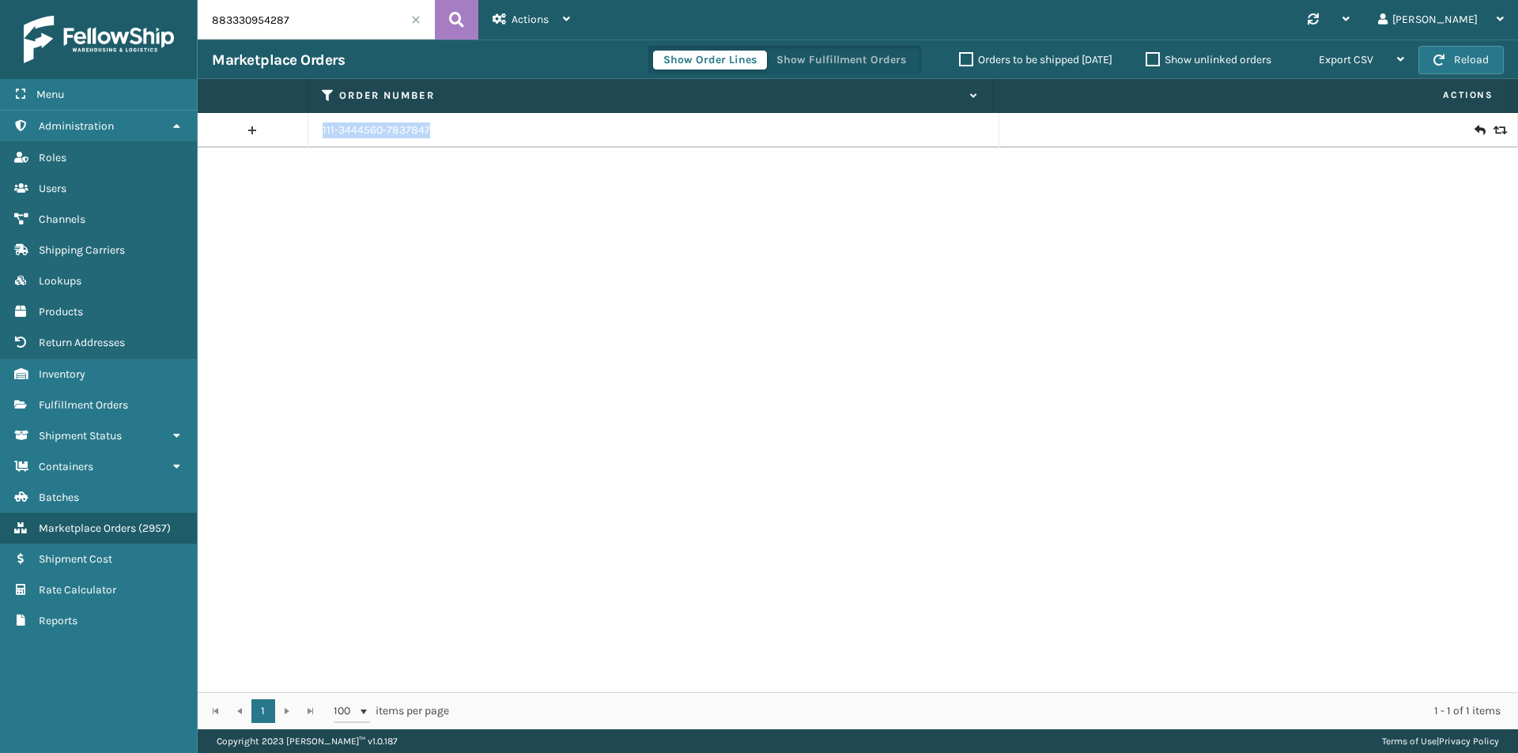
drag, startPoint x: 477, startPoint y: 138, endPoint x: 311, endPoint y: 134, distance: 166.8
click at [311, 134] on td "111-3444560-7837847" at bounding box center [653, 130] width 691 height 35
copy link "111-3444560-7837847"
click at [344, 25] on input "883330954287" at bounding box center [316, 20] width 237 height 40
paste input "113-5836968-1023429"
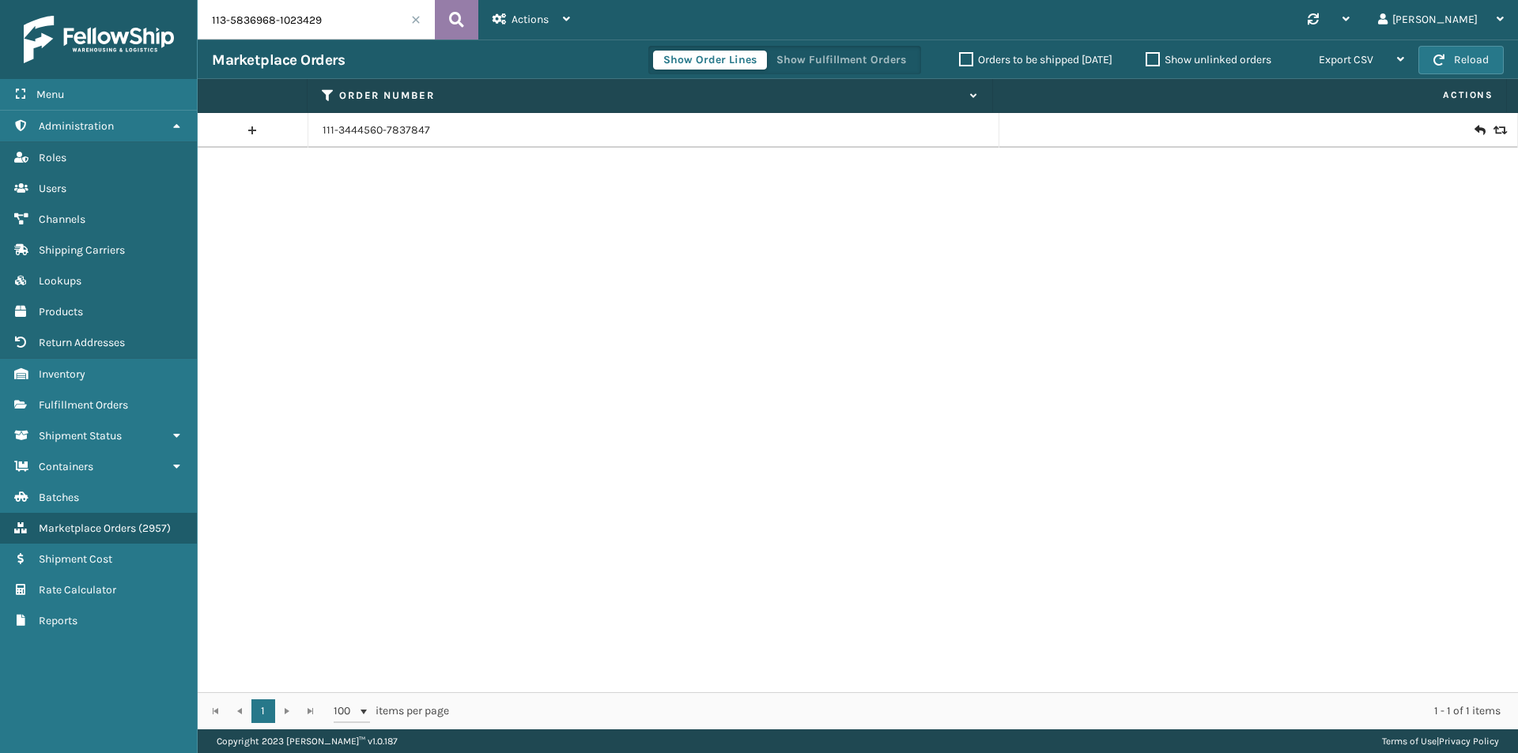
type input "113-5836968-1023429"
click at [444, 23] on button at bounding box center [456, 20] width 43 height 40
click at [413, 128] on link "113-5836968-1023429" at bounding box center [378, 131] width 110 height 16
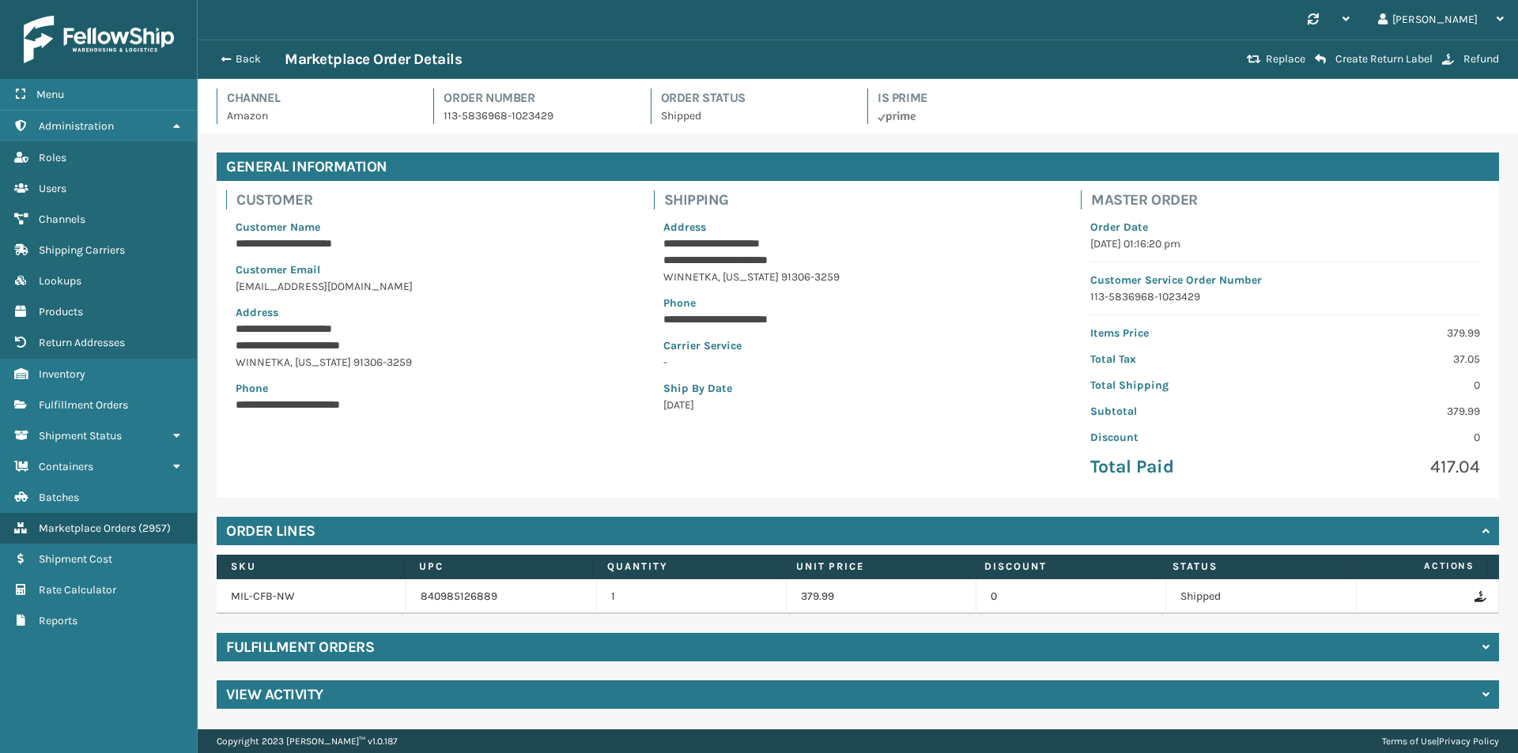
click at [202, 81] on div "Channel Amazon Order Number 113-5836968-1023429 Order Status Shipped Is Prime" at bounding box center [858, 106] width 1320 height 55
click at [217, 62] on button "Back" at bounding box center [248, 59] width 73 height 14
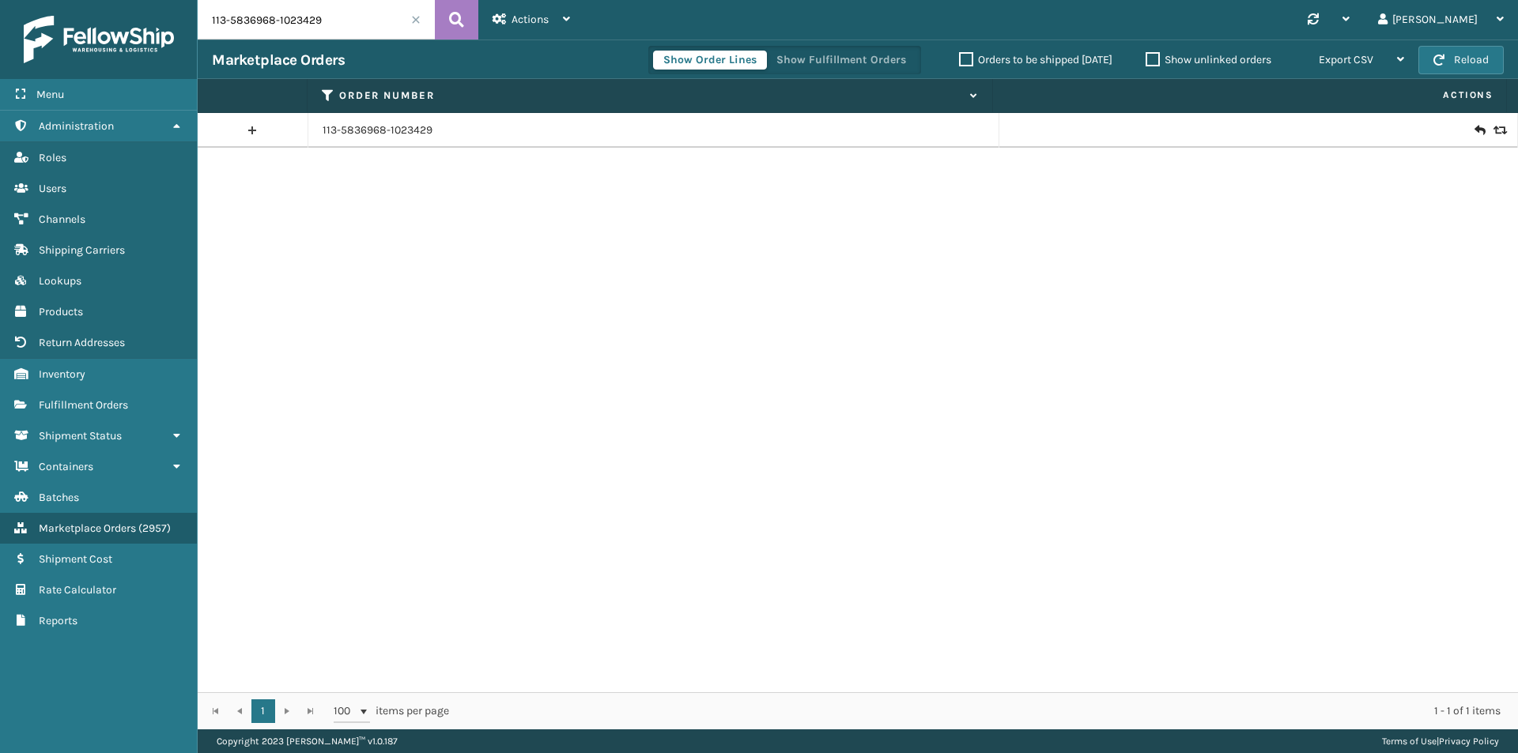
click at [323, 25] on input "113-5836968-1023429" at bounding box center [316, 20] width 237 height 40
paste input "8597292-3152226"
type input "113-8597292-3152226"
click at [449, 21] on icon at bounding box center [456, 20] width 15 height 24
click at [402, 129] on link "113-8597292-3152226" at bounding box center [377, 131] width 108 height 16
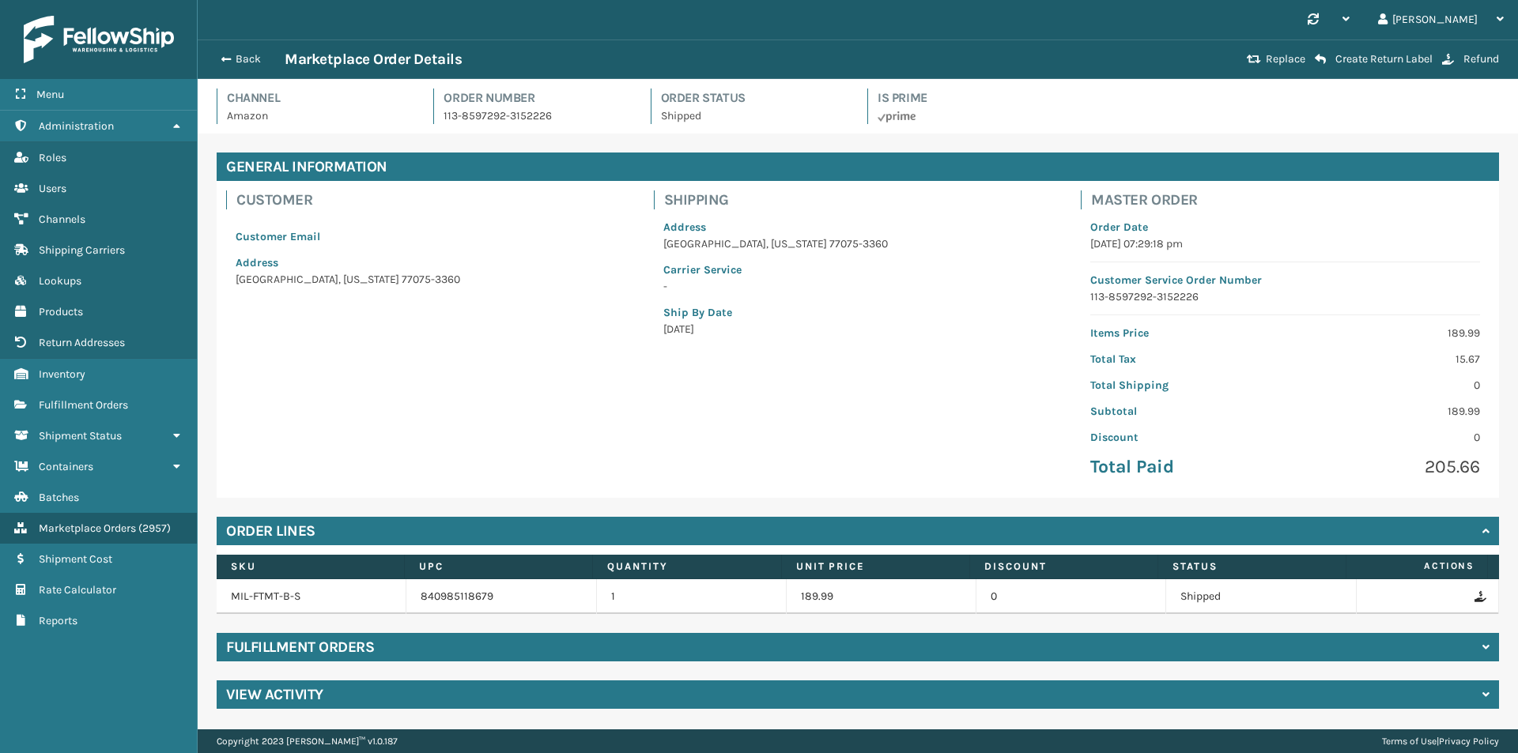
click at [408, 647] on div "Fulfillment Orders" at bounding box center [858, 647] width 1282 height 28
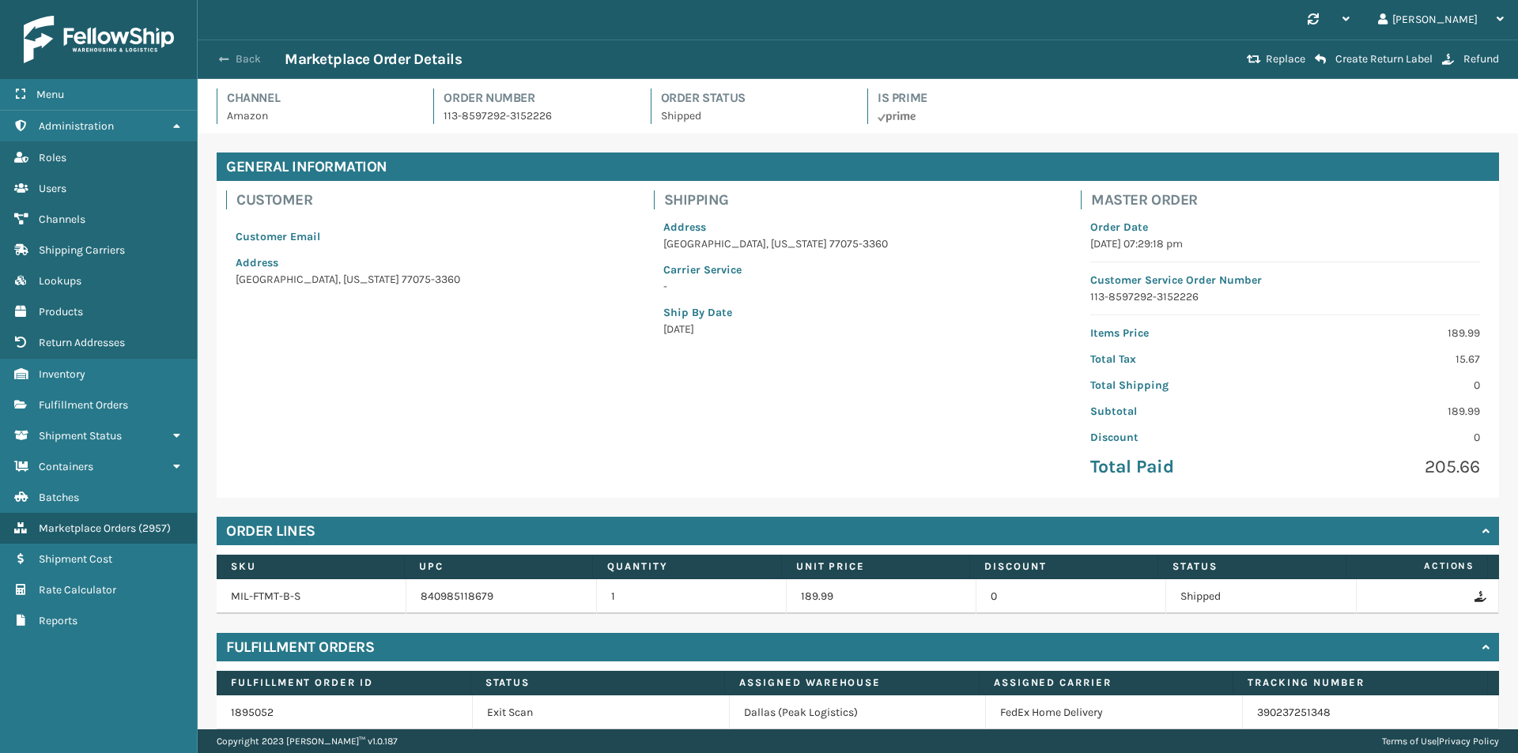
click at [243, 58] on button "Back" at bounding box center [248, 59] width 73 height 14
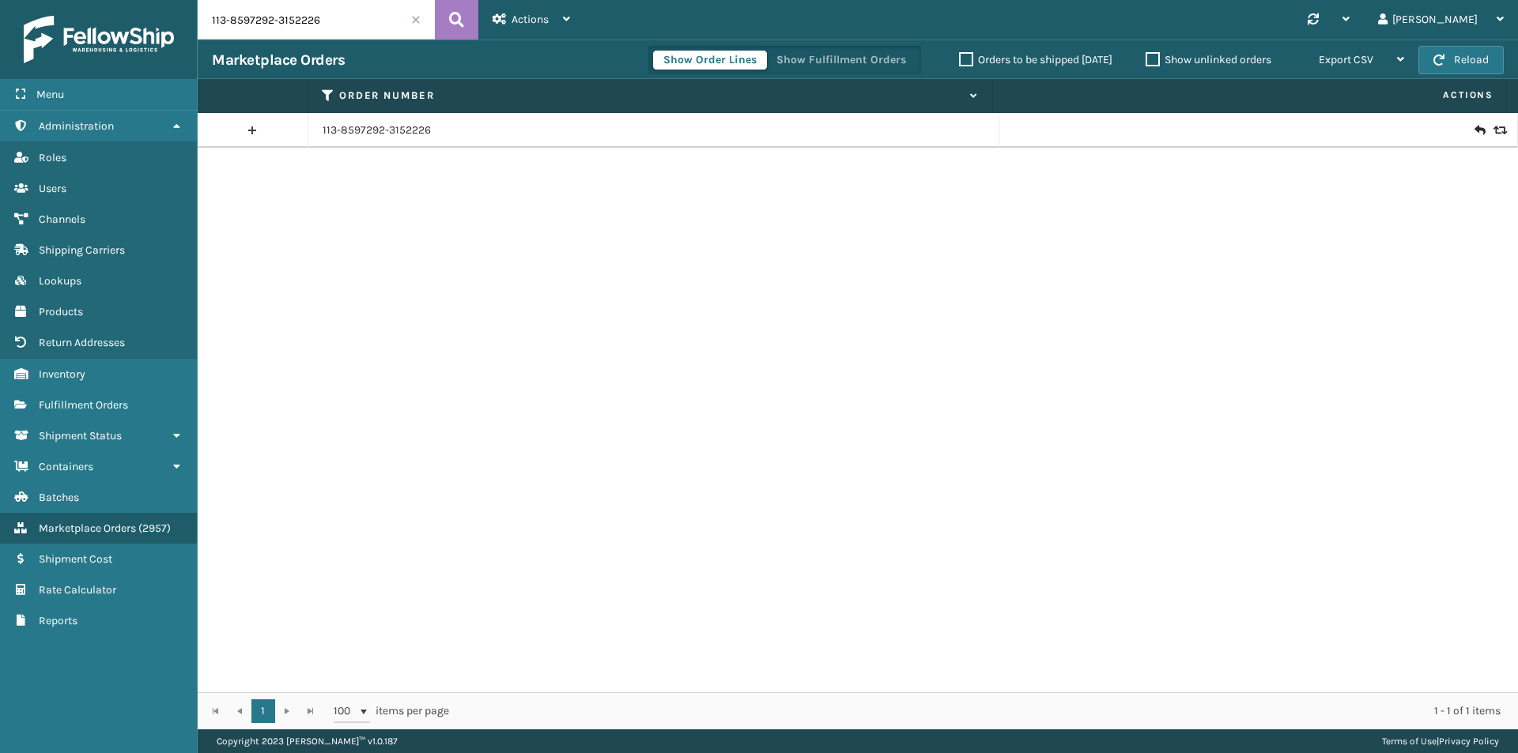
click at [338, 19] on input "113-8597292-3152226" at bounding box center [316, 20] width 237 height 40
click at [348, 29] on input "113-8597292-3152226" at bounding box center [316, 20] width 237 height 40
paste input "4-2907803-9574620"
type input "114-2907803-9574620"
click at [452, 15] on icon at bounding box center [456, 20] width 15 height 24
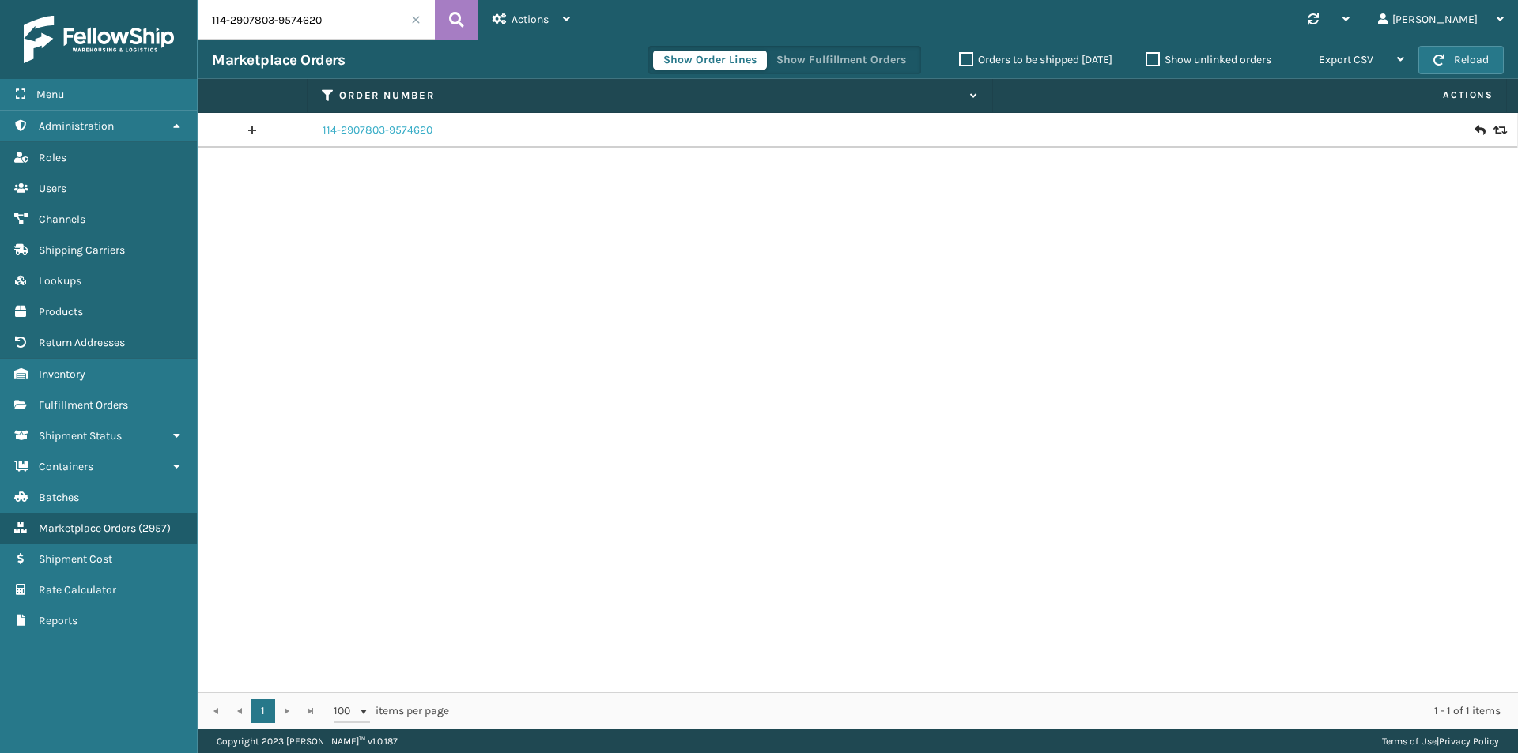
click at [402, 135] on link "114-2907803-9574620" at bounding box center [378, 131] width 110 height 16
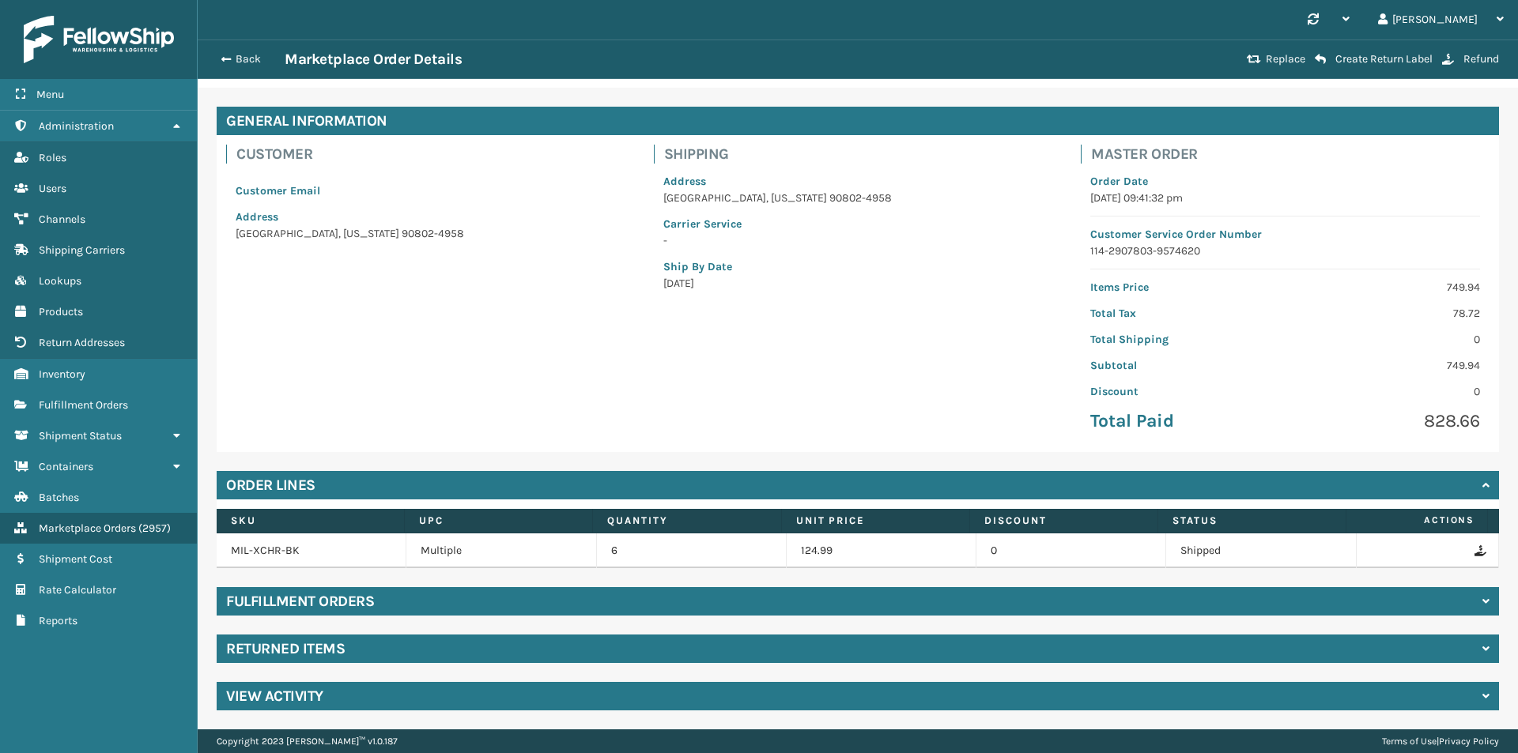
click at [421, 649] on div "Returned Items" at bounding box center [858, 649] width 1282 height 28
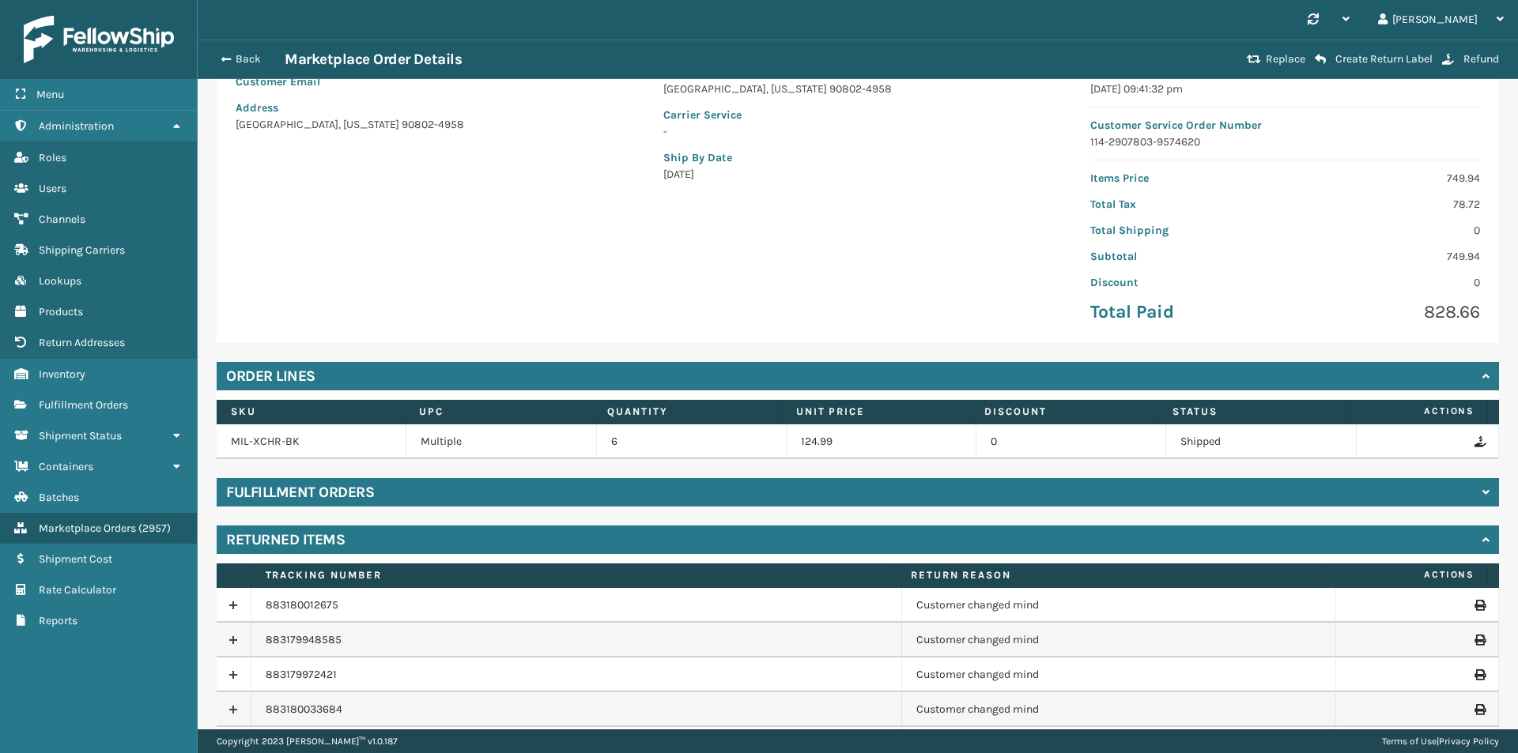
scroll to position [254, 0]
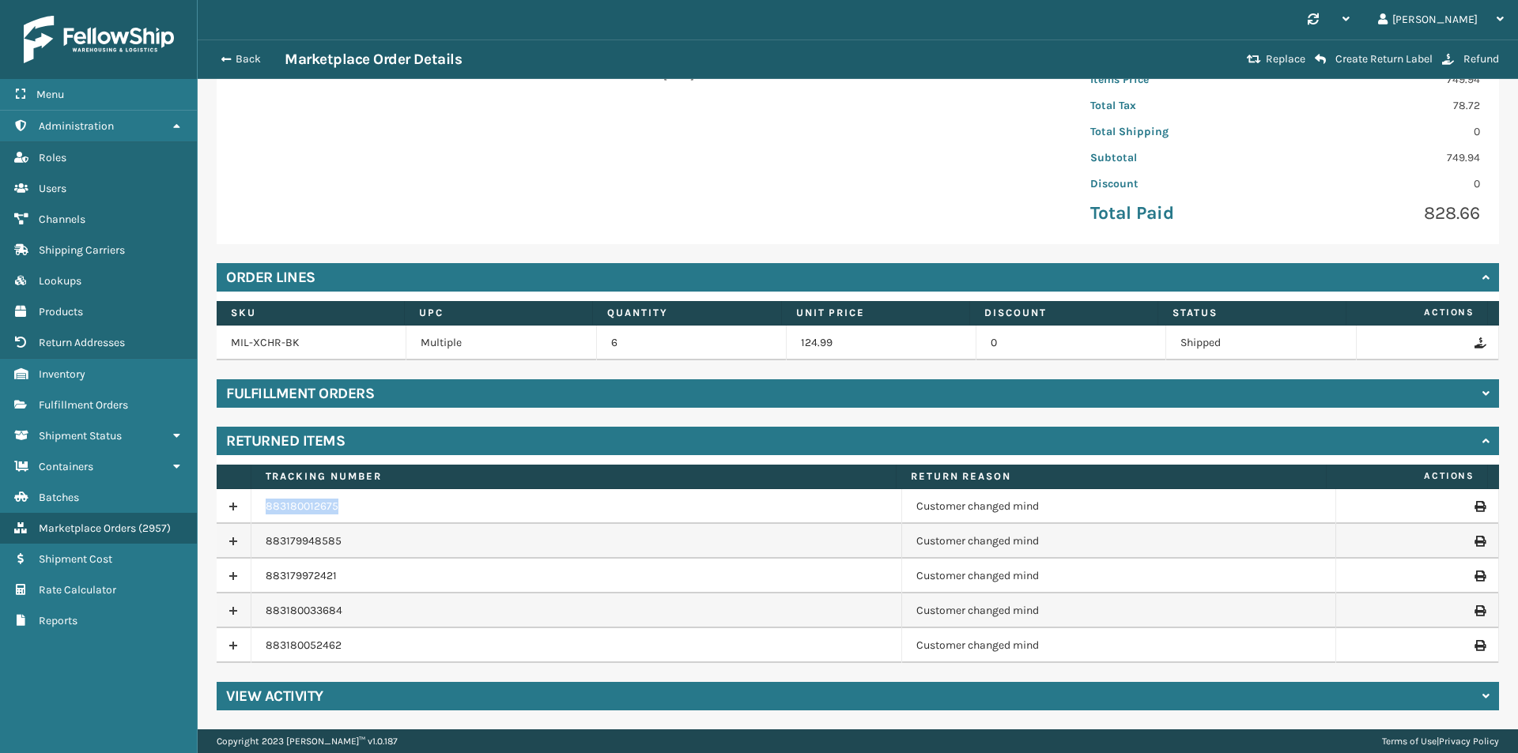
drag, startPoint x: 355, startPoint y: 504, endPoint x: 258, endPoint y: 503, distance: 97.2
click at [258, 503] on td "883180012675" at bounding box center [576, 506] width 651 height 35
copy link "883180012675"
drag, startPoint x: 344, startPoint y: 541, endPoint x: 258, endPoint y: 544, distance: 86.2
click at [258, 544] on td "883179948585" at bounding box center [576, 541] width 651 height 35
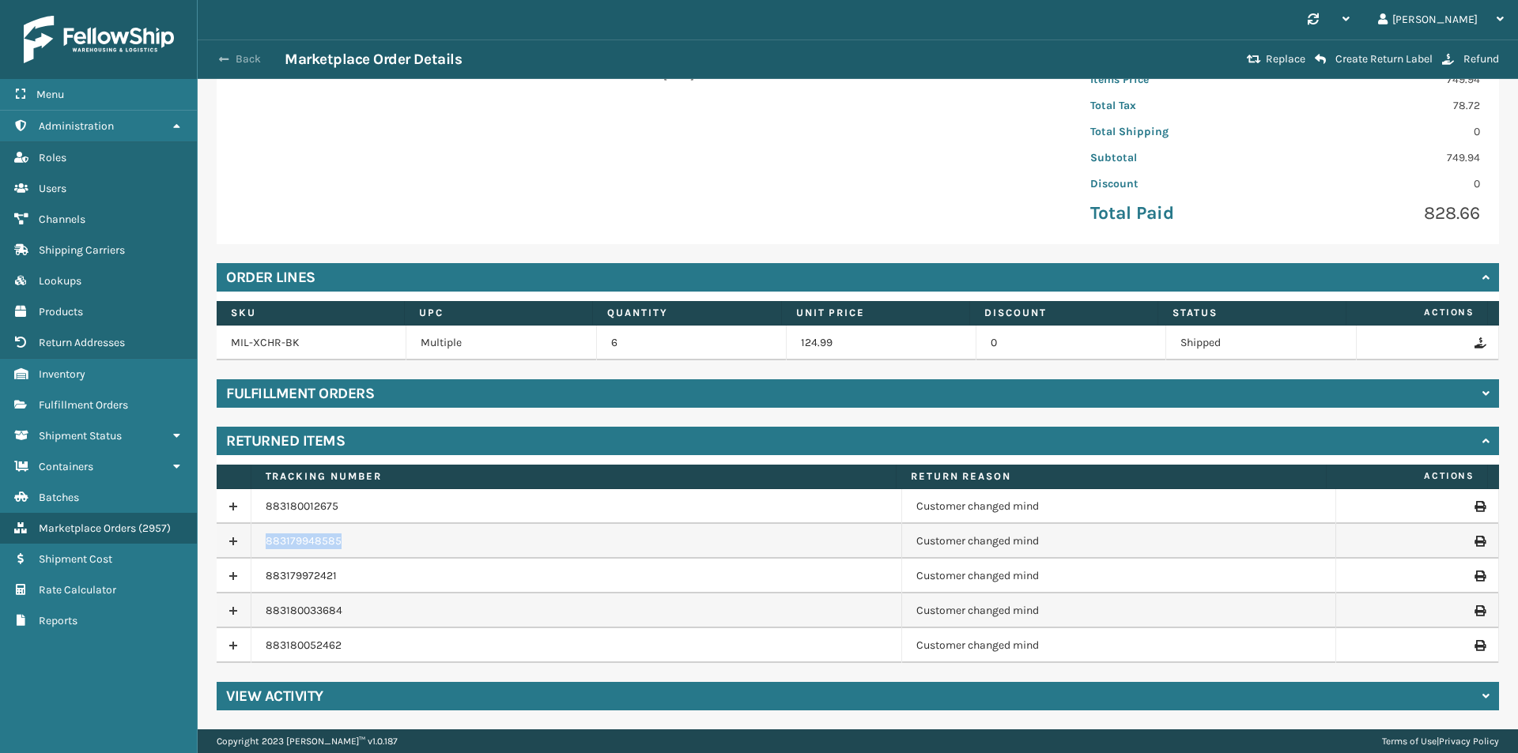
copy link "883179948585"
drag, startPoint x: 354, startPoint y: 583, endPoint x: 247, endPoint y: 585, distance: 106.7
click at [247, 585] on tr "883179972421 Customer changed mind" at bounding box center [858, 576] width 1282 height 35
copy tr "883179972421"
drag, startPoint x: 326, startPoint y: 609, endPoint x: 266, endPoint y: 614, distance: 60.3
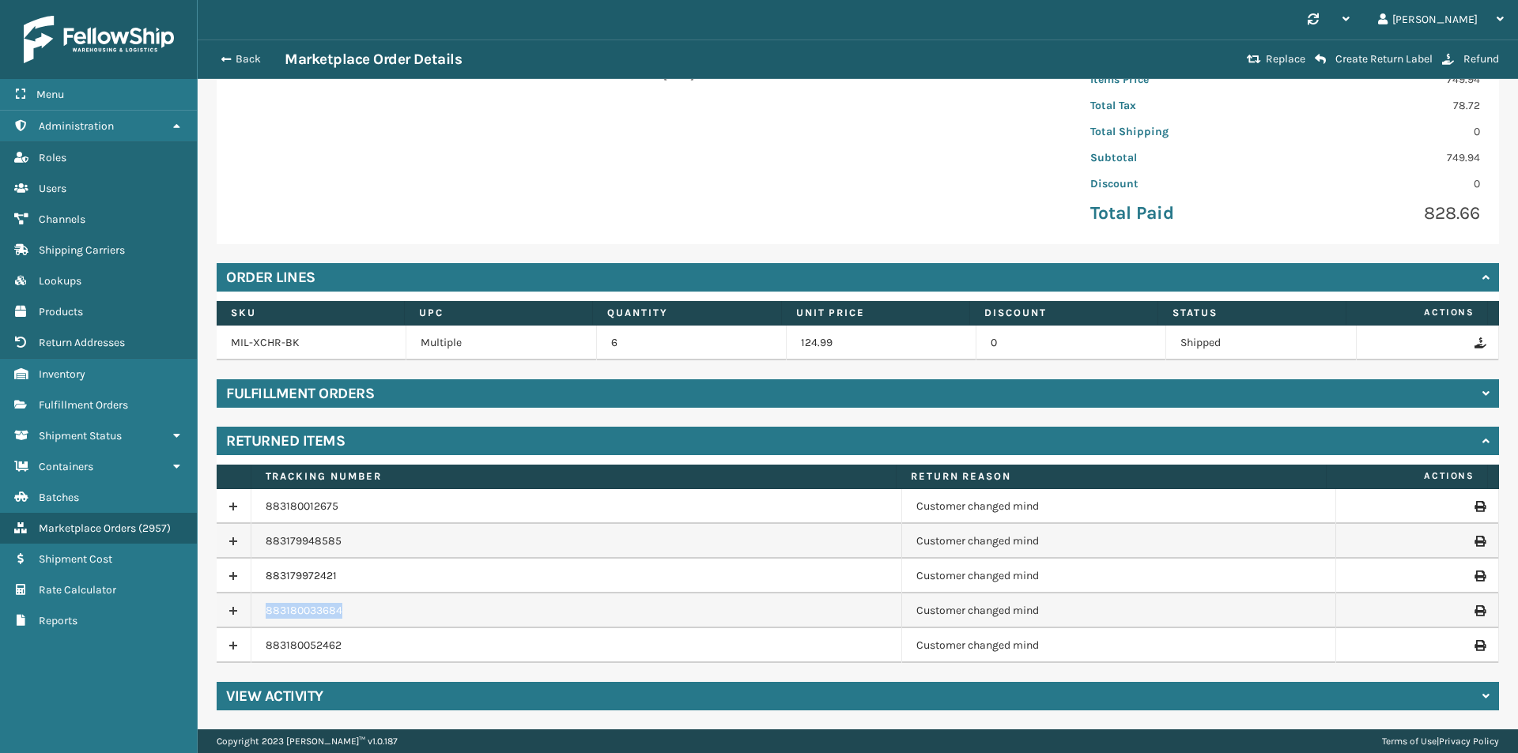
click at [266, 614] on td "883180033684" at bounding box center [576, 611] width 651 height 35
copy link "883180033684"
drag, startPoint x: 330, startPoint y: 652, endPoint x: 299, endPoint y: 610, distance: 52.5
click at [259, 652] on td "883180052462" at bounding box center [576, 645] width 651 height 35
copy link "883180052462"
